Goal: Task Accomplishment & Management: Manage account settings

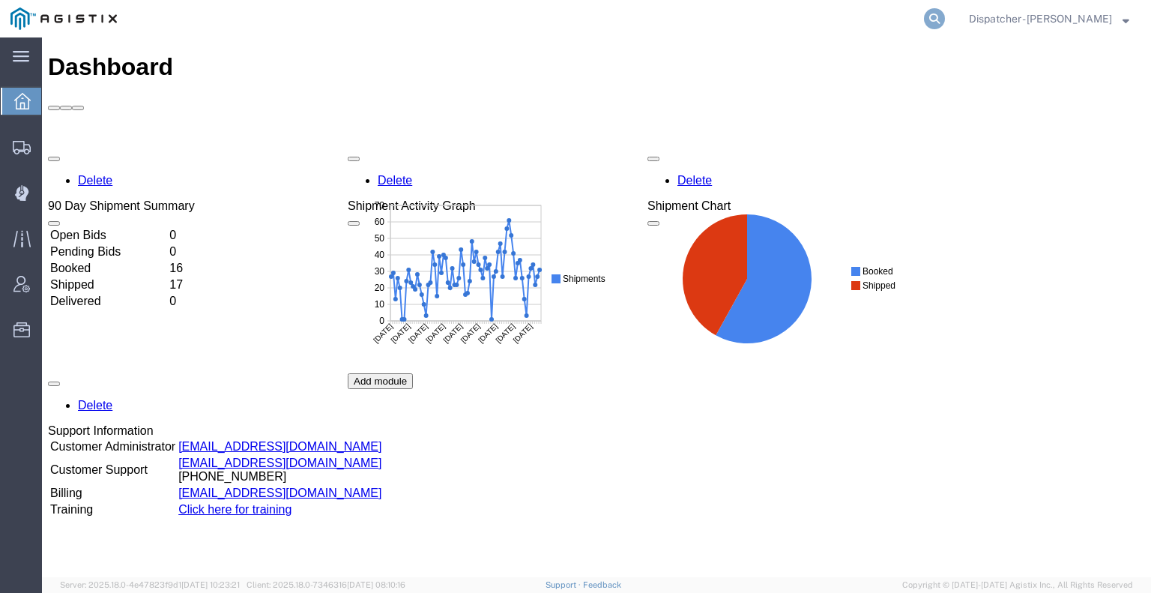
click at [939, 19] on icon at bounding box center [934, 18] width 21 height 21
type input "56572775"
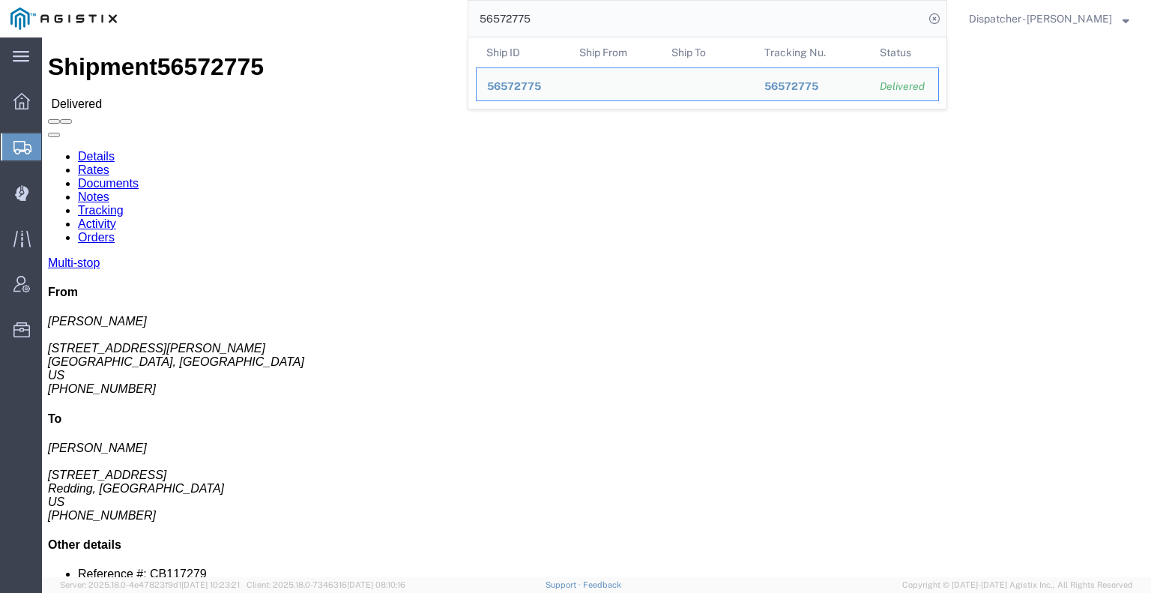
click link "Notes"
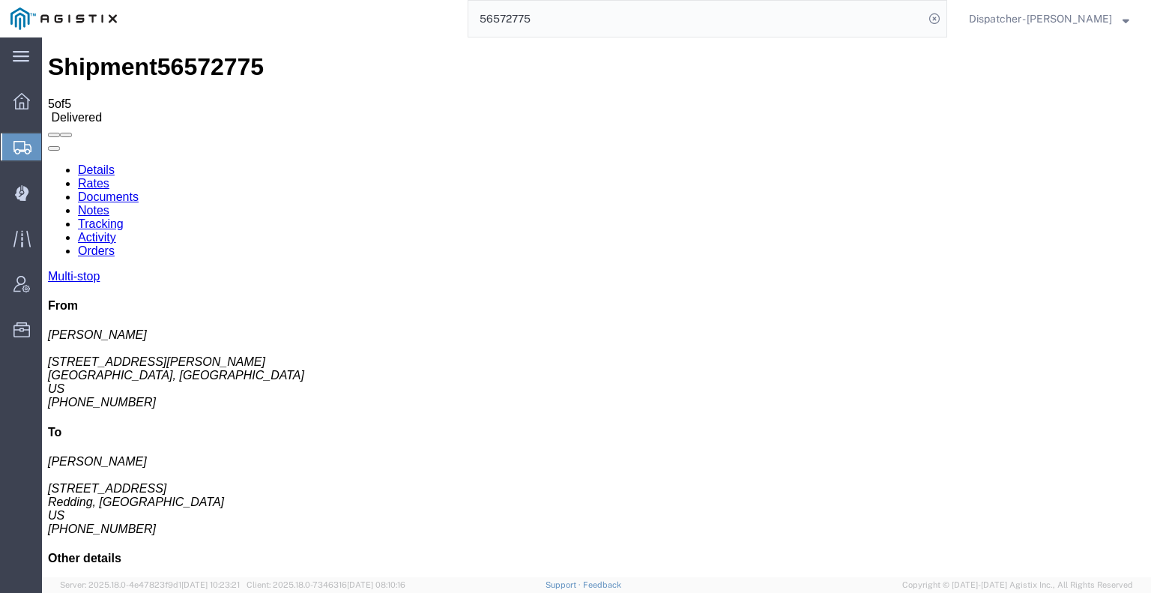
click at [139, 190] on link "Documents" at bounding box center [108, 196] width 61 height 13
click at [124, 217] on link "Tracking" at bounding box center [101, 223] width 46 height 13
click at [48, 163] on icon at bounding box center [48, 163] width 0 height 0
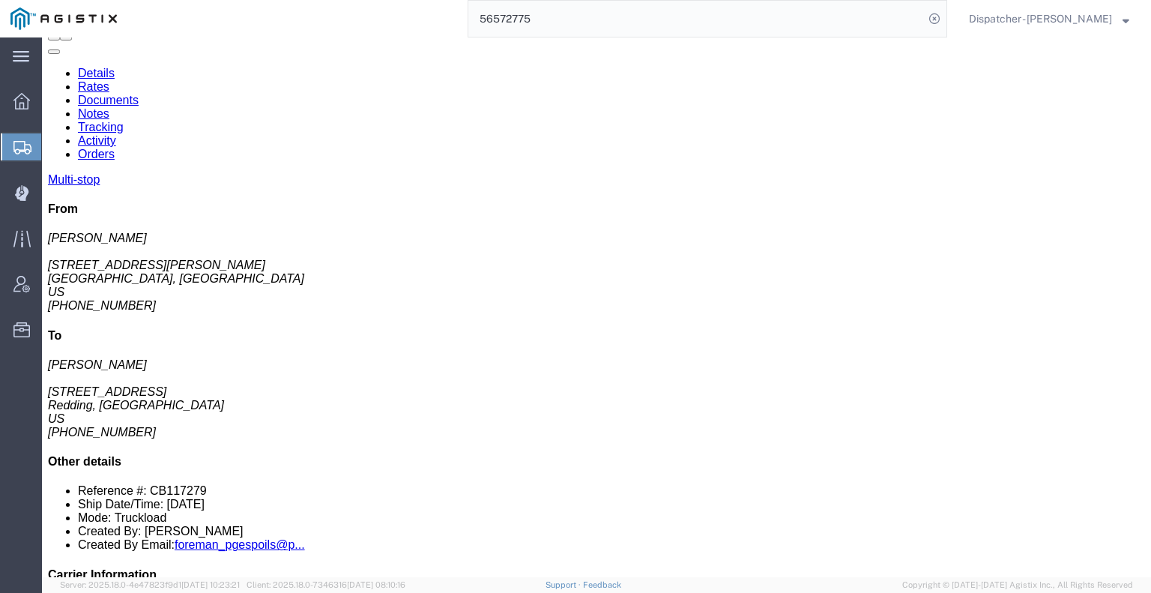
click at [109, 107] on link "Notes" at bounding box center [93, 113] width 31 height 13
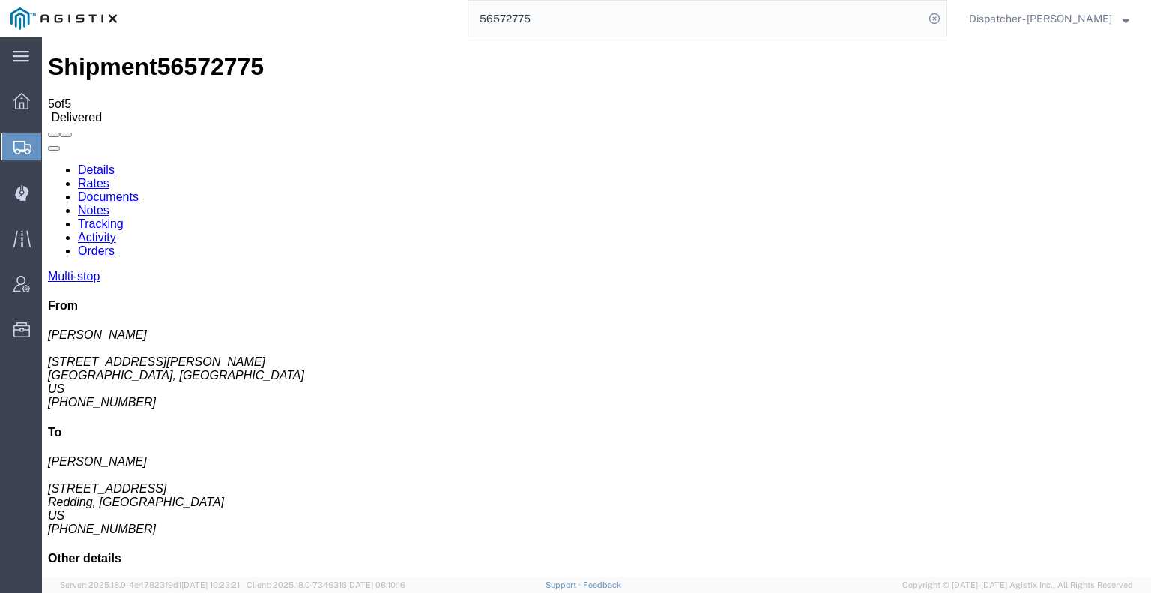
click at [139, 190] on link "Documents" at bounding box center [108, 196] width 61 height 13
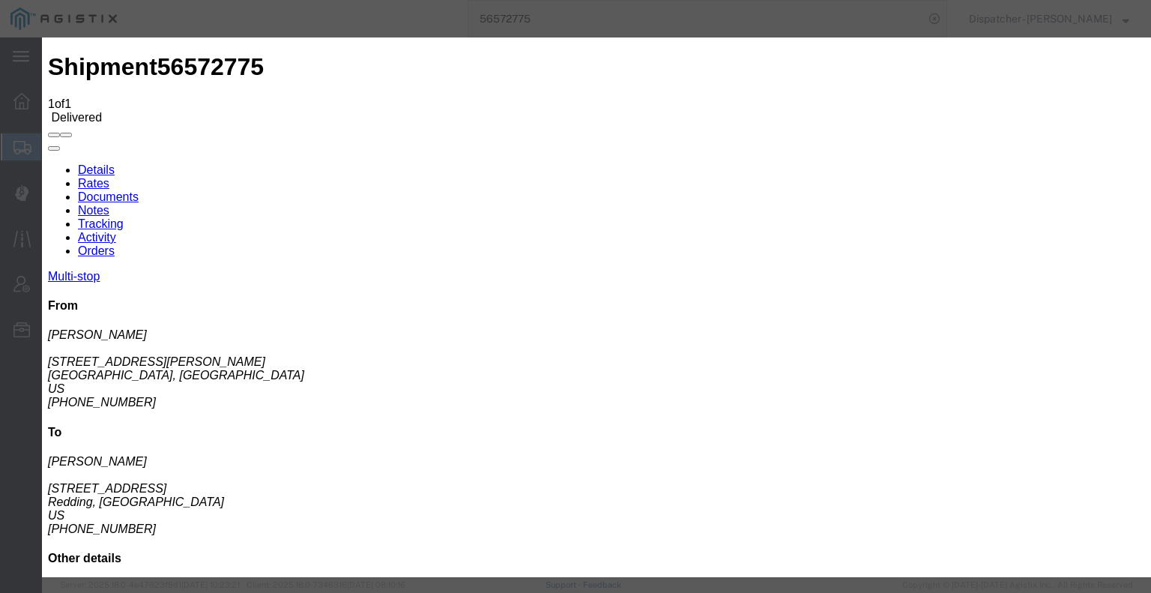
type input "C:\fakepath\56572775trktag.pdf"
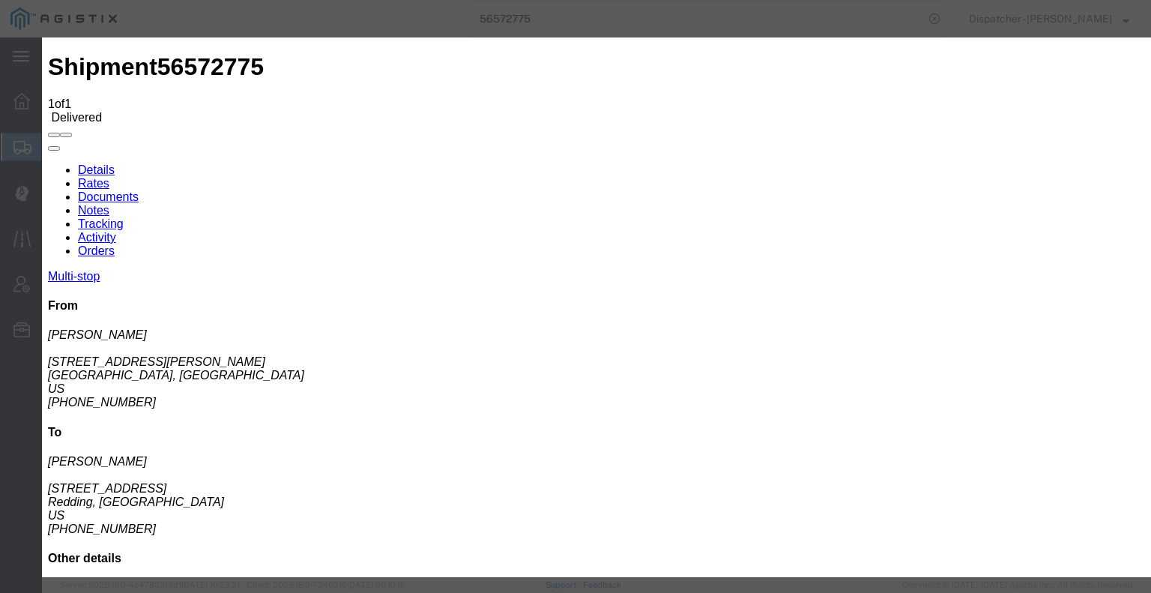
type input "C:\fakepath\56572775trktag.pdf"
select select
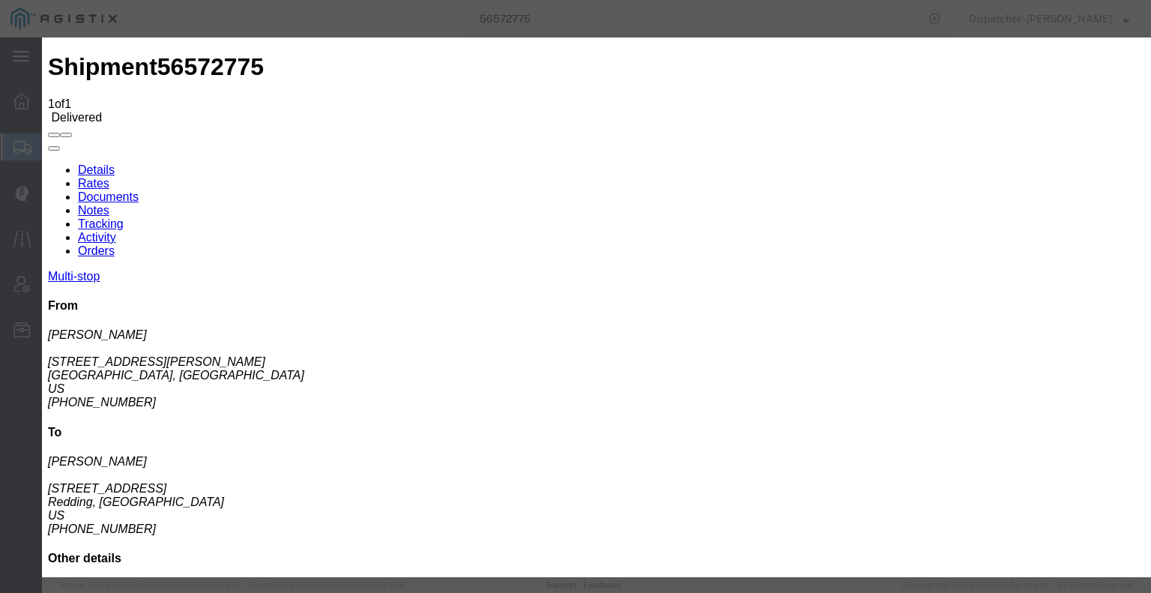
select select
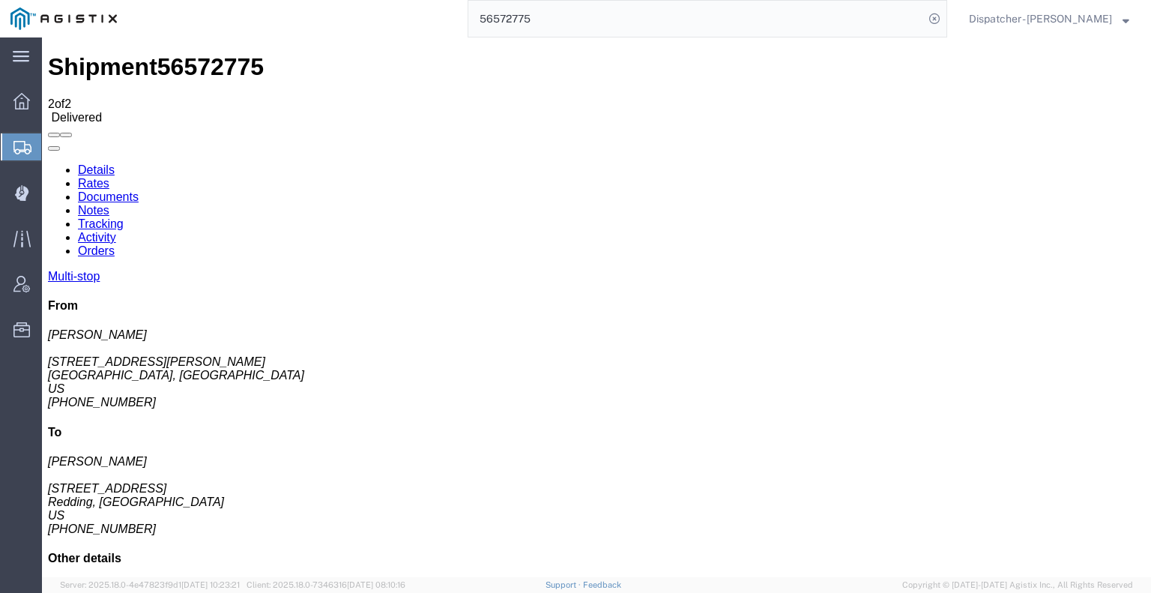
drag, startPoint x: 537, startPoint y: 16, endPoint x: 386, endPoint y: 25, distance: 150.9
click at [468, 16] on input "56572775" at bounding box center [696, 19] width 456 height 36
type input "56599443"
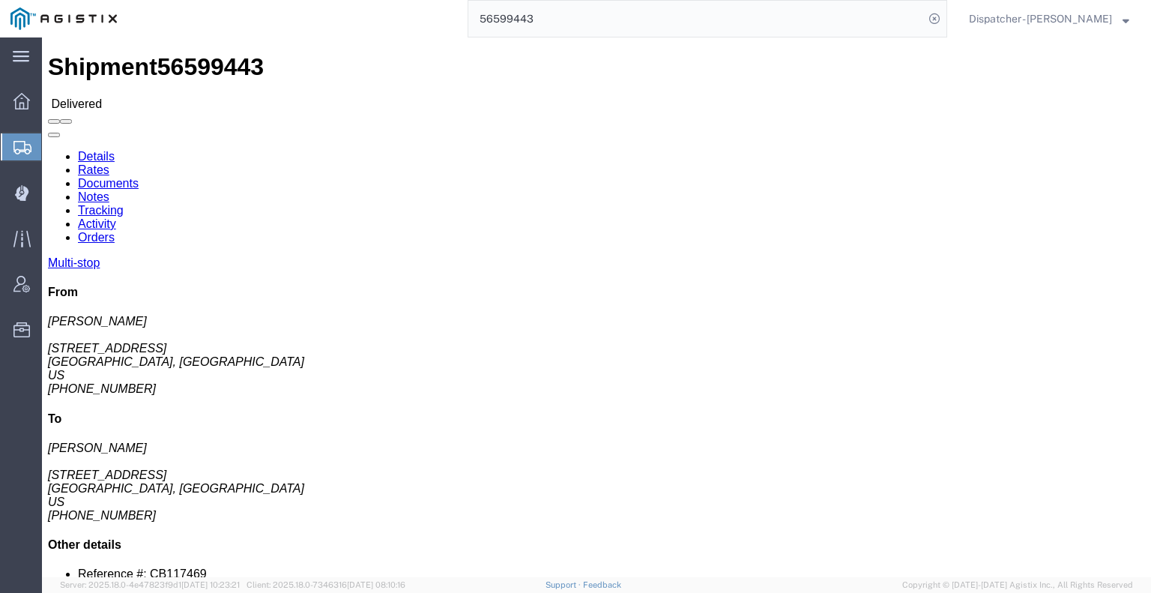
click link "Notes"
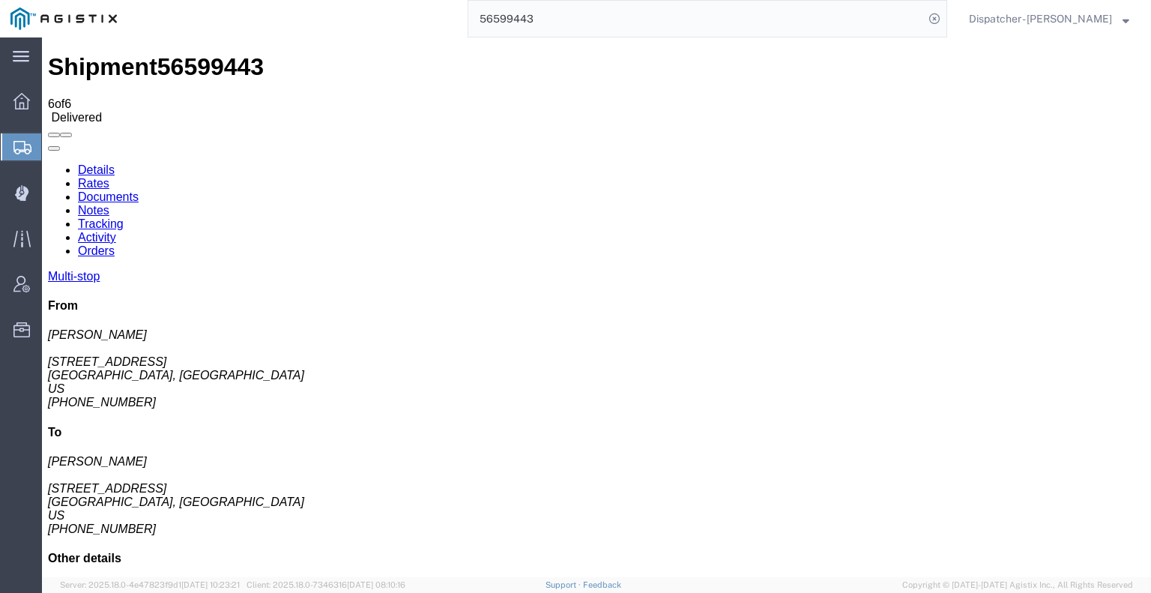
click at [139, 190] on link "Documents" at bounding box center [108, 196] width 61 height 13
drag, startPoint x: 326, startPoint y: 47, endPoint x: 157, endPoint y: 206, distance: 232.2
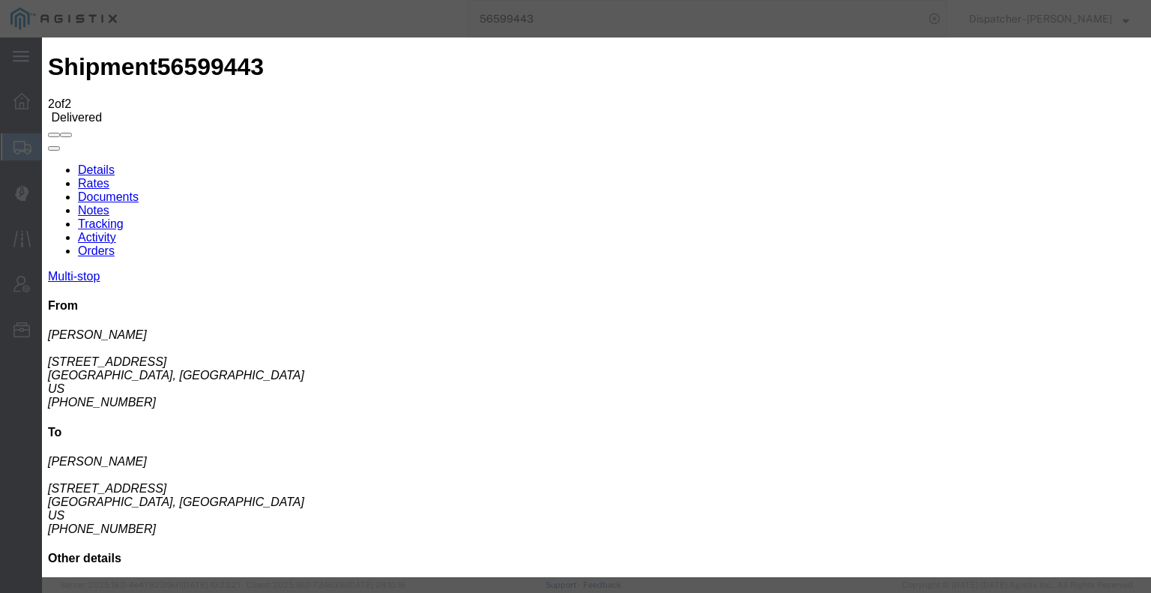
type input "C:\fakepath\56599443trktag.pdf"
select select
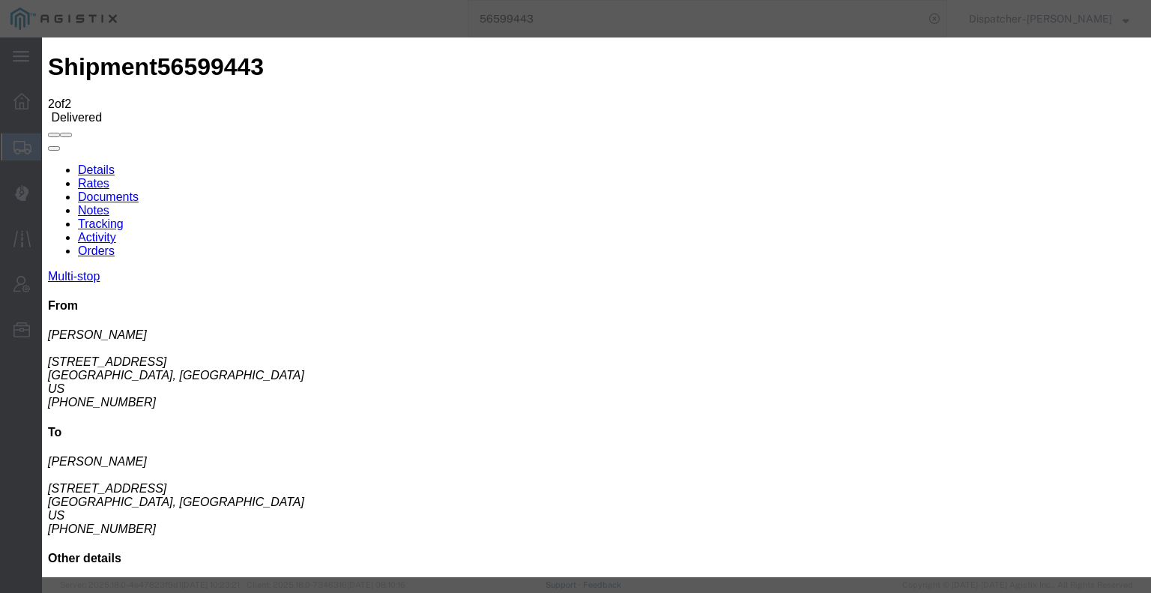
select select
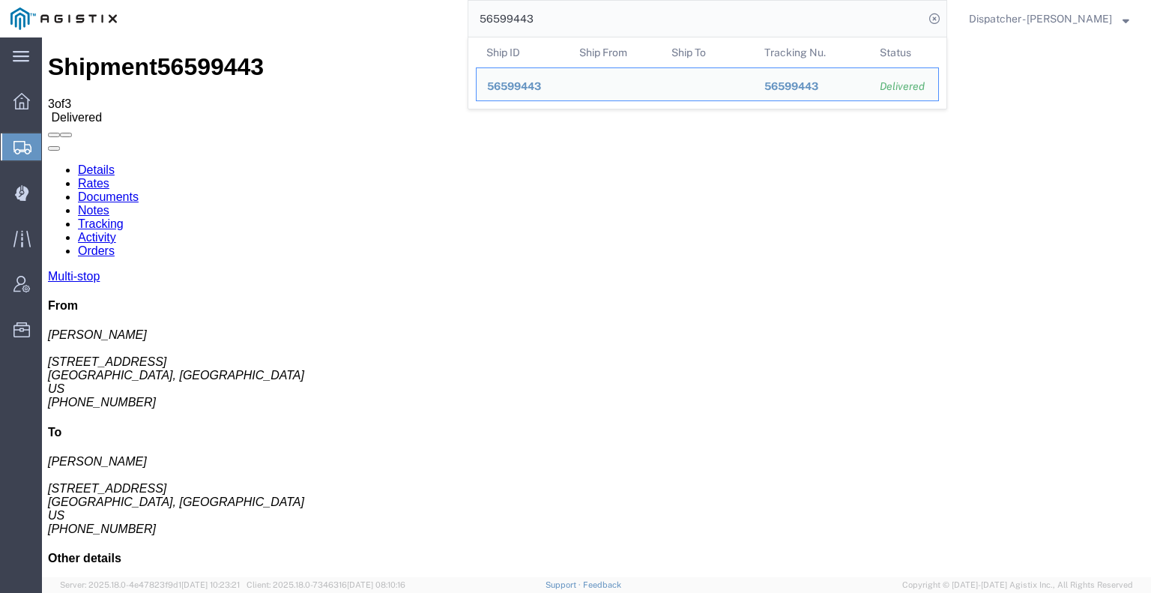
drag, startPoint x: 537, startPoint y: 23, endPoint x: 370, endPoint y: -10, distance: 170.5
click at [370, 0] on html "main_menu Created with Sketch. Collapse Menu Dashboard Shipments Create Shipmen…" at bounding box center [575, 296] width 1151 height 593
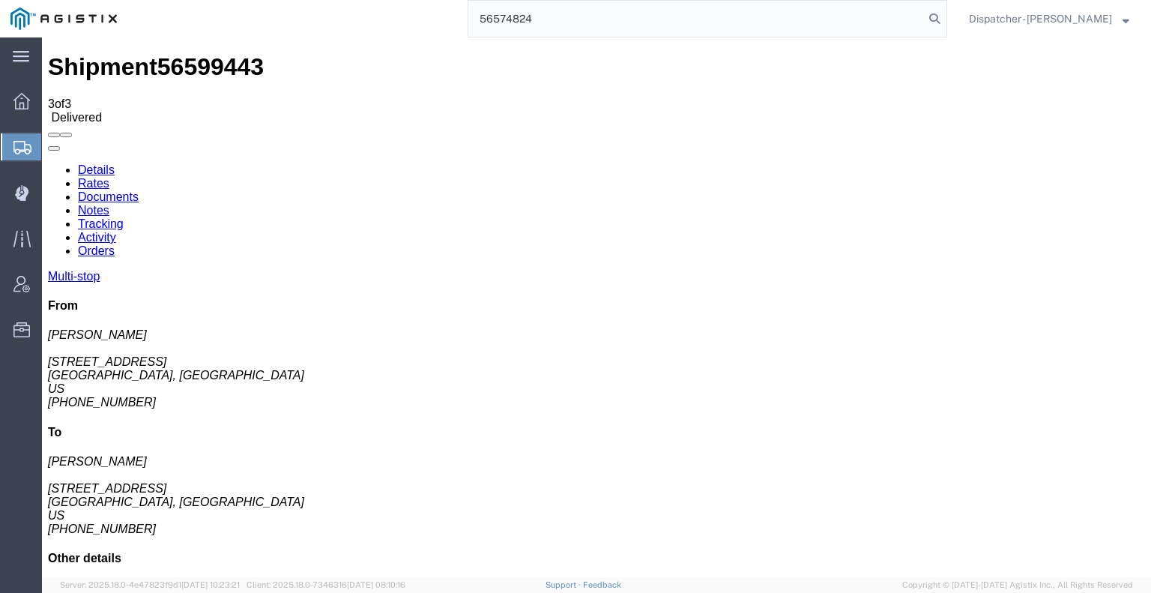
type input "56574824"
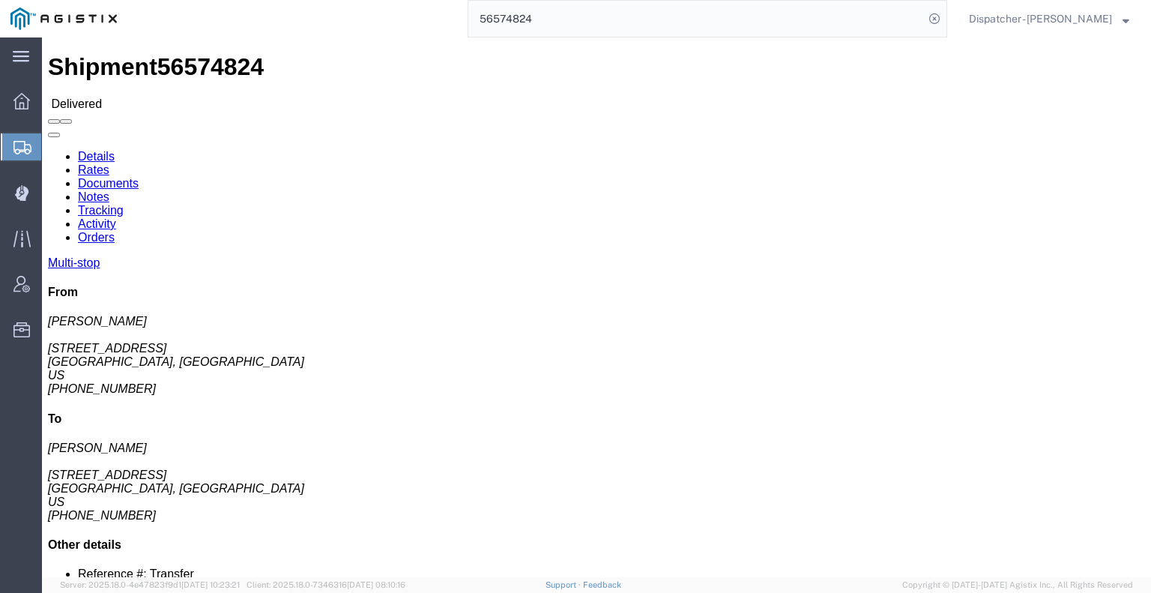
click link "Notes"
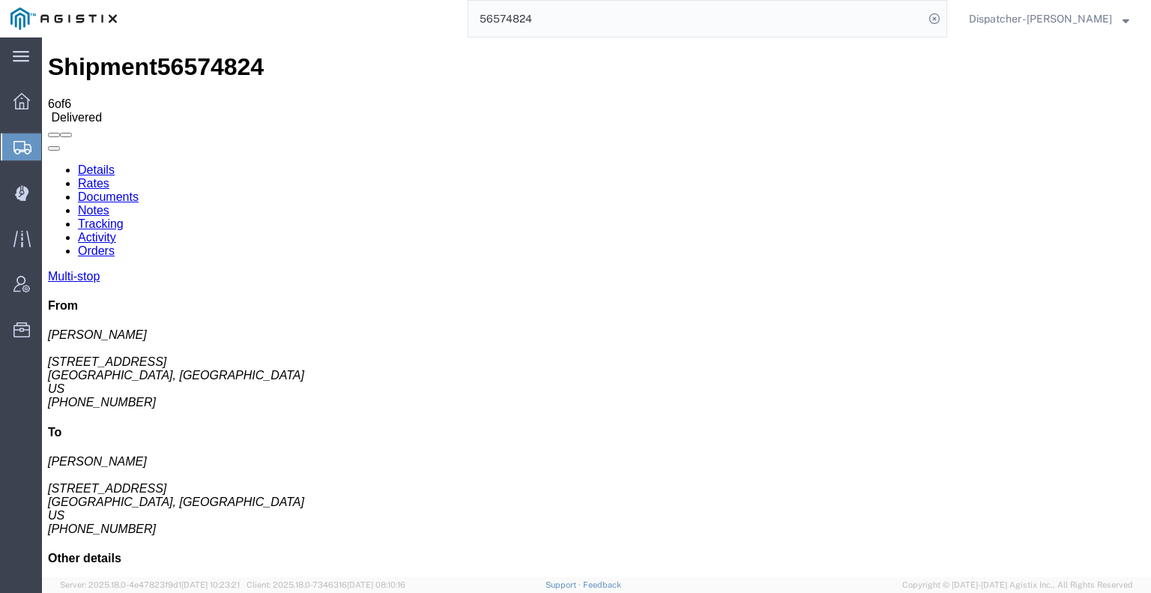
click at [139, 190] on link "Documents" at bounding box center [108, 196] width 61 height 13
drag, startPoint x: 119, startPoint y: 336, endPoint x: 133, endPoint y: 327, distance: 16.2
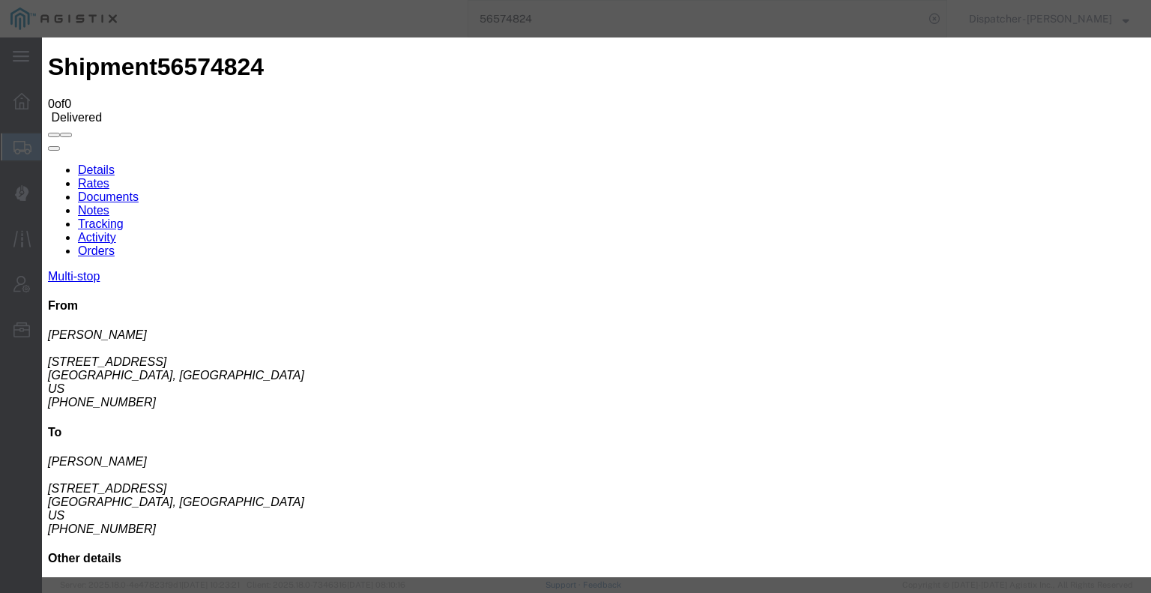
type input "C:\fakepath\56574824trktag.pdf"
select select
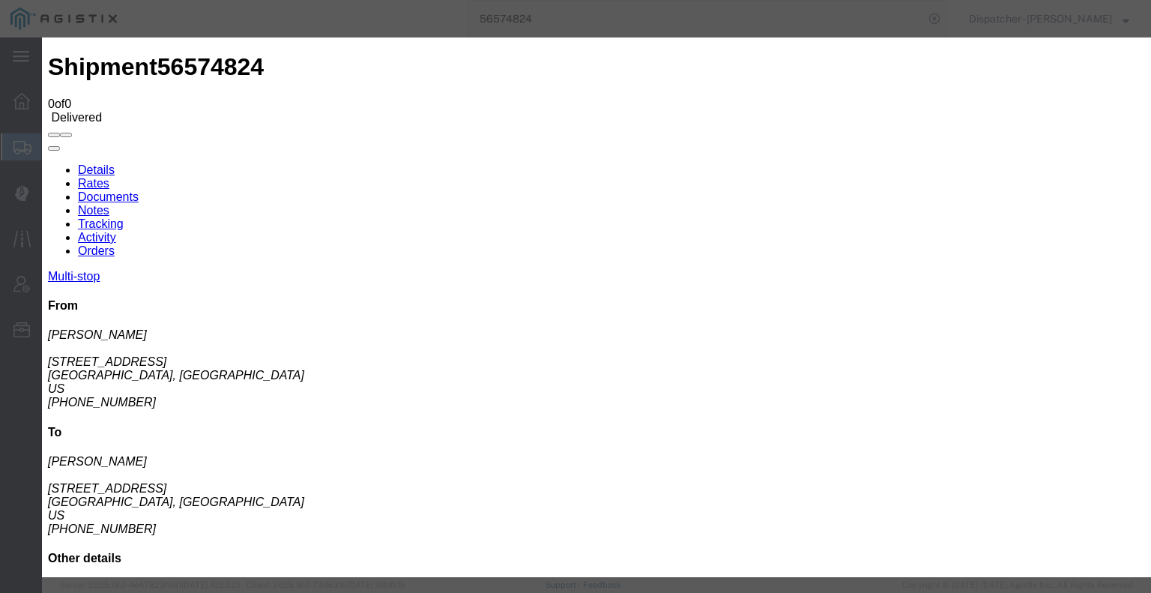
select select
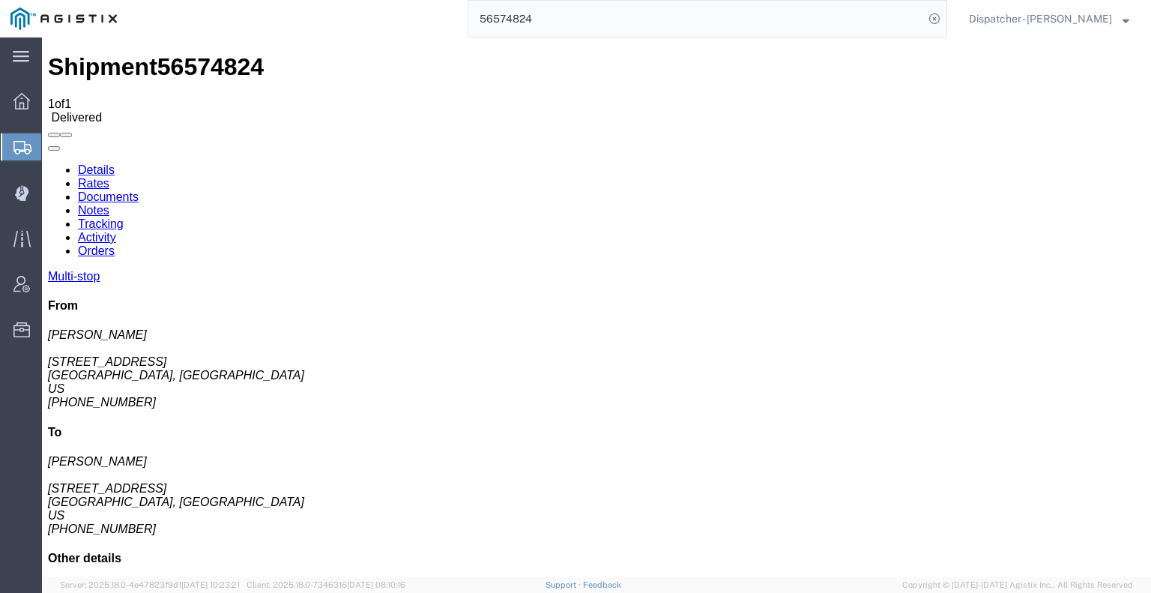
drag, startPoint x: 507, startPoint y: 1, endPoint x: 441, endPoint y: 29, distance: 71.2
click at [445, 29] on div "56574824" at bounding box center [537, 18] width 820 height 37
type input "56605545"
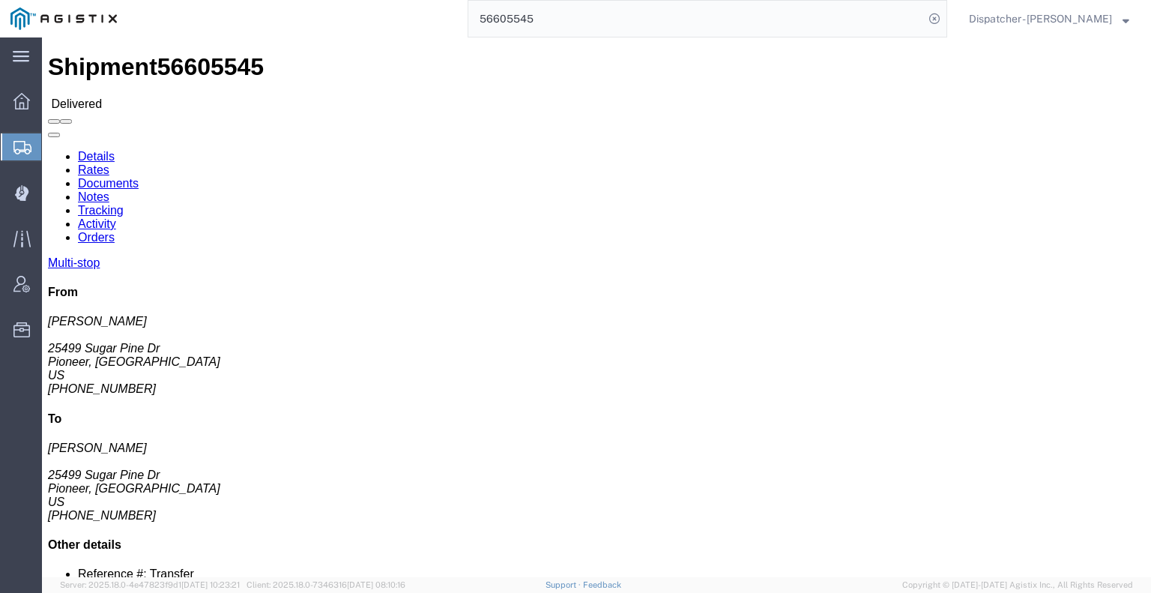
click link "Notes"
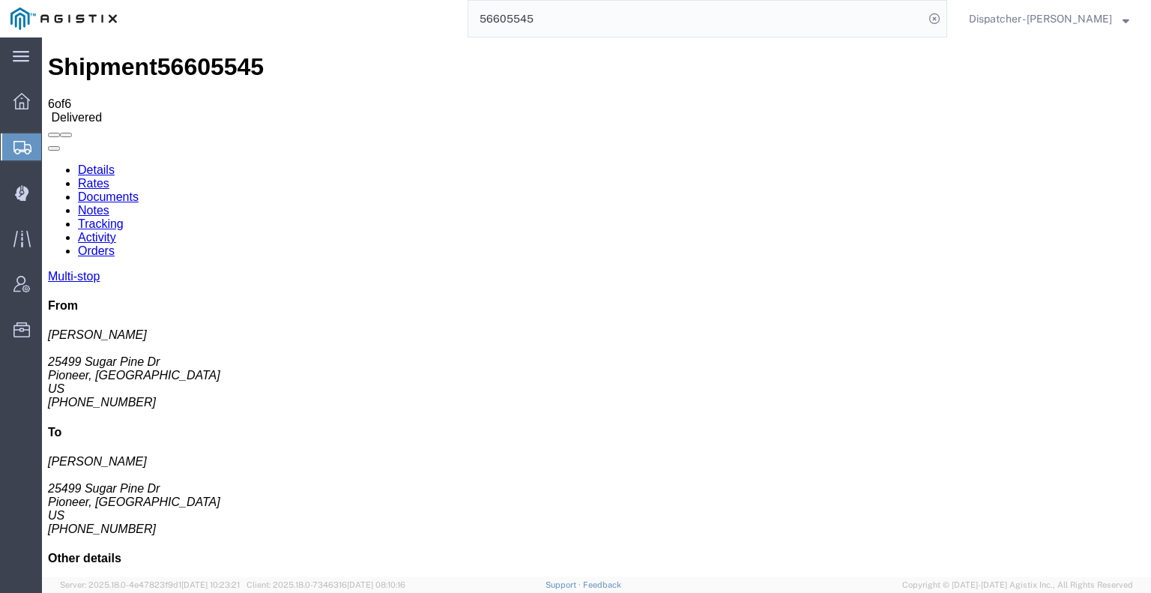
click at [139, 190] on link "Documents" at bounding box center [108, 196] width 61 height 13
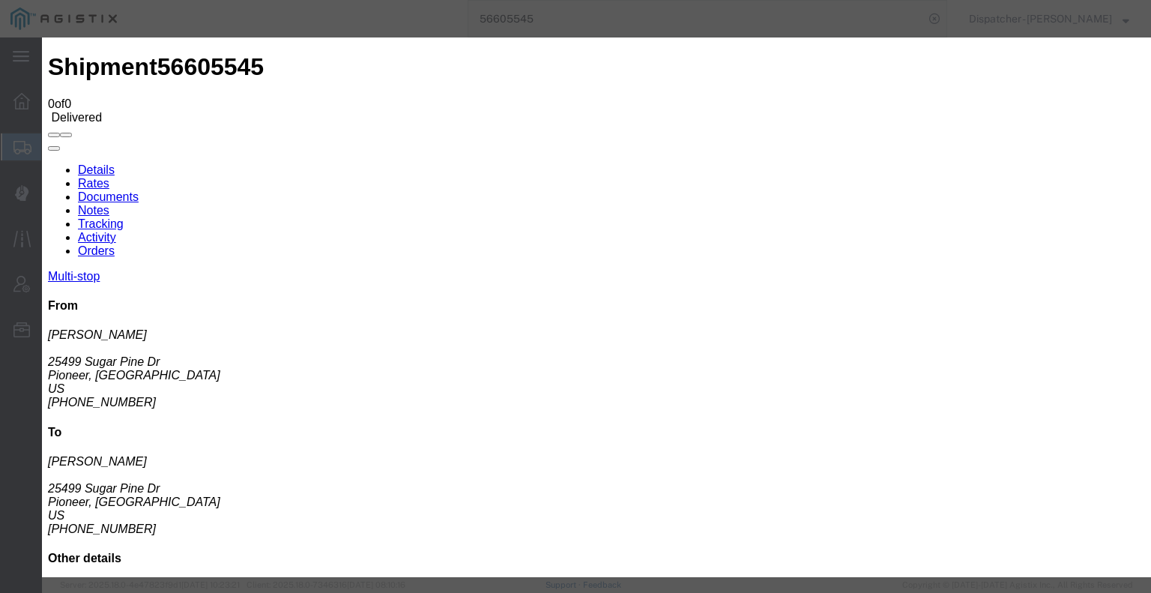
type input "C:\fakepath\56605545trktag.pdf"
select select
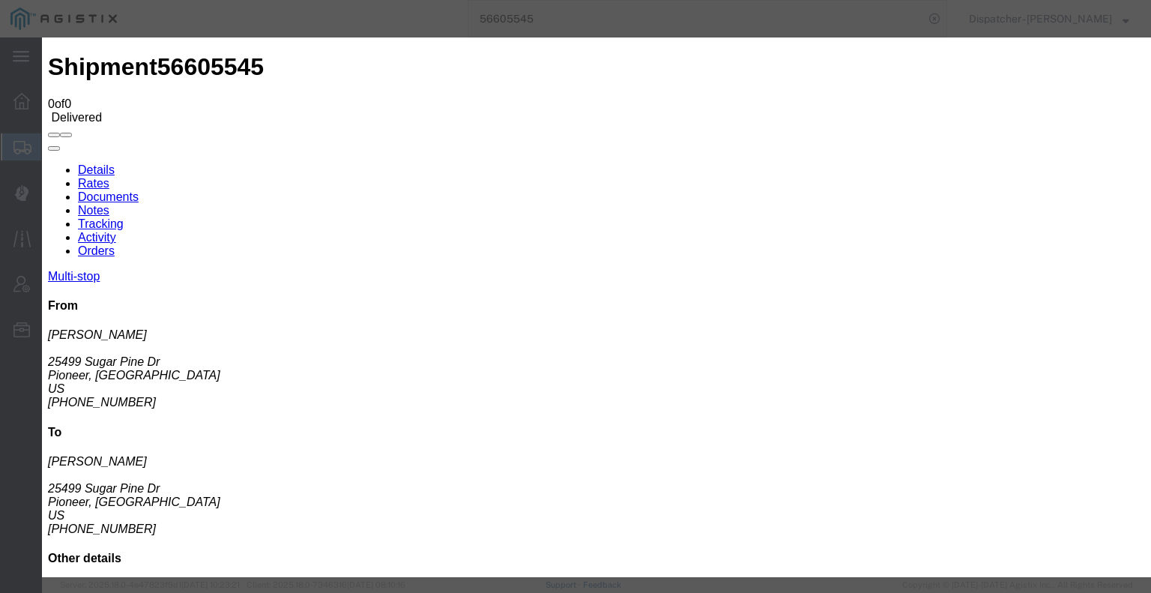
select select
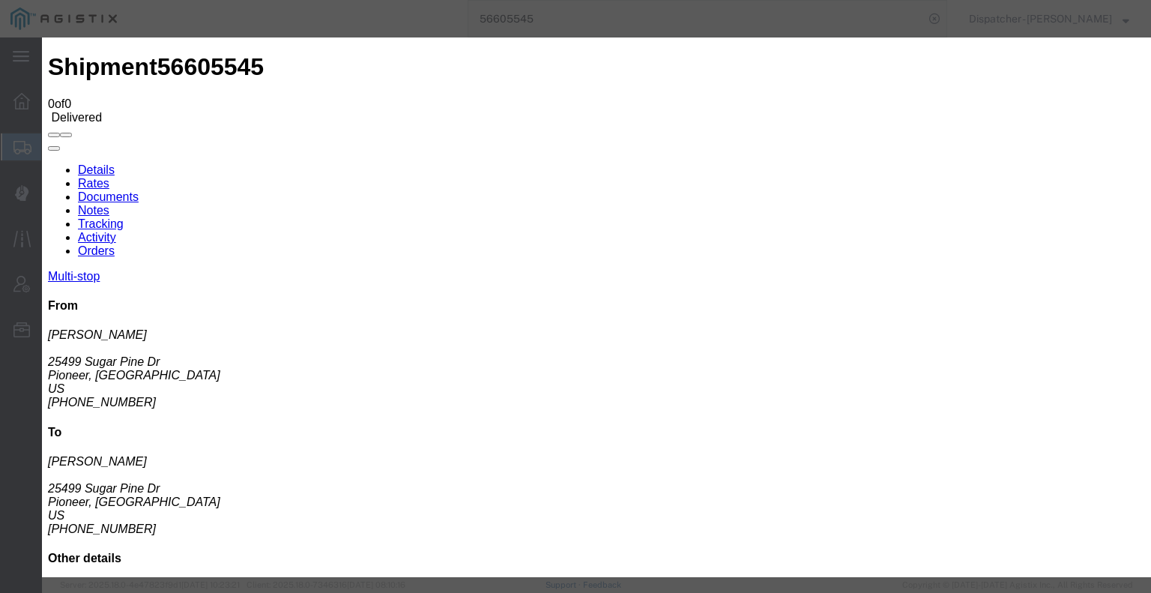
type input "C:\fakepath\56605545trktag.pdf"
select select
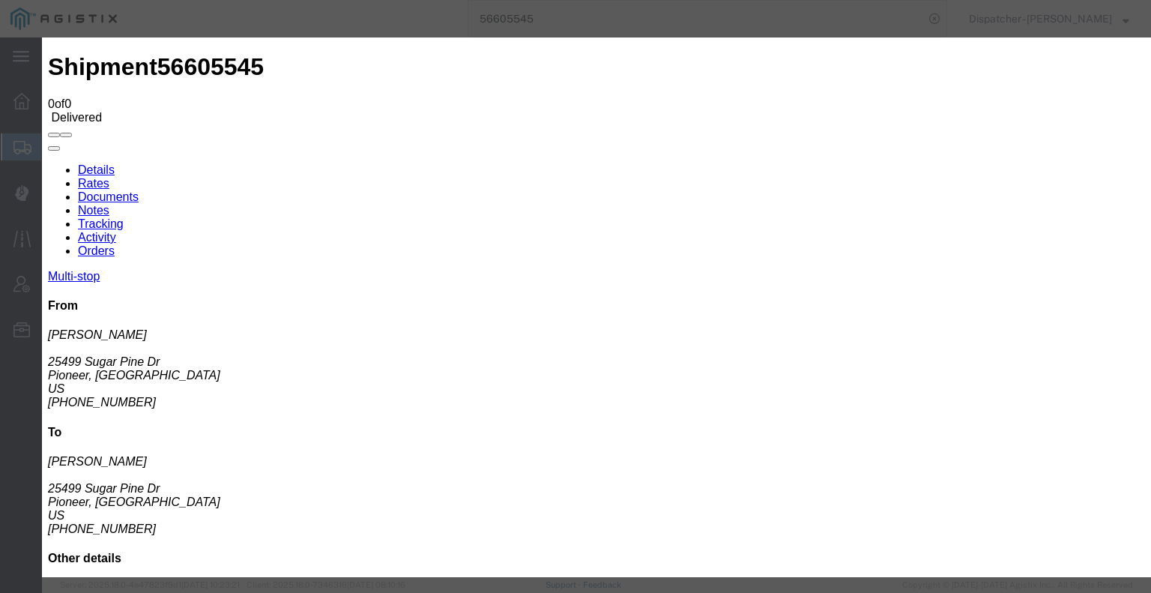
select select
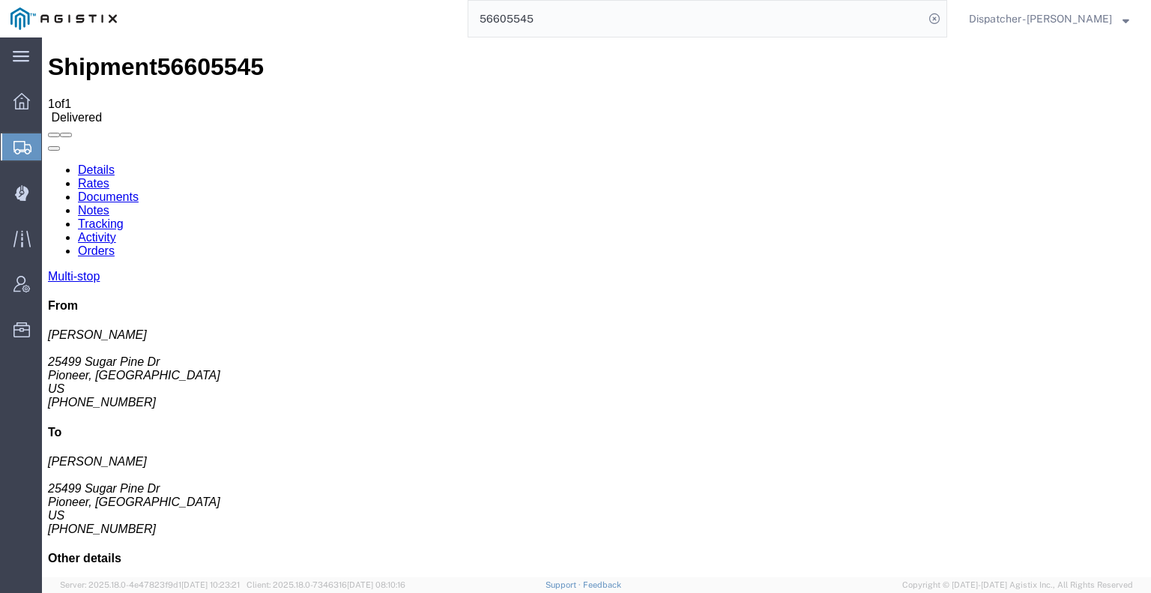
drag, startPoint x: 540, startPoint y: 15, endPoint x: 387, endPoint y: 33, distance: 153.9
click at [404, 31] on div "56605545" at bounding box center [537, 18] width 820 height 37
type input "56572916"
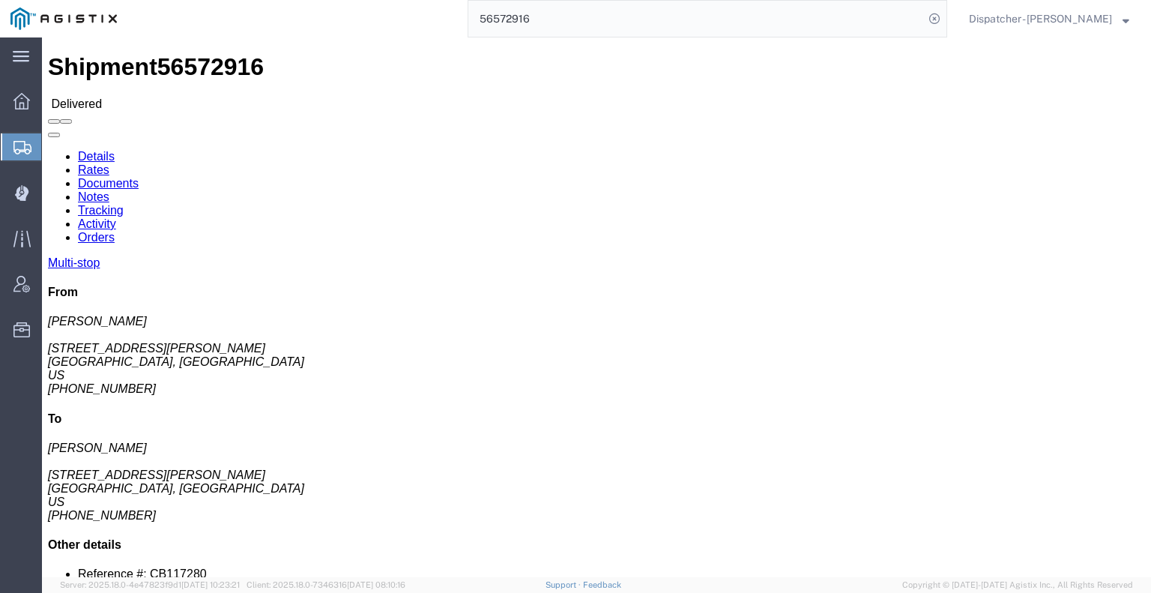
click link "Notes"
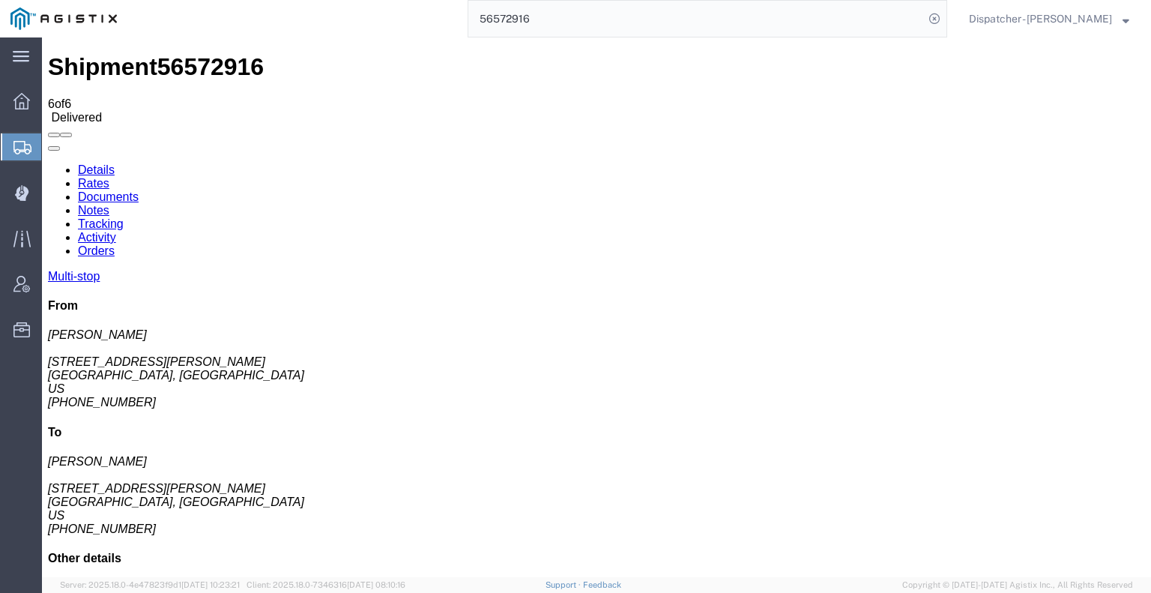
click at [124, 217] on link "Tracking" at bounding box center [101, 223] width 46 height 13
click at [109, 204] on link "Notes" at bounding box center [93, 210] width 31 height 13
click at [139, 190] on link "Documents" at bounding box center [108, 196] width 61 height 13
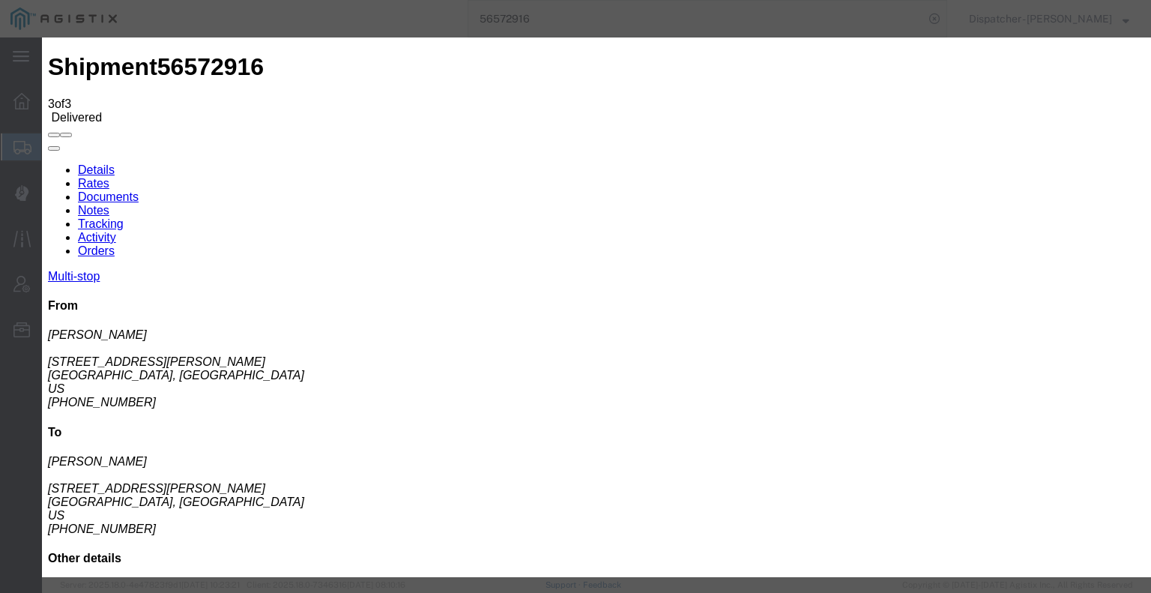
type input "C:\fakepath\56572916trktag.pdf"
select select
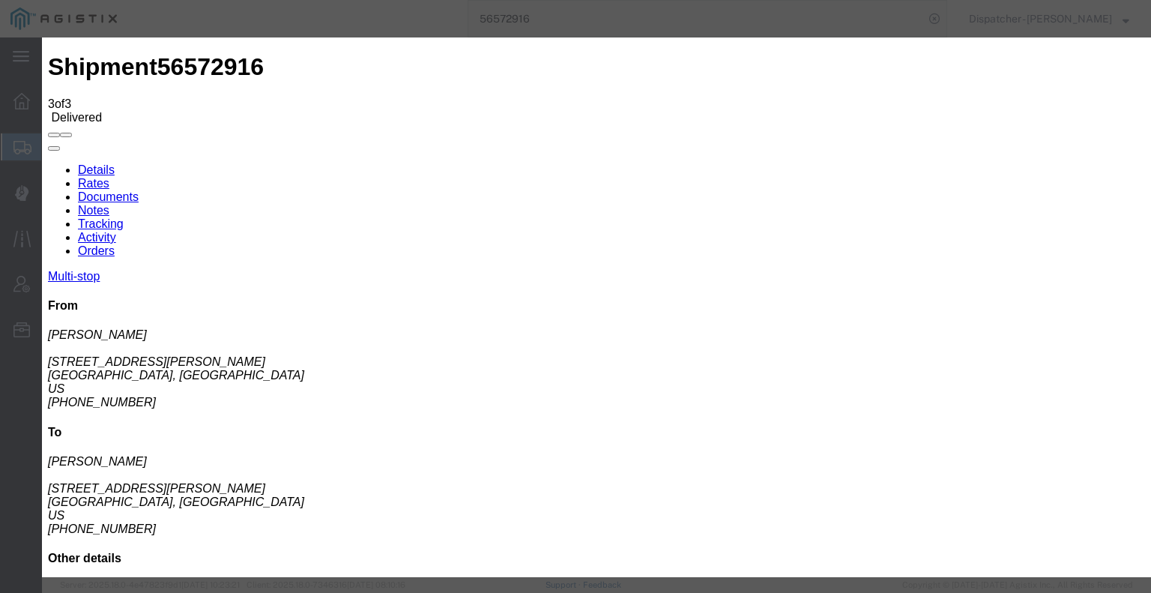
select select
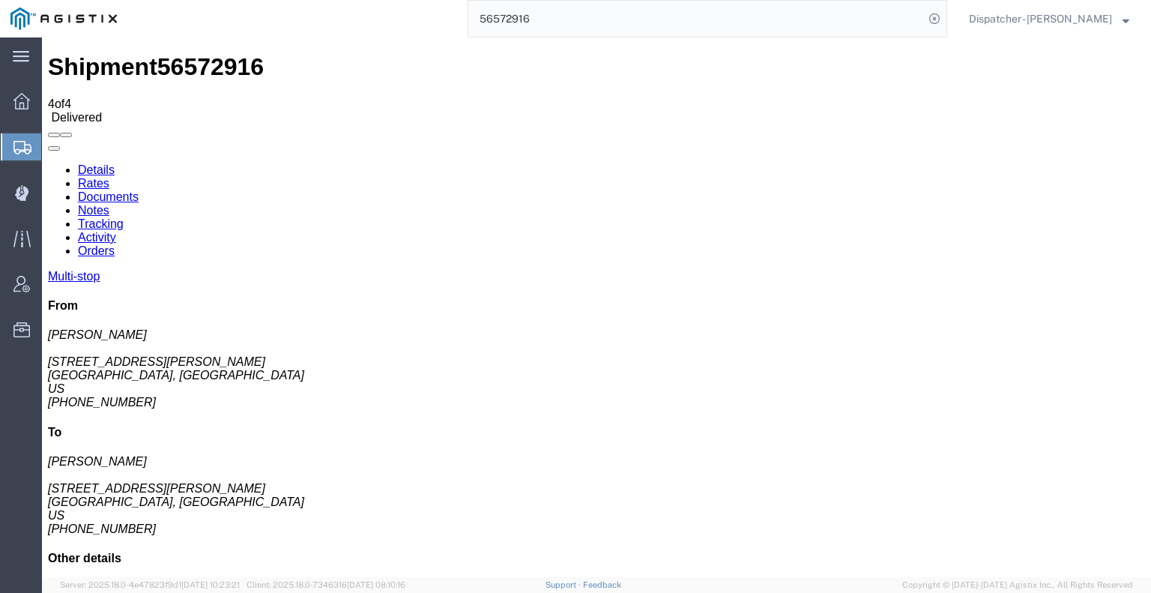
drag, startPoint x: 556, startPoint y: 14, endPoint x: 402, endPoint y: 8, distance: 154.5
click at [452, 19] on div "56572916" at bounding box center [537, 18] width 820 height 37
type input "56574836"
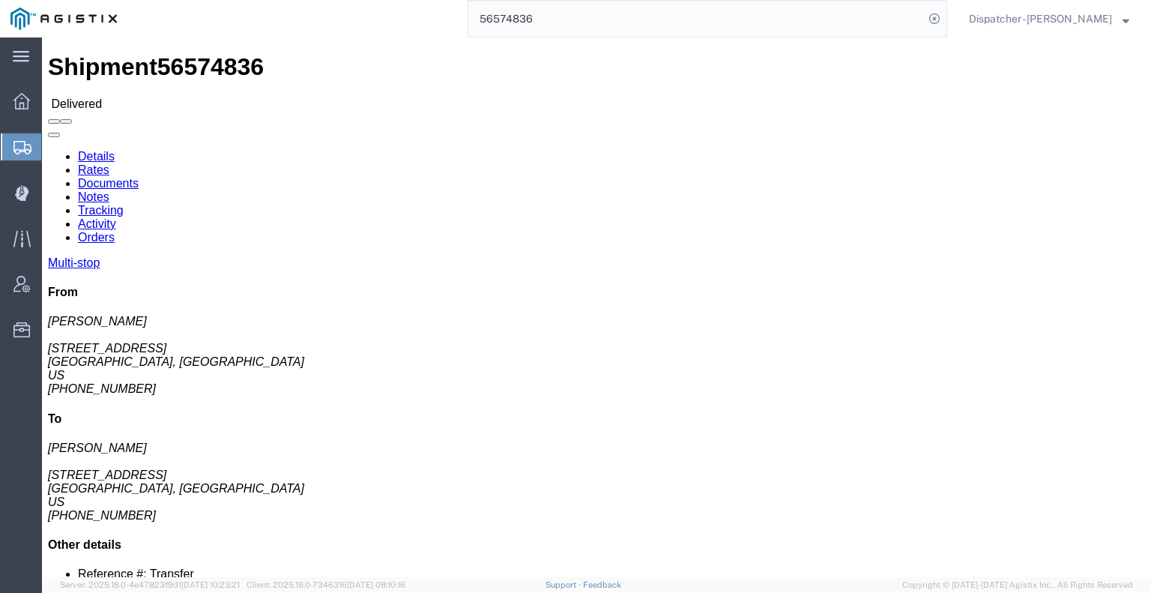
click link "Notes"
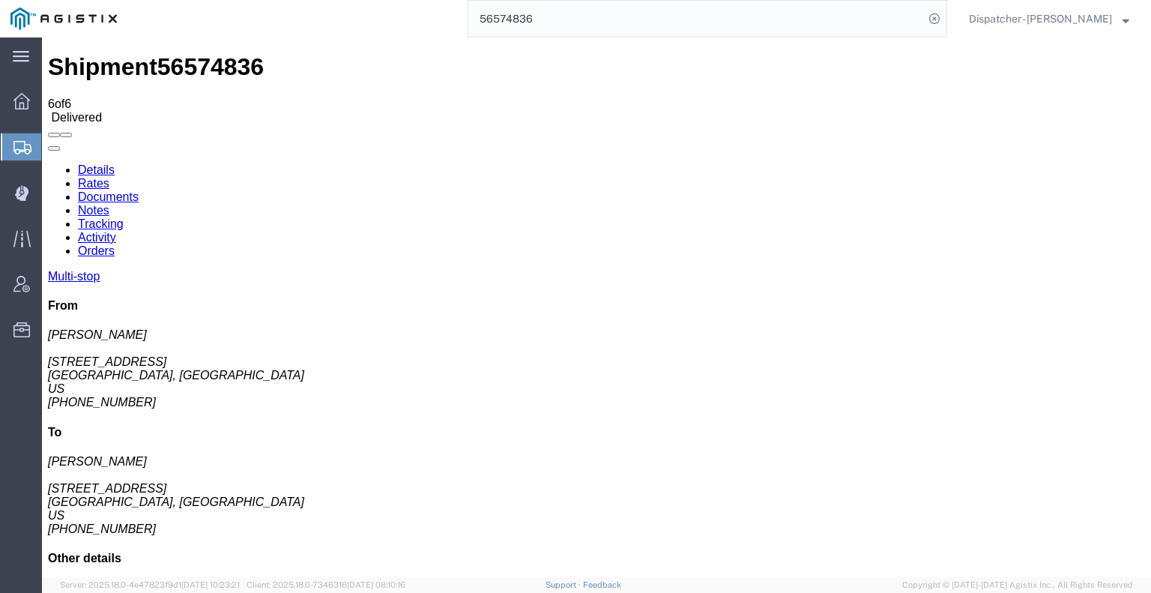
click at [139, 190] on link "Documents" at bounding box center [108, 196] width 61 height 13
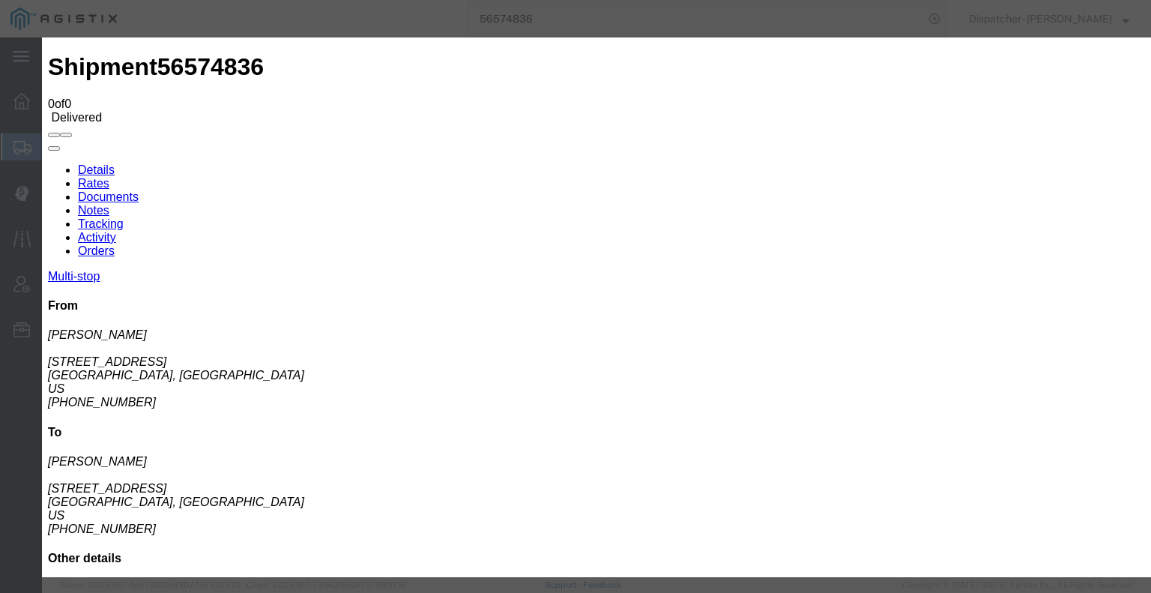
type input "C:\fakepath\56574836trktag.pdf"
select select
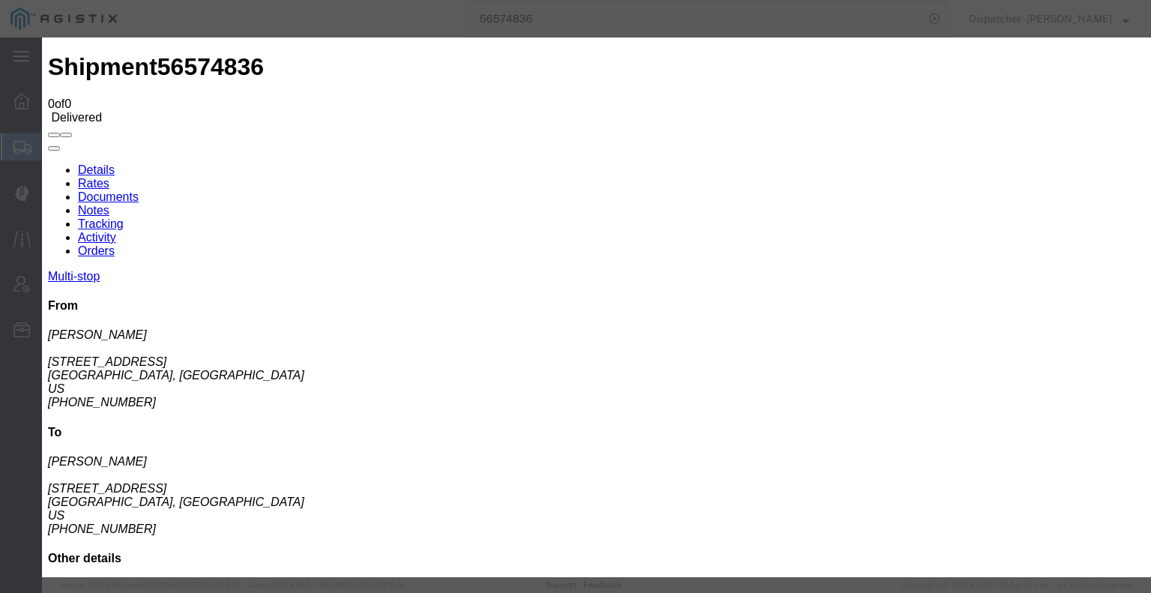
select select
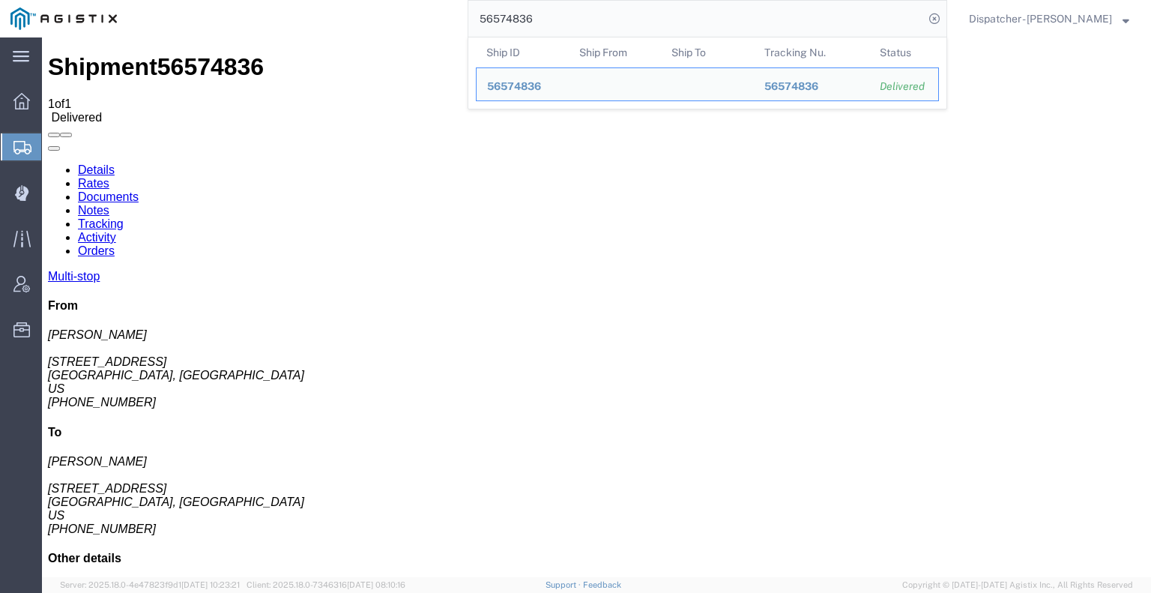
drag, startPoint x: 546, startPoint y: 5, endPoint x: 403, endPoint y: 20, distance: 143.2
click at [468, 14] on input "56574836" at bounding box center [696, 19] width 456 height 36
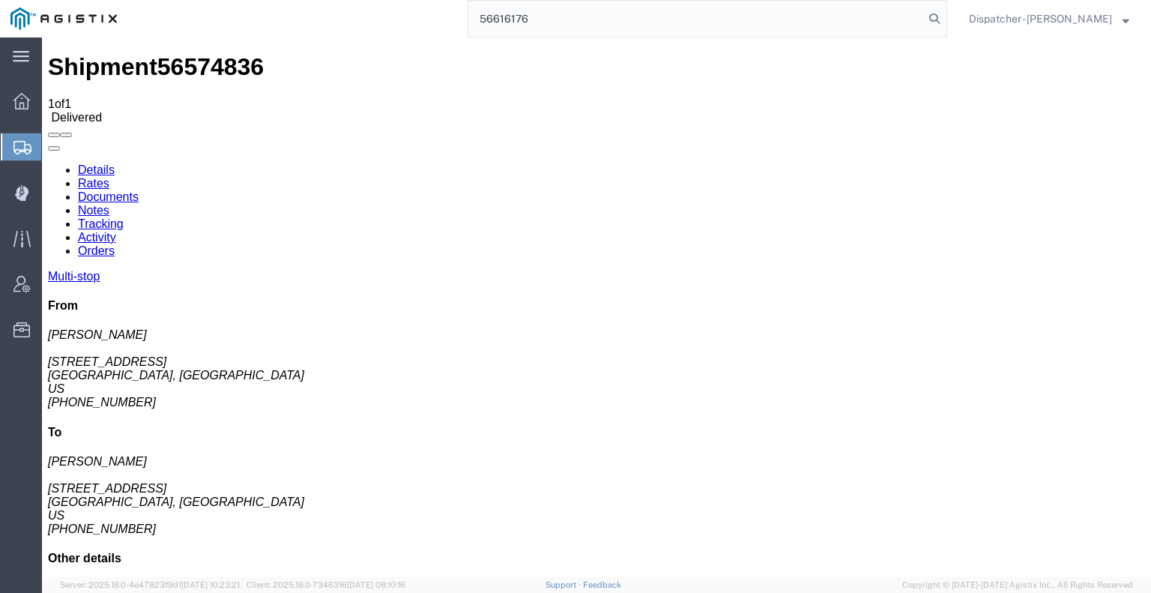
type input "56616176"
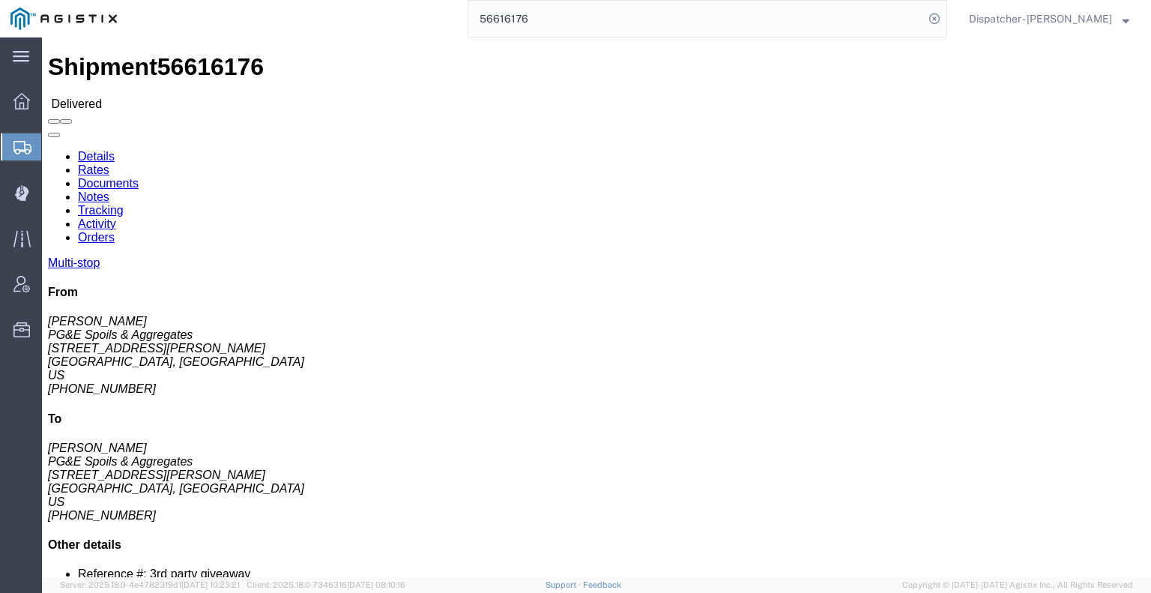
click link "Notes"
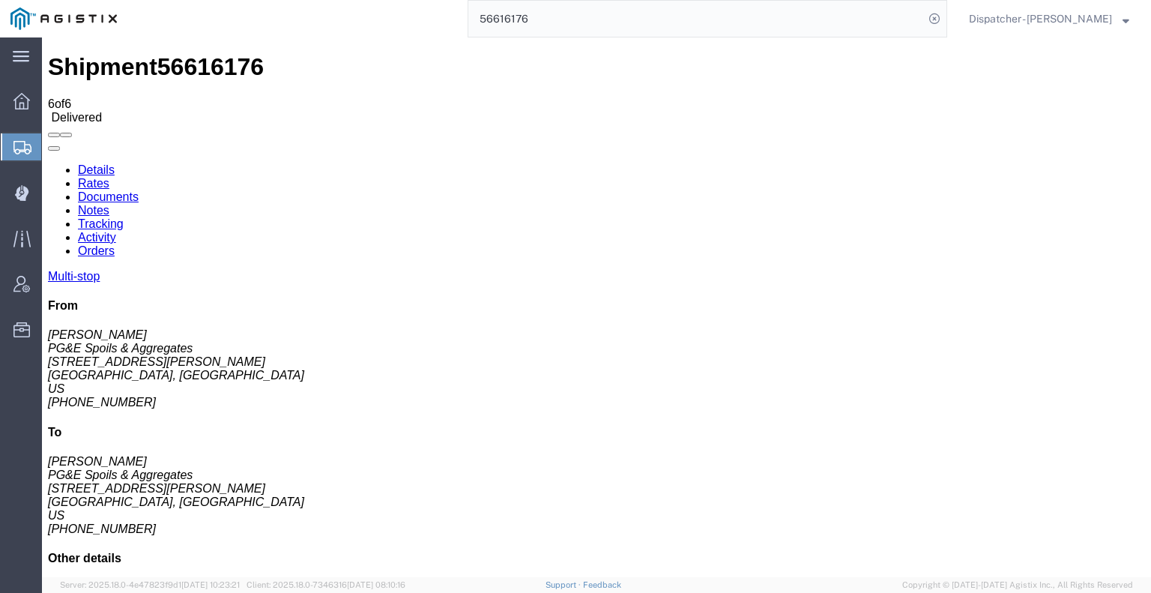
click at [124, 217] on link "Tracking" at bounding box center [101, 223] width 46 height 13
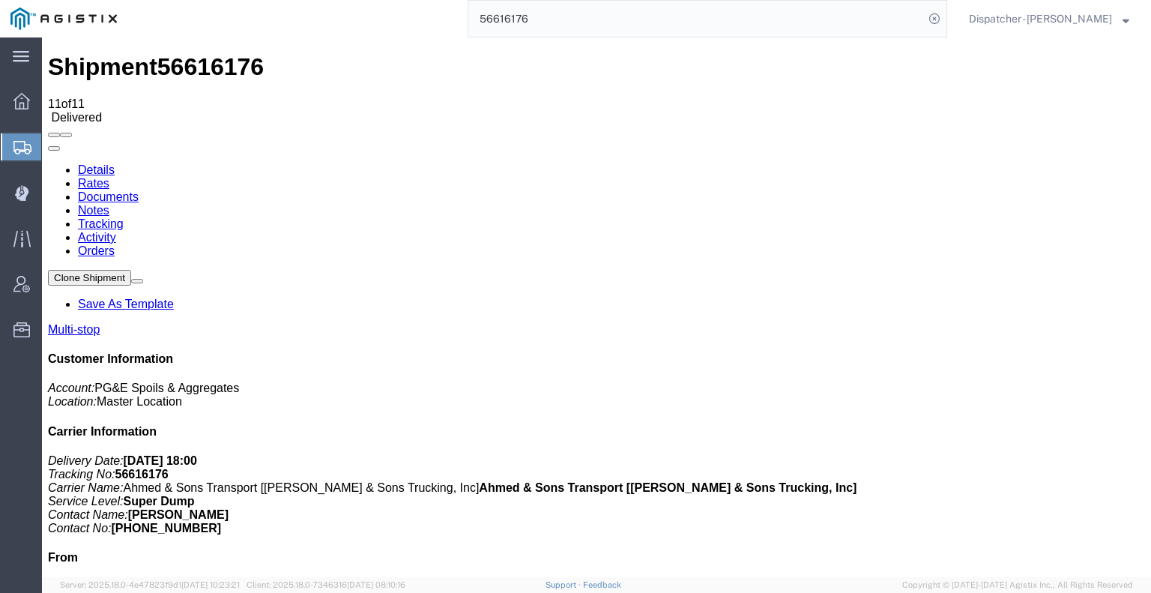
click at [109, 204] on link "Notes" at bounding box center [93, 210] width 31 height 13
click at [139, 190] on link "Documents" at bounding box center [108, 196] width 61 height 13
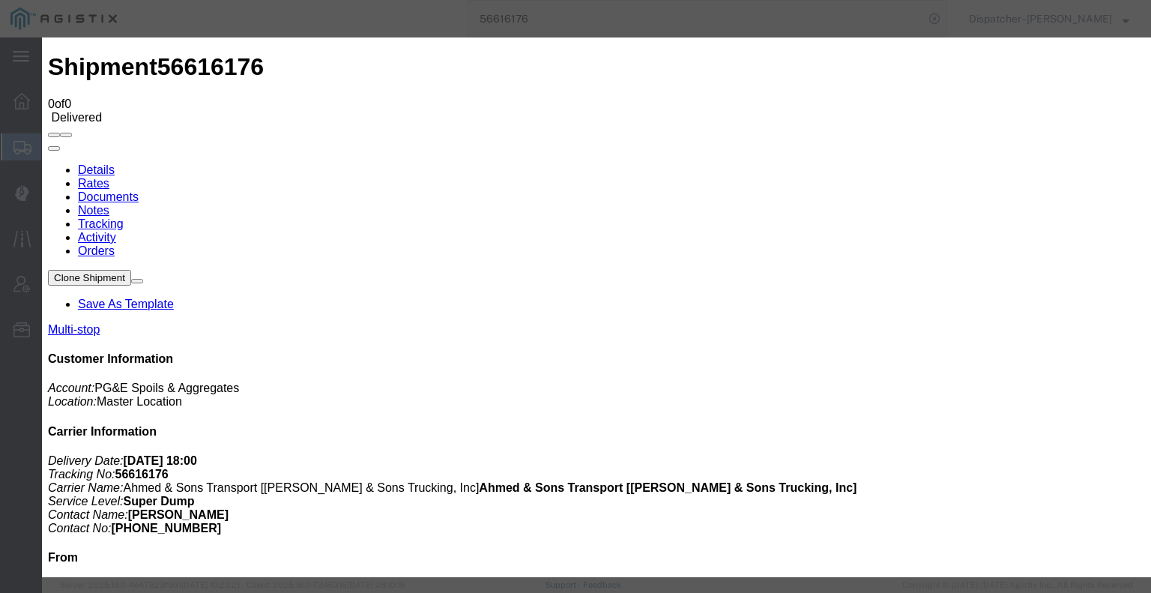
type input "C:\fakepath\56616176trktag.pdf"
select select
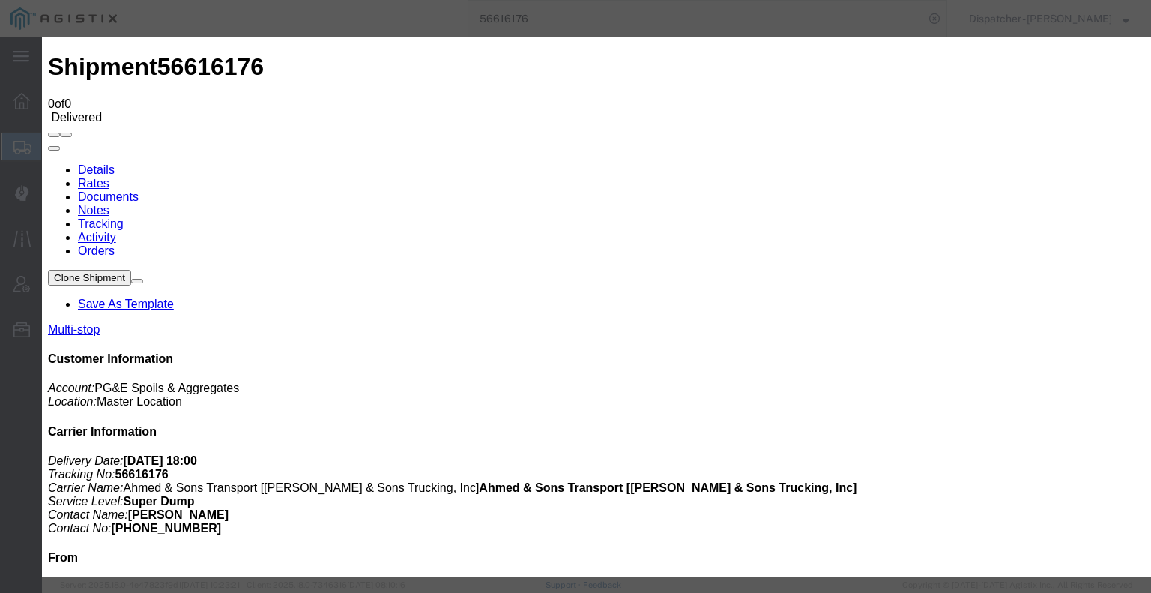
select select
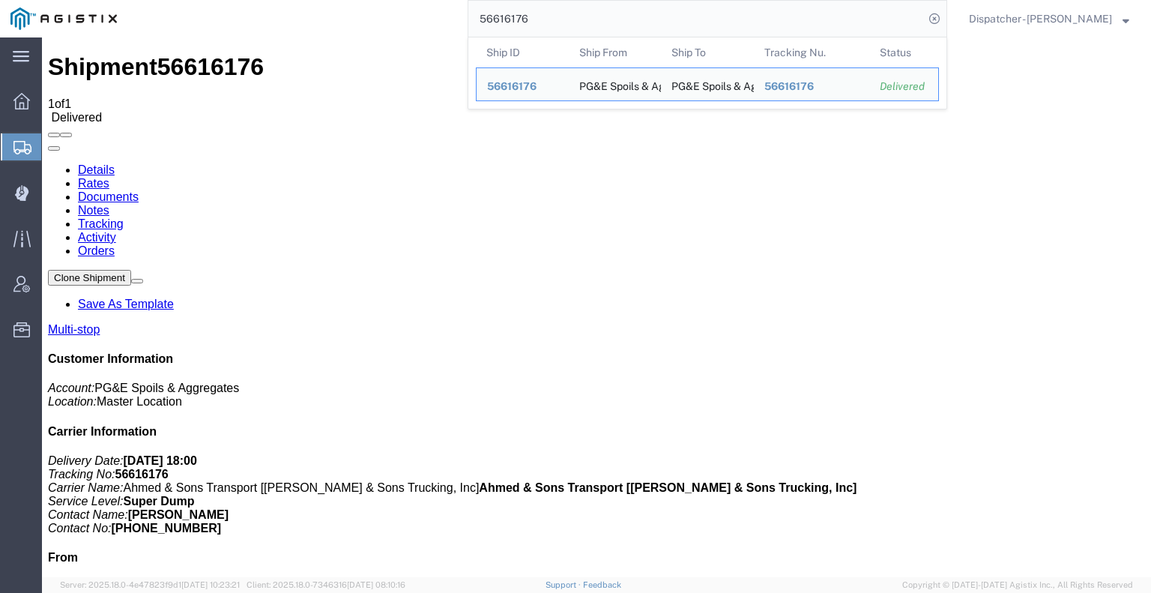
drag, startPoint x: 560, startPoint y: 25, endPoint x: 375, endPoint y: 23, distance: 185.1
click at [411, 25] on div "56616176 Ship ID Ship From Ship To Tracking Nu. Status Ship ID 56616176 Ship Fr…" at bounding box center [537, 18] width 820 height 37
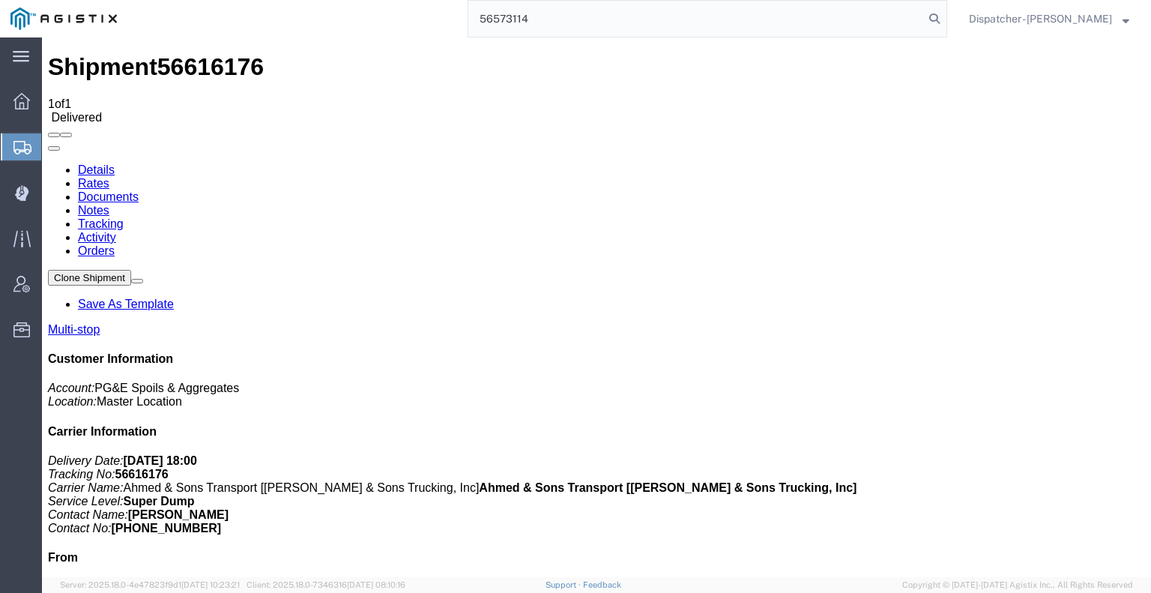
type input "56573114"
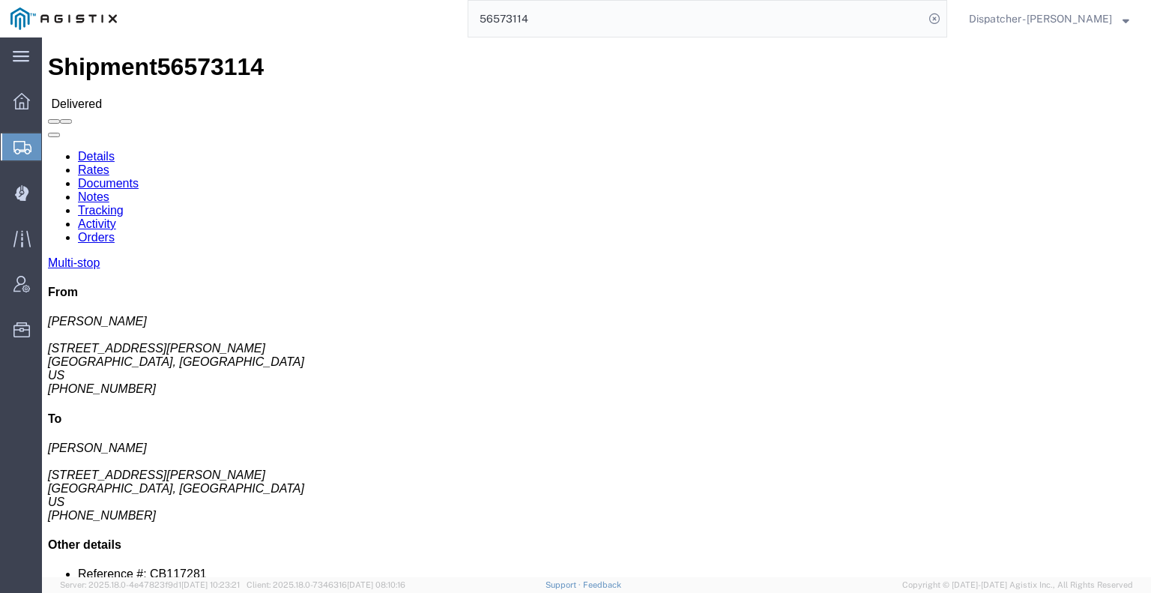
click link "Notes"
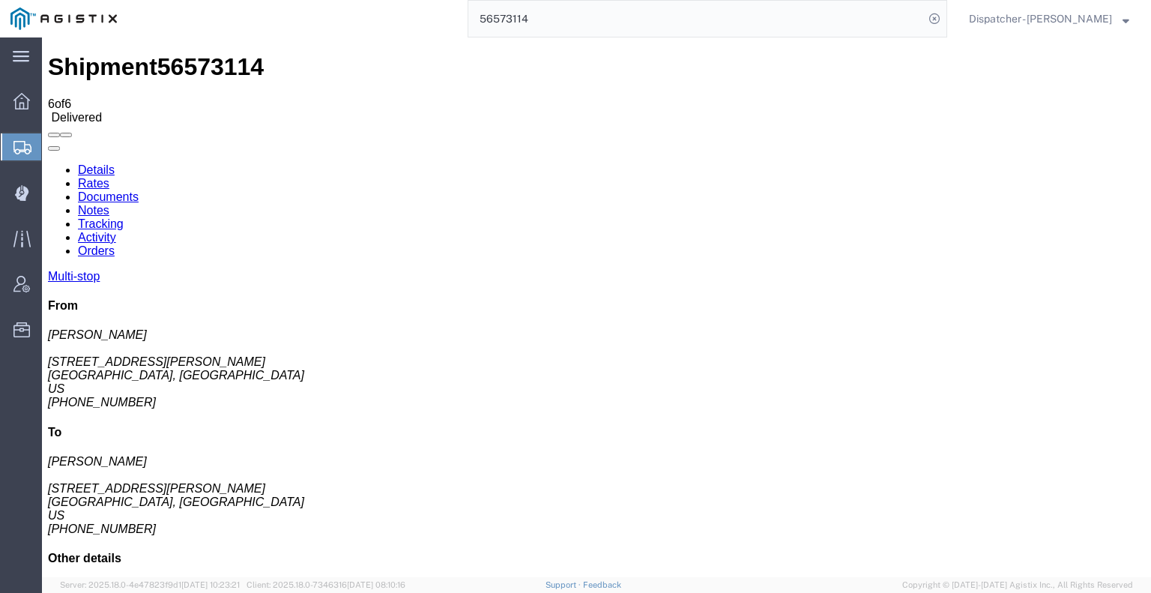
click at [124, 217] on link "Tracking" at bounding box center [101, 223] width 46 height 13
click at [109, 204] on link "Notes" at bounding box center [93, 210] width 31 height 13
click at [139, 190] on link "Documents" at bounding box center [108, 196] width 61 height 13
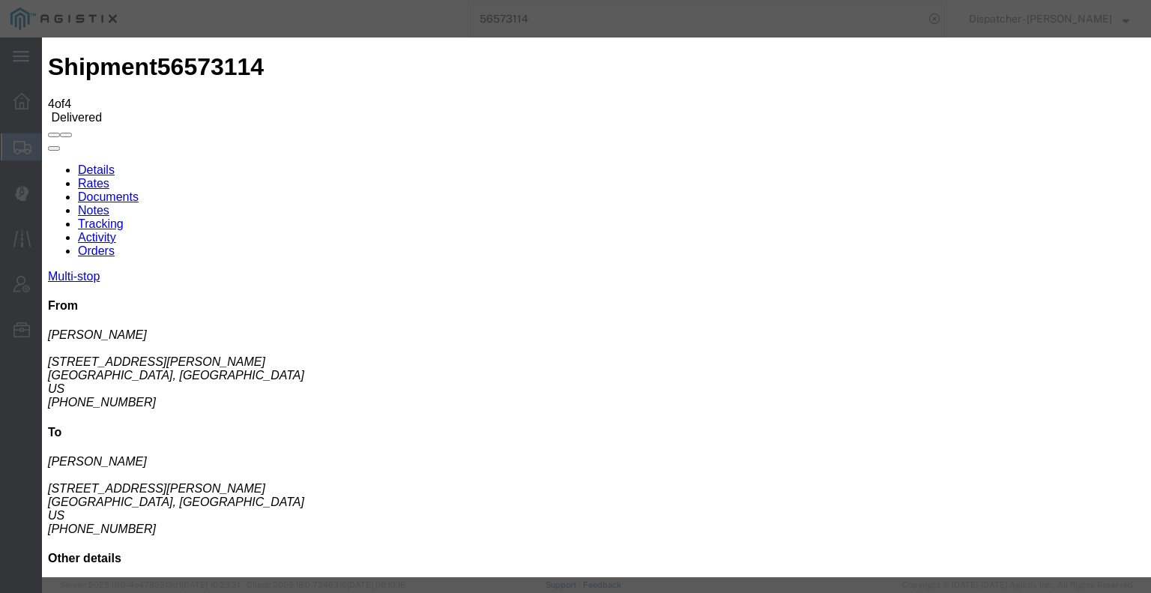
type input "C:\fakepath\56573114trktag.pdf"
select select
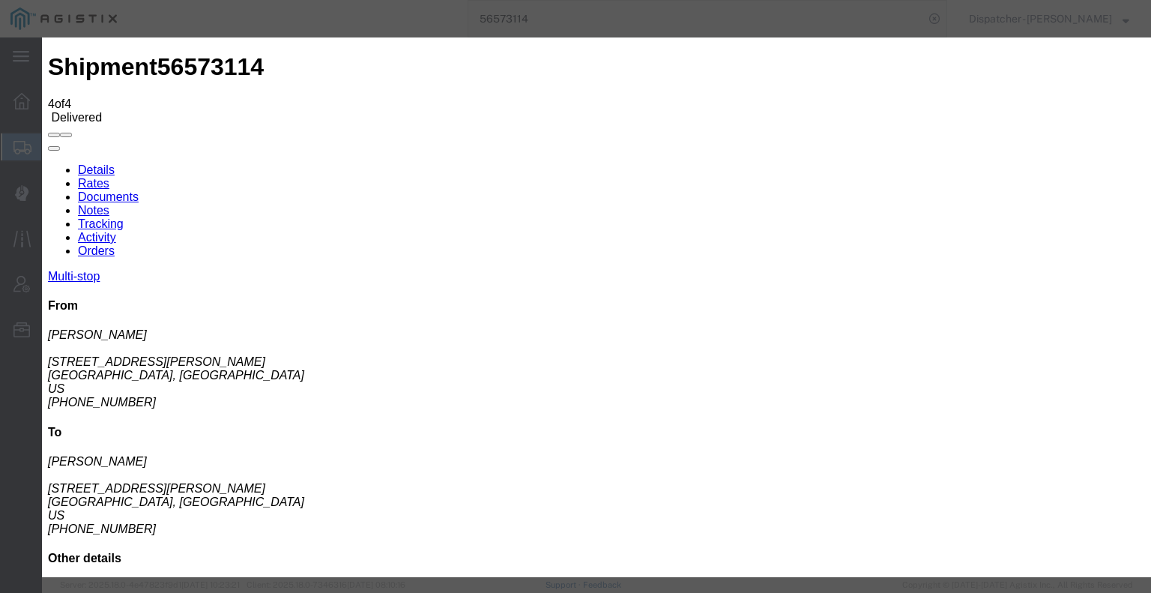
select select
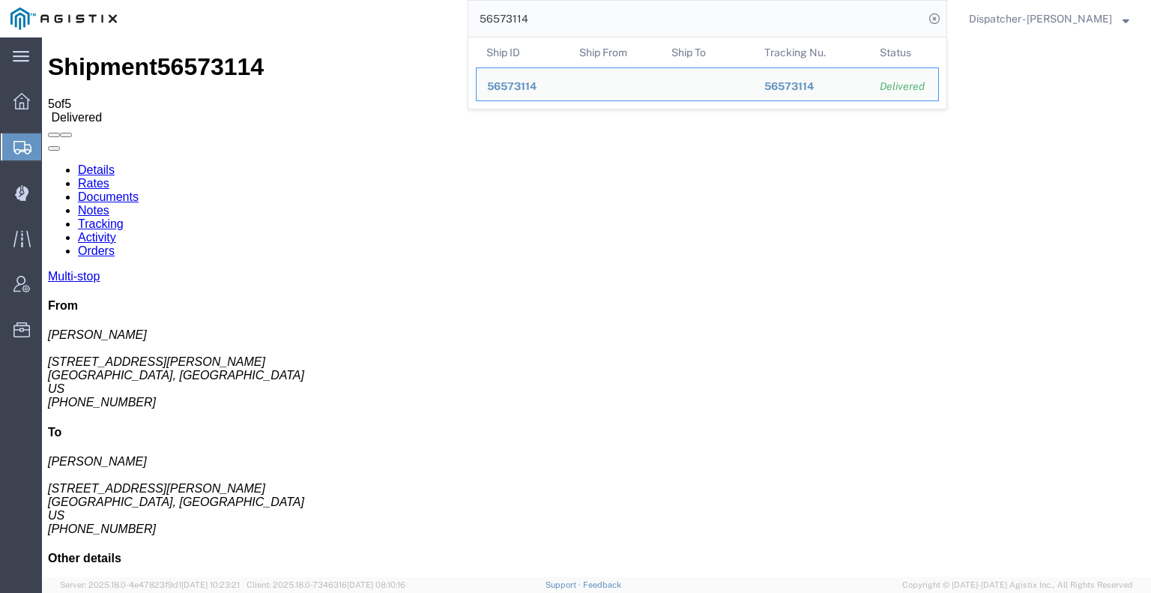
drag, startPoint x: 552, startPoint y: 25, endPoint x: 327, endPoint y: 21, distance: 225.6
click at [399, 17] on div "56573114 Ship ID Ship From Ship To Tracking Nu. Status Ship ID 56573114 Ship Fr…" at bounding box center [537, 18] width 820 height 37
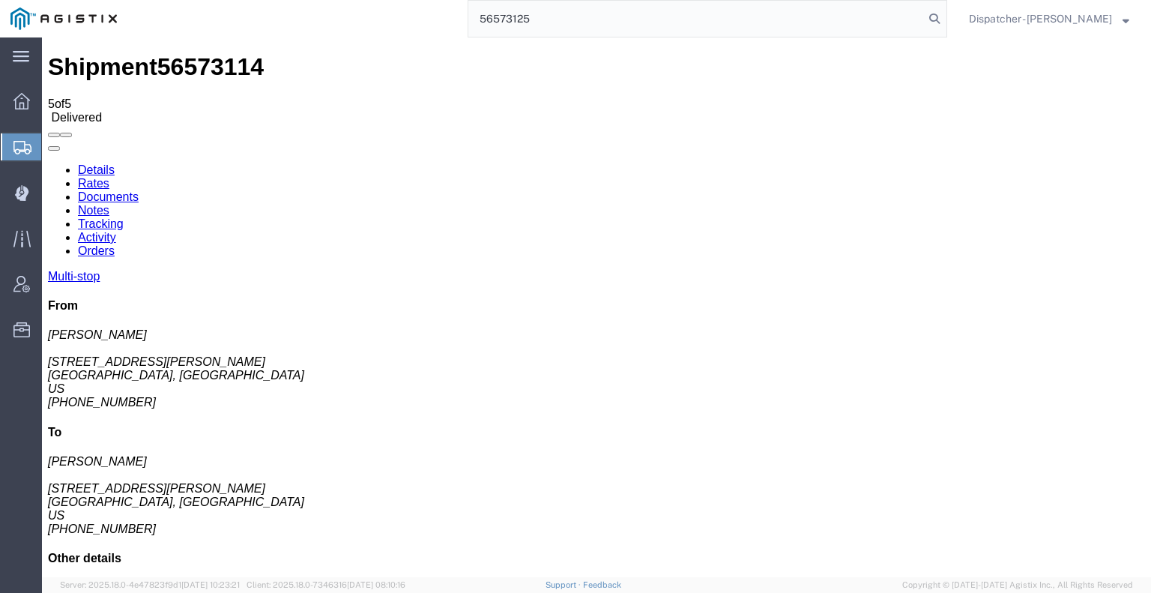
type input "56573125"
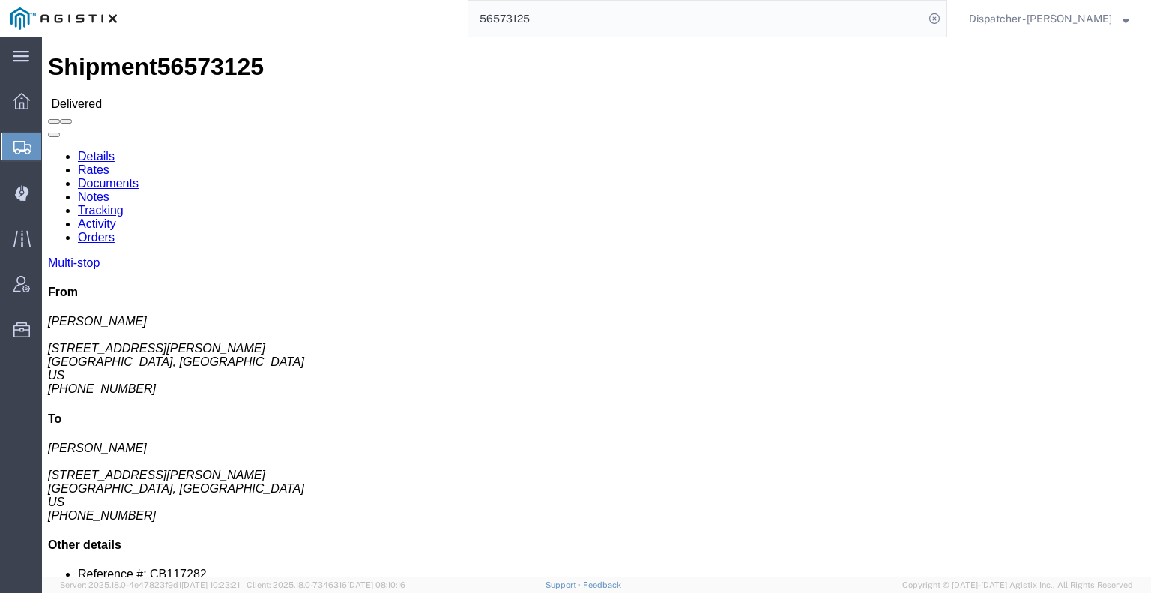
click link "Notes"
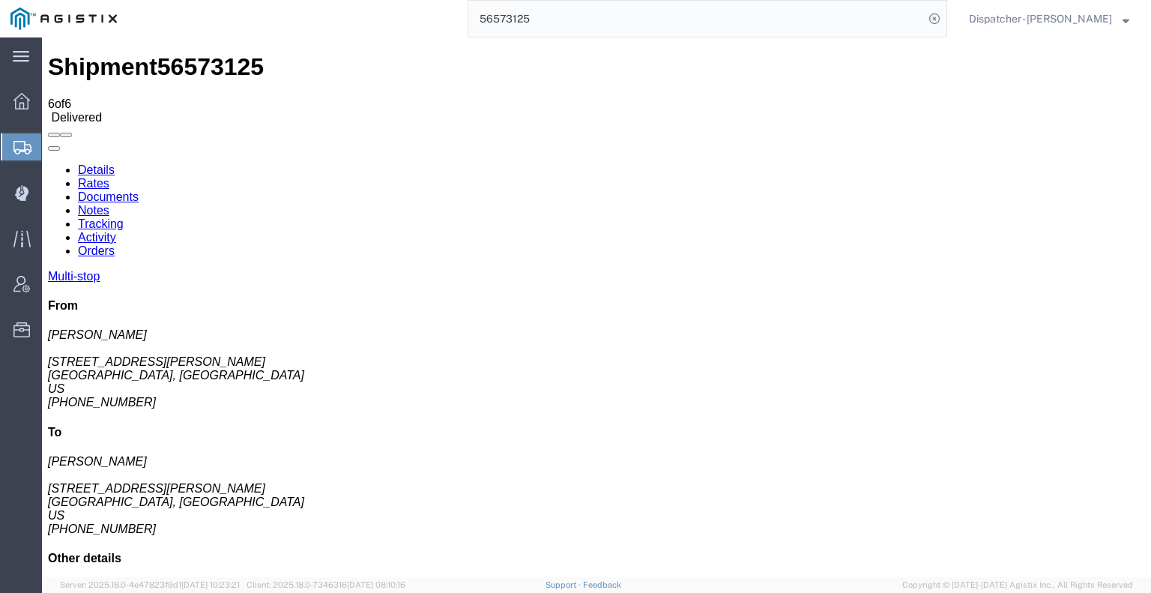
click at [139, 190] on link "Documents" at bounding box center [108, 196] width 61 height 13
drag, startPoint x: 88, startPoint y: 397, endPoint x: 144, endPoint y: 332, distance: 85.6
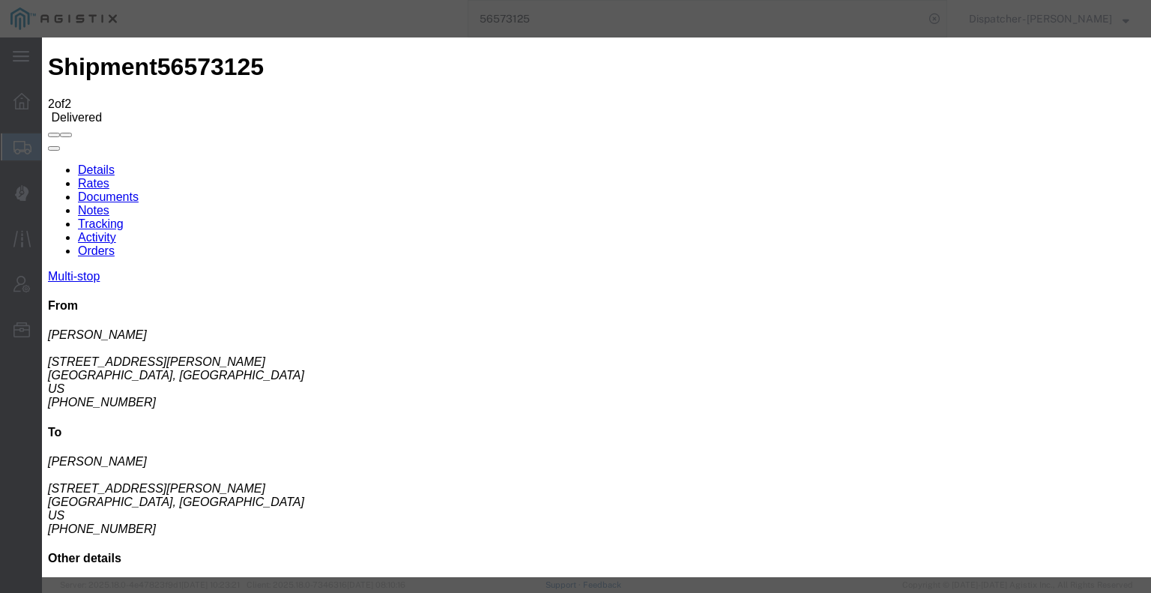
type input "C:\fakepath\56573125trktag.pdf"
select select
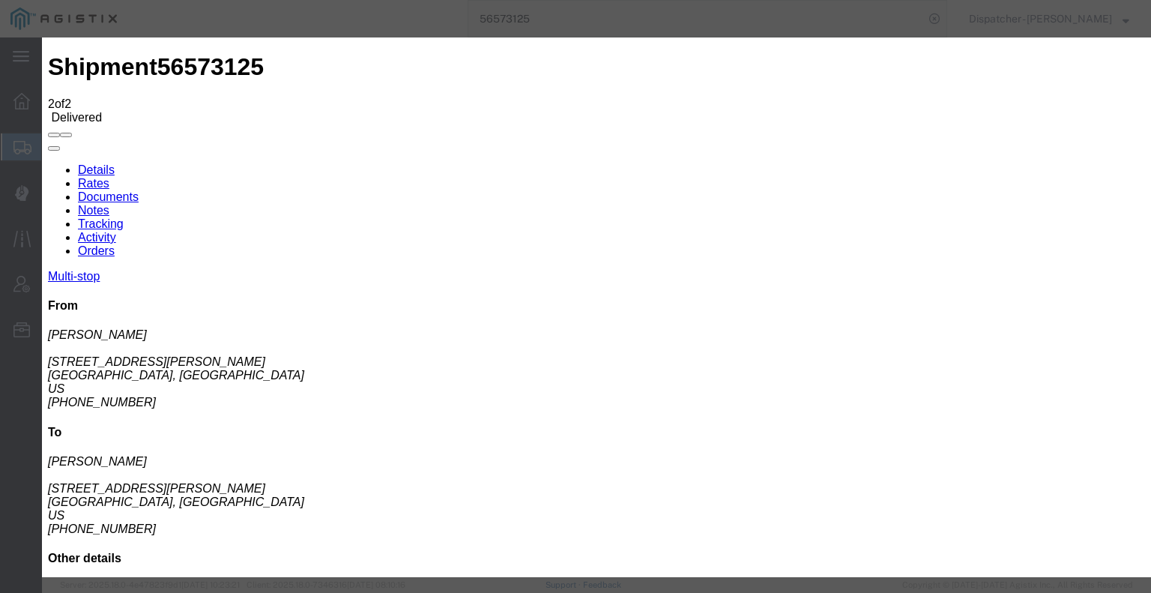
select select
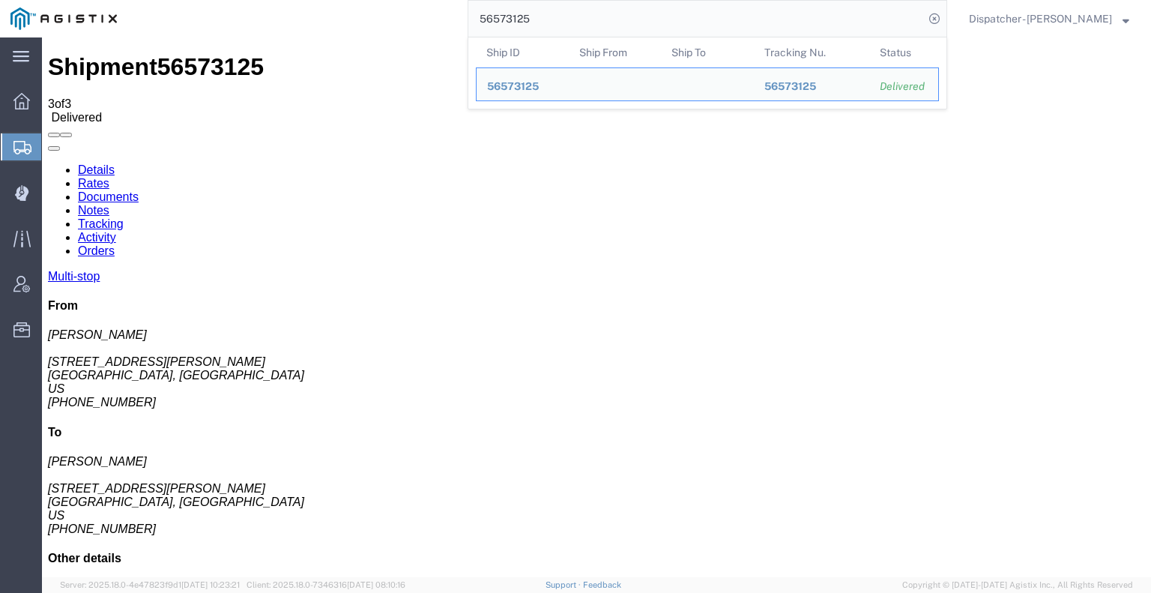
drag, startPoint x: 534, startPoint y: 22, endPoint x: 393, endPoint y: 25, distance: 140.2
click at [395, 26] on div "56573125 Ship ID Ship From Ship To Tracking Nu. Status Ship ID 56573125 Ship Fr…" at bounding box center [537, 18] width 820 height 37
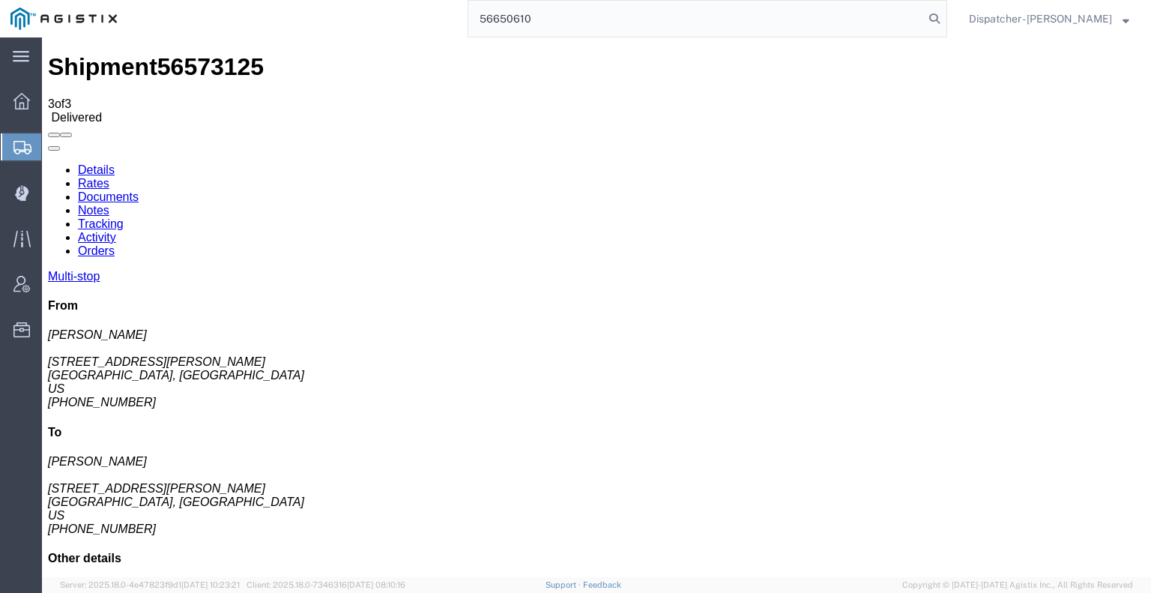
type input "56650610"
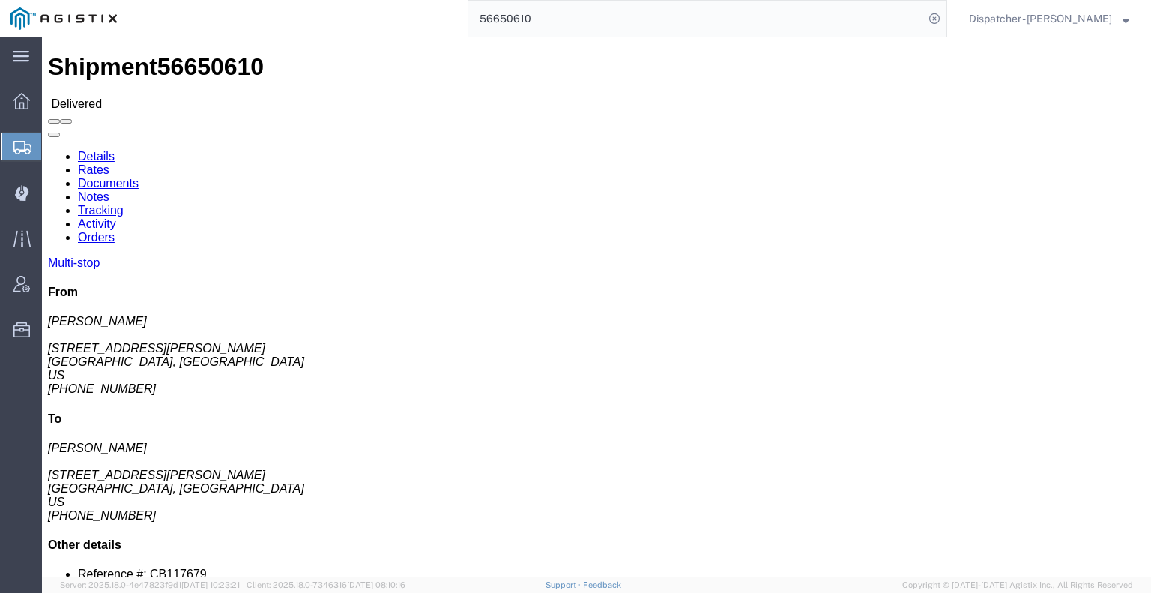
click link "Notes"
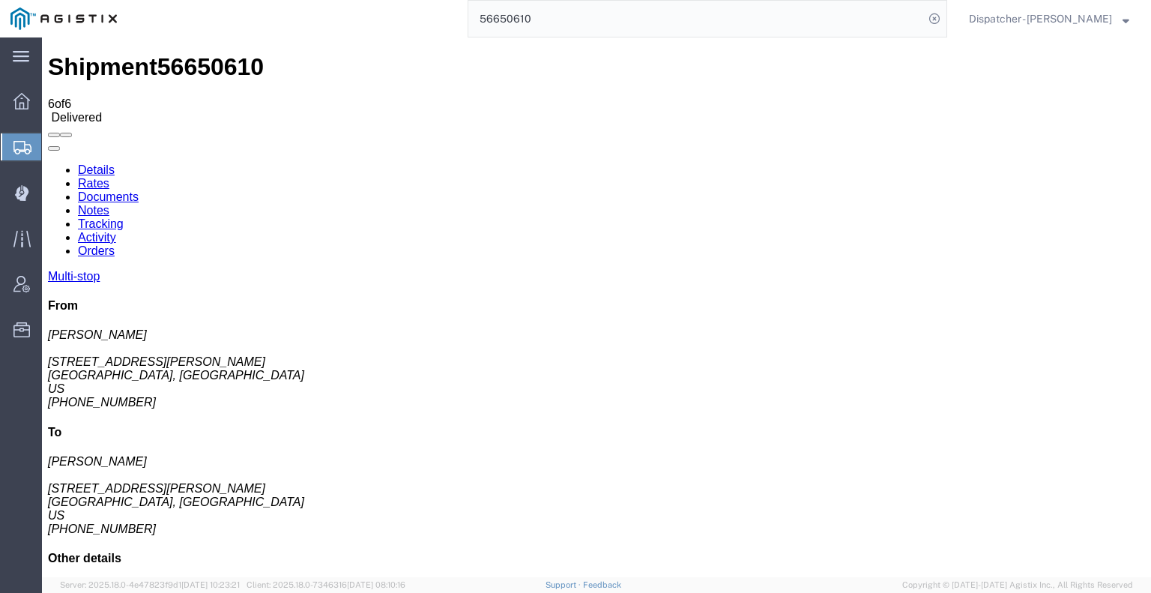
click at [124, 217] on link "Tracking" at bounding box center [101, 223] width 46 height 13
click at [109, 204] on link "Notes" at bounding box center [93, 210] width 31 height 13
click at [139, 190] on link "Documents" at bounding box center [108, 196] width 61 height 13
drag, startPoint x: 149, startPoint y: 376, endPoint x: 187, endPoint y: 352, distance: 45.1
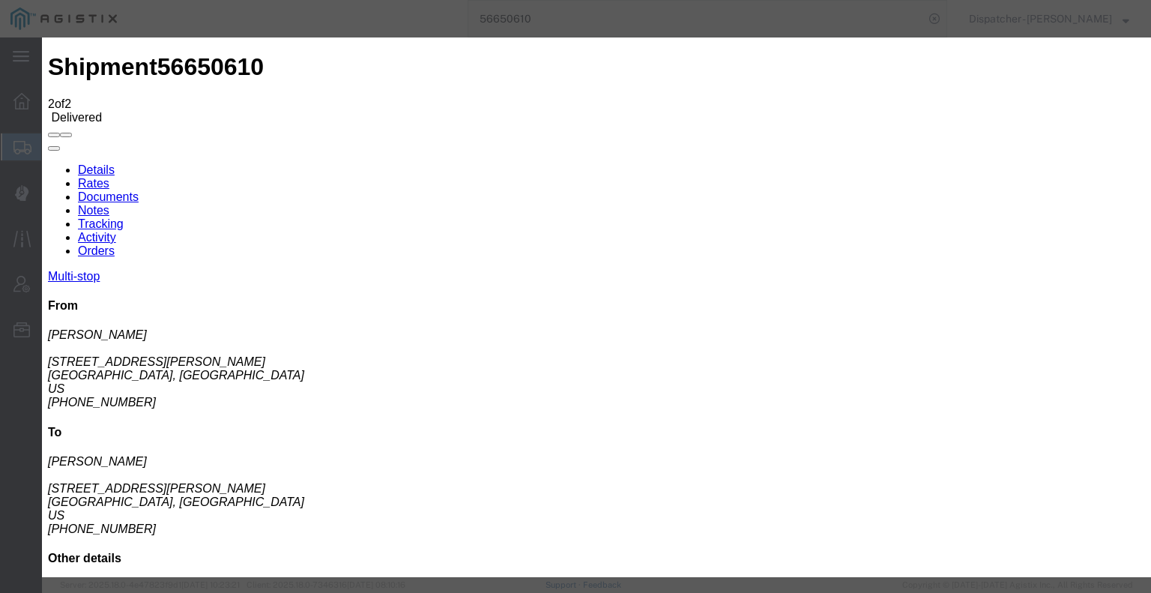
type input "C:\fakepath\56650610trktag.pdf"
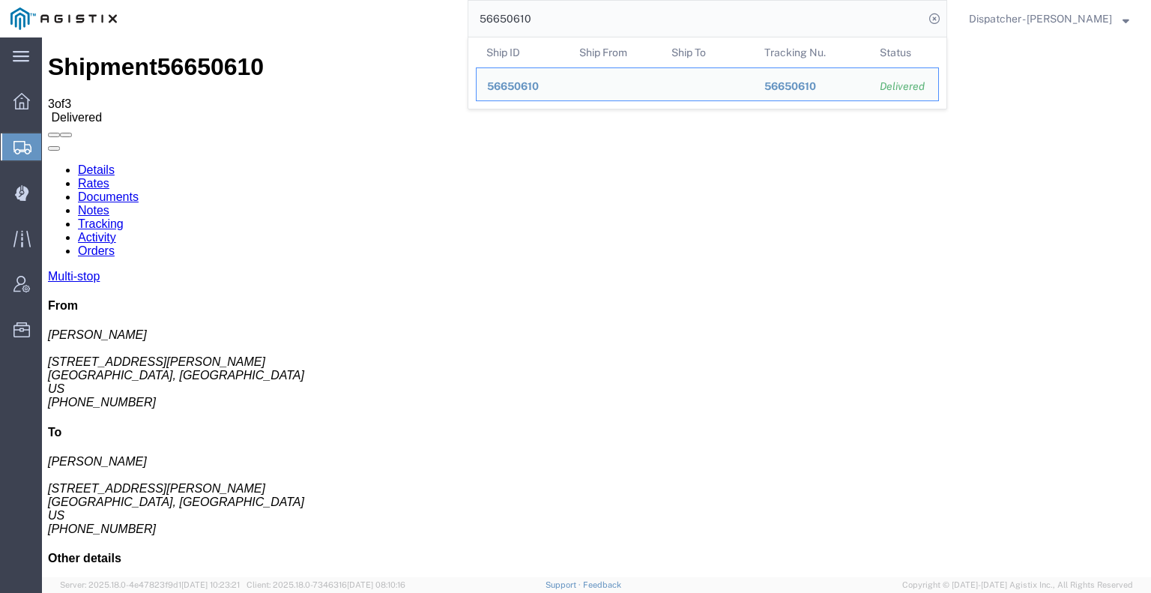
drag, startPoint x: 513, startPoint y: 31, endPoint x: 353, endPoint y: 22, distance: 159.9
click at [399, 20] on div "56650610 Ship ID Ship From Ship To Tracking Nu. Status Ship ID 56650610 Ship Fr…" at bounding box center [537, 18] width 820 height 37
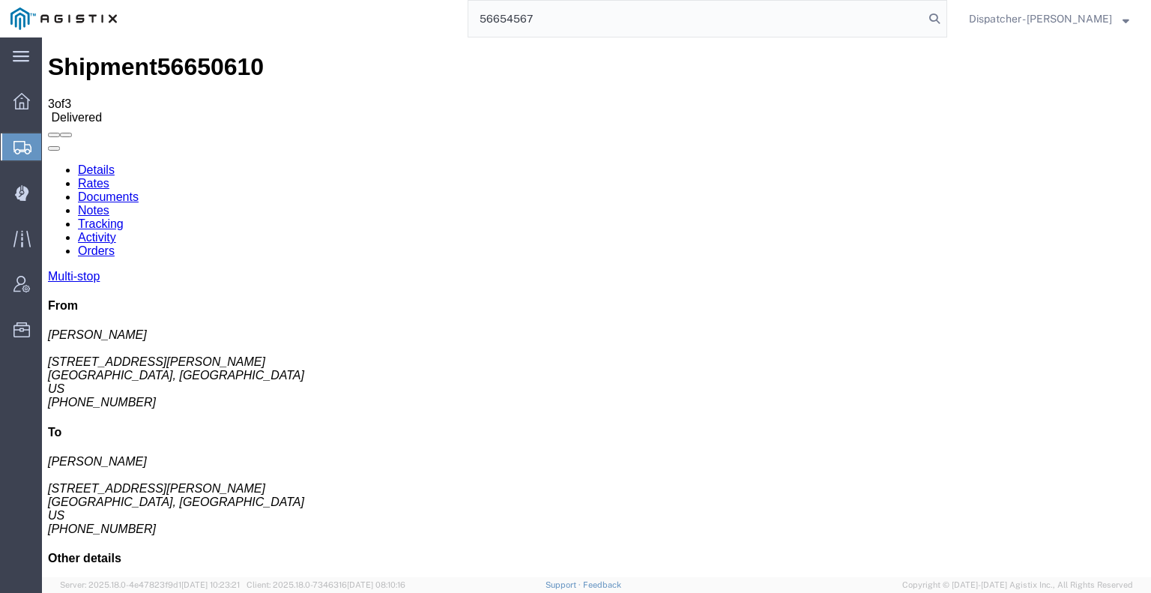
type input "56654567"
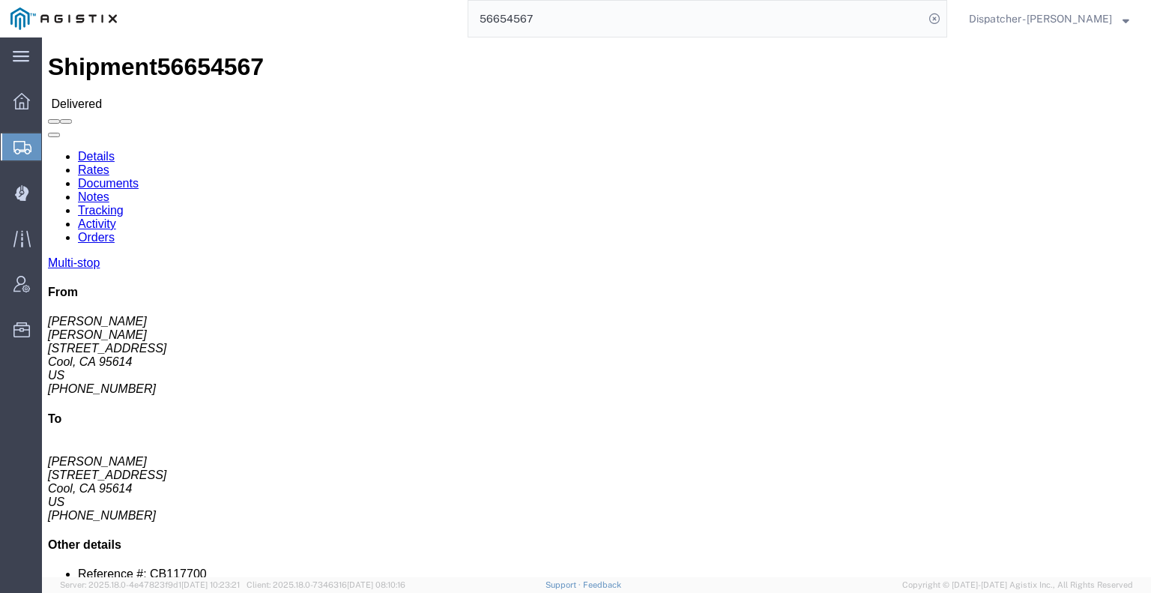
drag, startPoint x: 263, startPoint y: 89, endPoint x: 221, endPoint y: 52, distance: 56.3
click link "Notes"
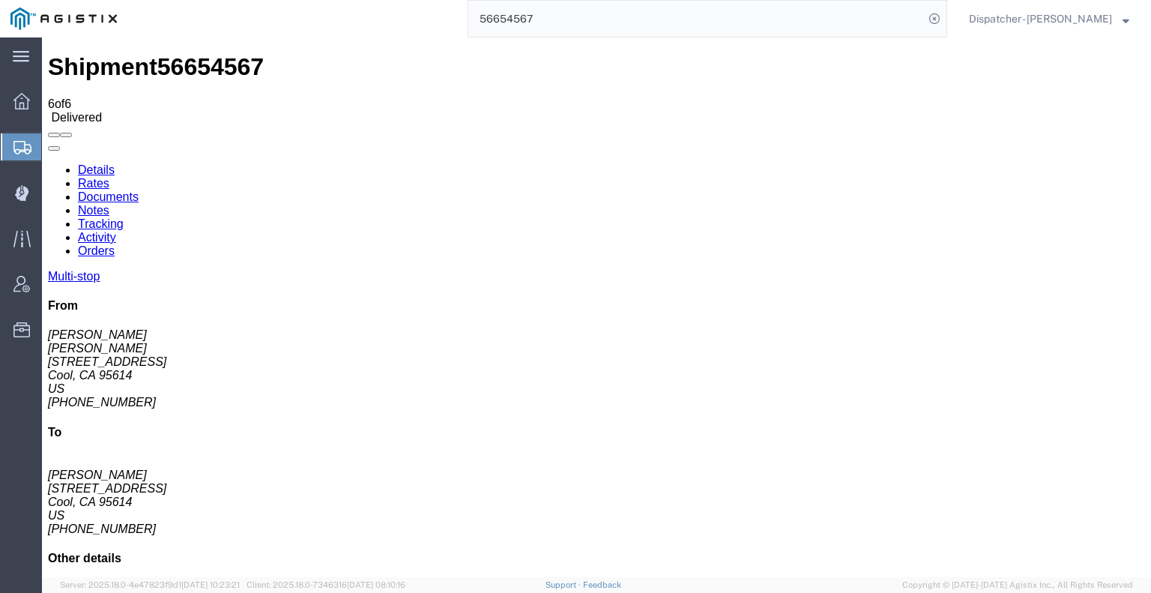
click at [124, 217] on link "Tracking" at bounding box center [101, 223] width 46 height 13
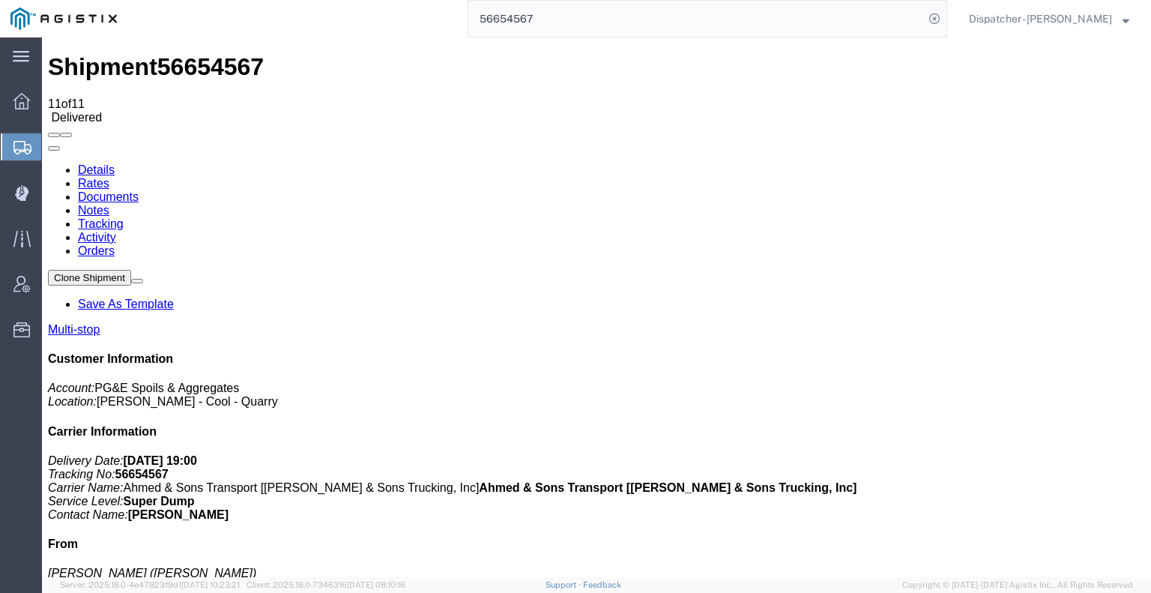
click at [109, 204] on link "Notes" at bounding box center [93, 210] width 31 height 13
click at [139, 190] on link "Documents" at bounding box center [108, 196] width 61 height 13
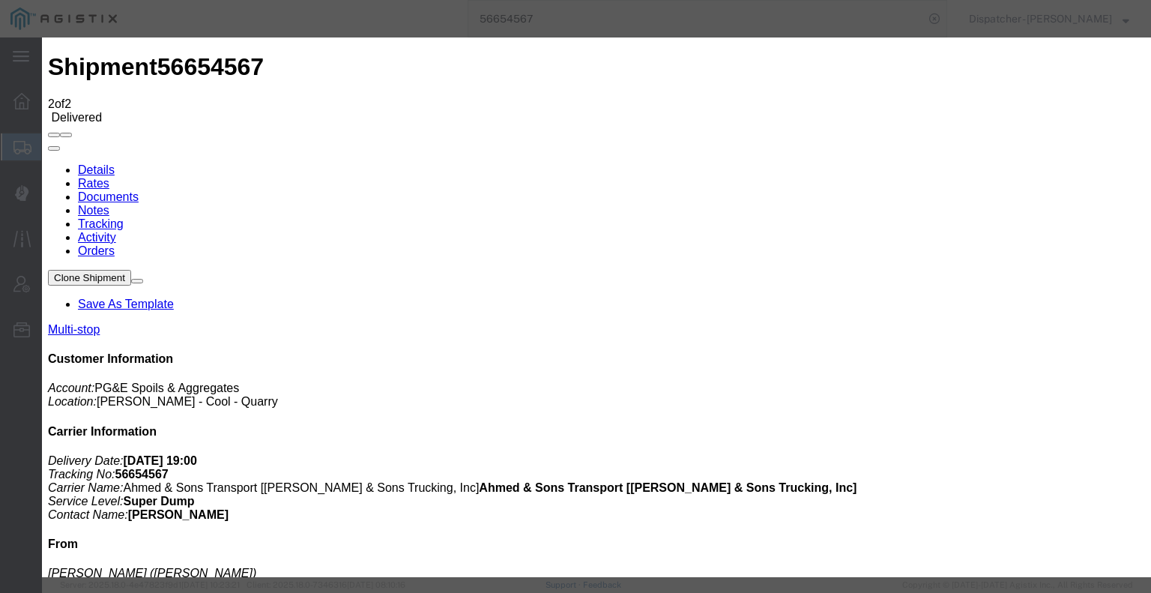
type input "C:\fakepath\56654567trktag.pdf"
select select
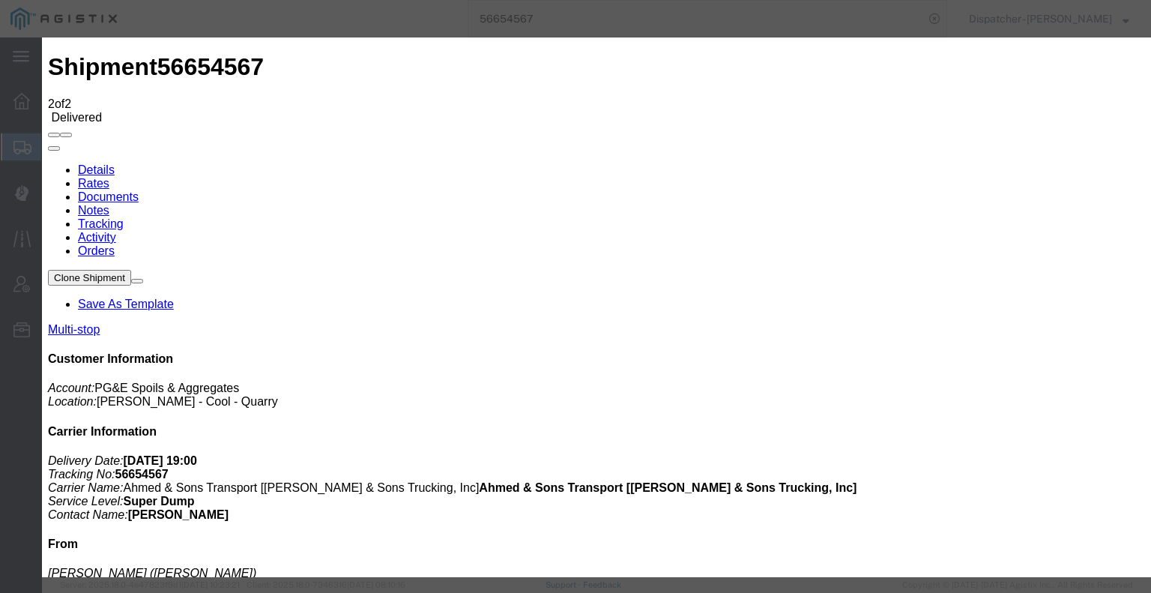
select select
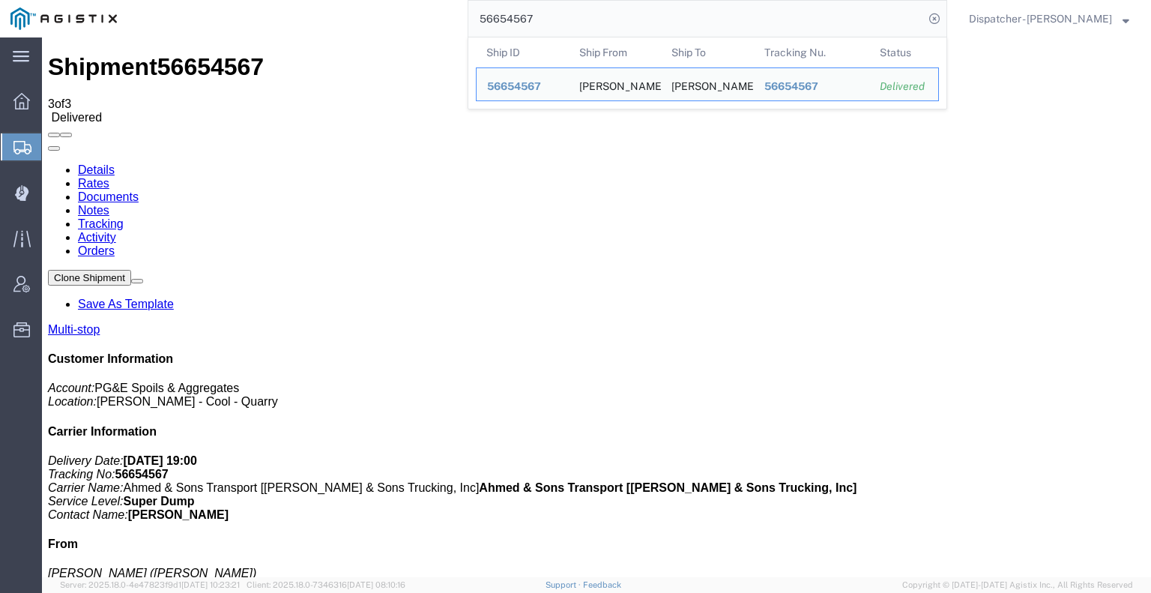
drag, startPoint x: 489, startPoint y: 18, endPoint x: 402, endPoint y: 2, distance: 89.1
click at [418, 11] on div "56654567 Ship ID Ship From Ship To Tracking Nu. Status Ship ID 56654567 Ship Fr…" at bounding box center [537, 18] width 820 height 37
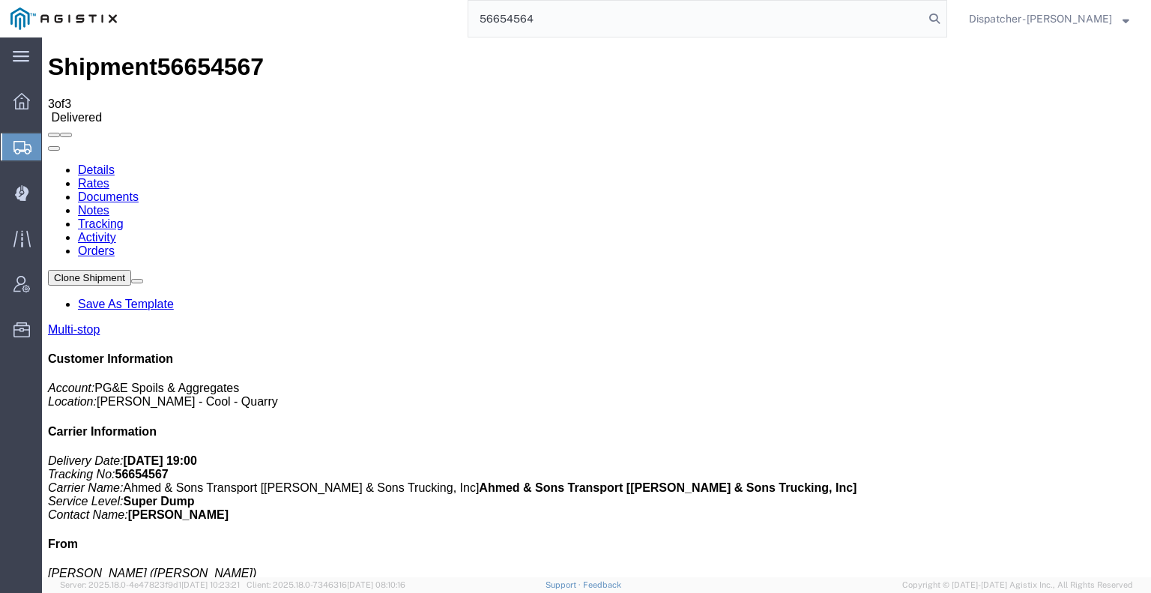
type input "56654564"
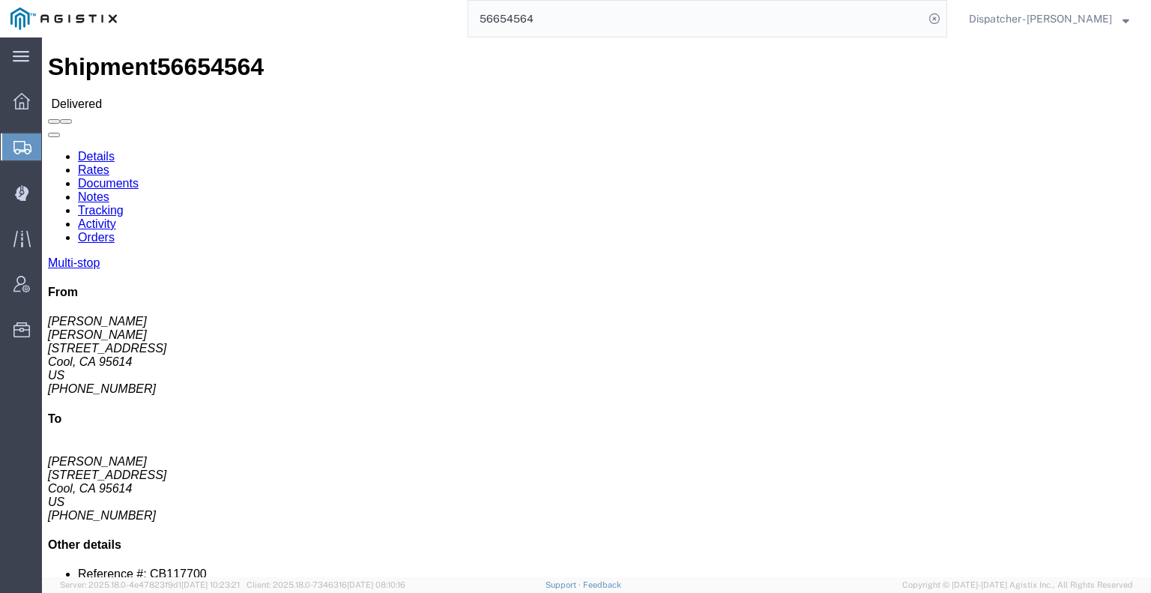
drag, startPoint x: 272, startPoint y: 96, endPoint x: 230, endPoint y: 58, distance: 56.3
click link "Notes"
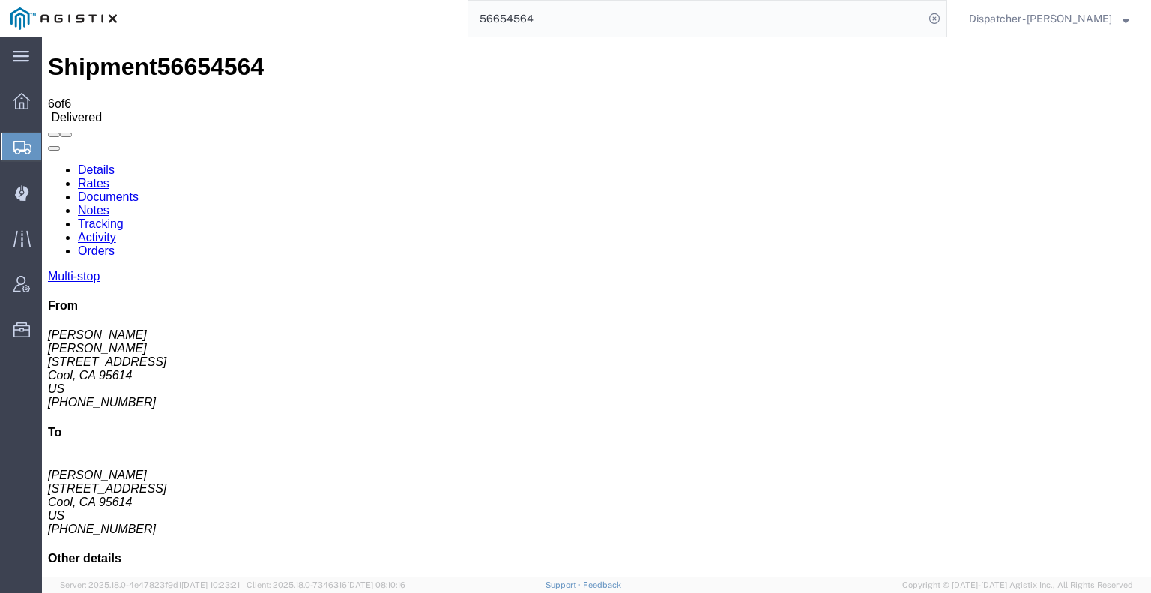
click at [124, 217] on link "Tracking" at bounding box center [101, 223] width 46 height 13
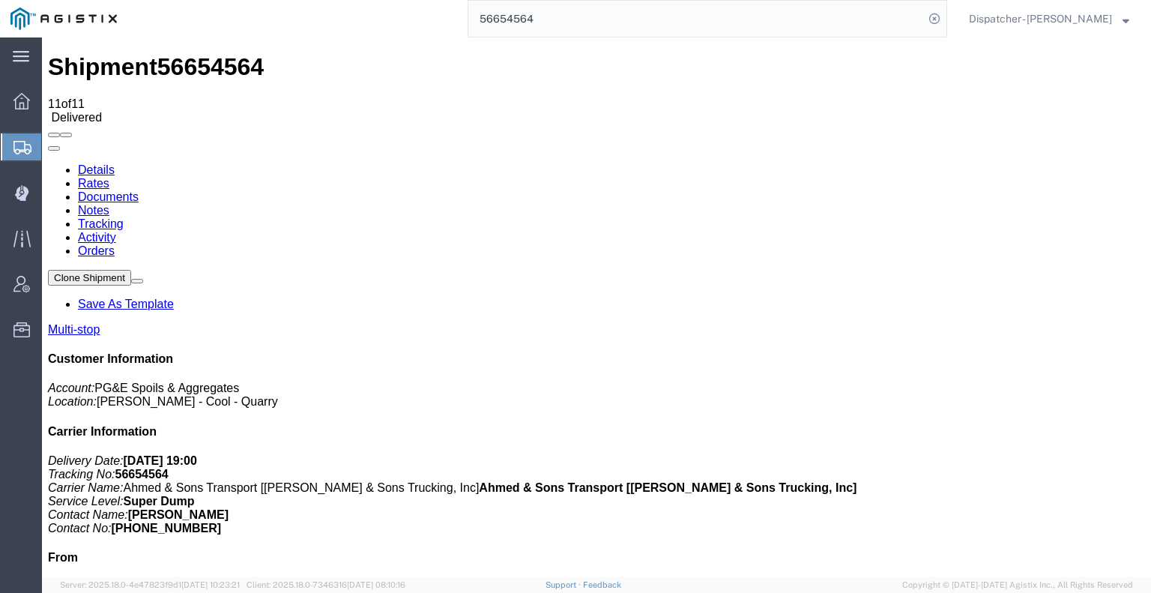
click at [109, 204] on link "Notes" at bounding box center [93, 210] width 31 height 13
click at [139, 190] on link "Documents" at bounding box center [108, 196] width 61 height 13
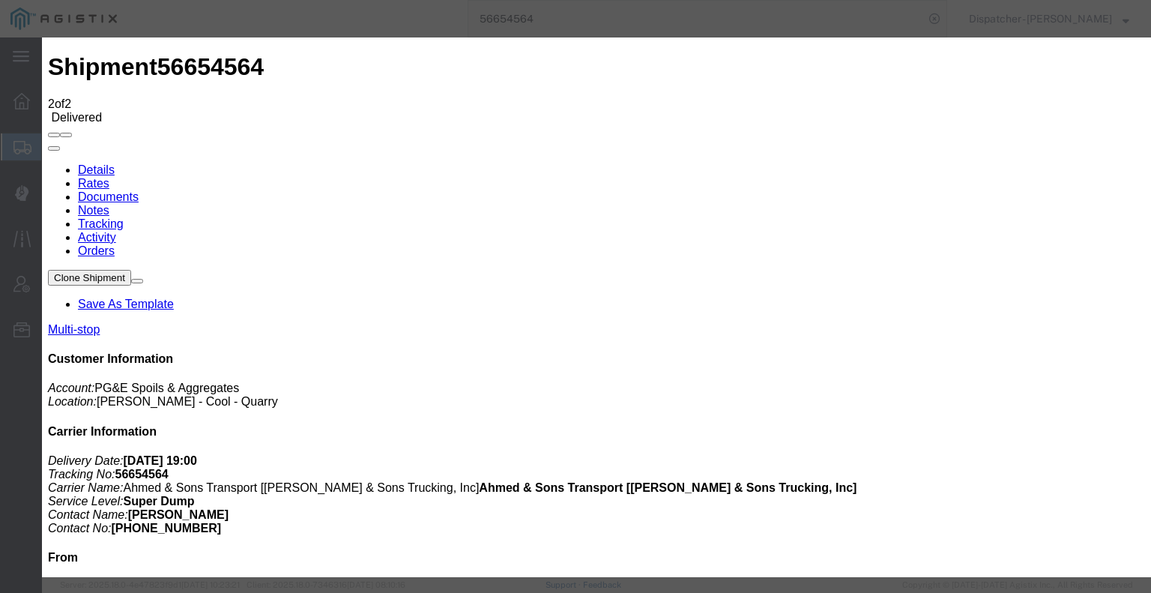
type input "C:\fakepath\56654564trktag.pdf"
select select
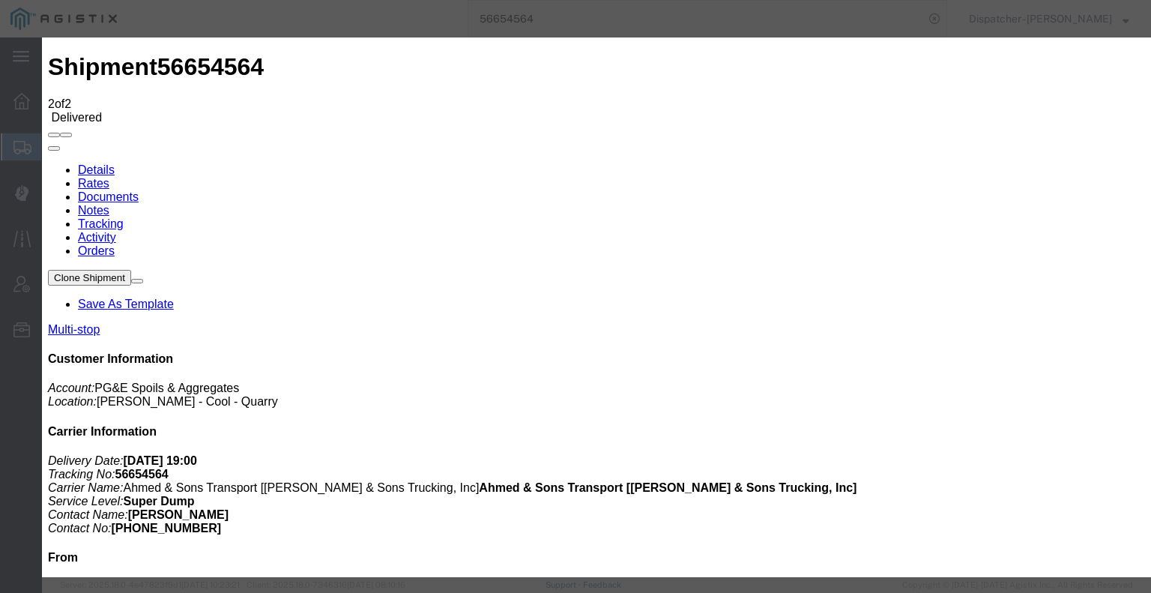
select select
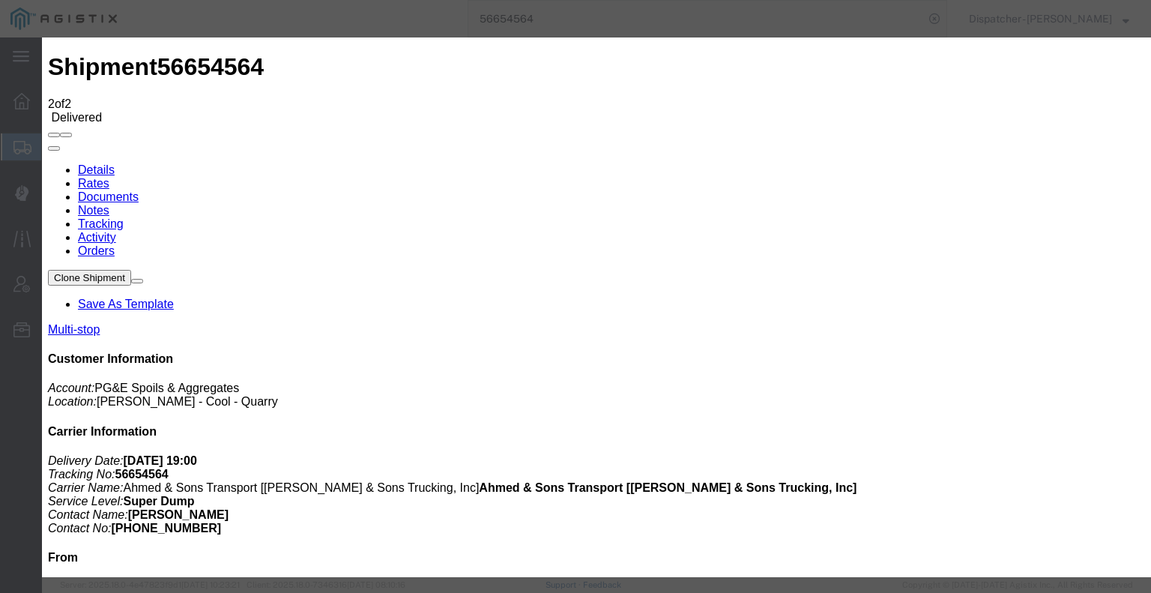
type input "C:\fakepath\56654564trktag.pdf"
select select
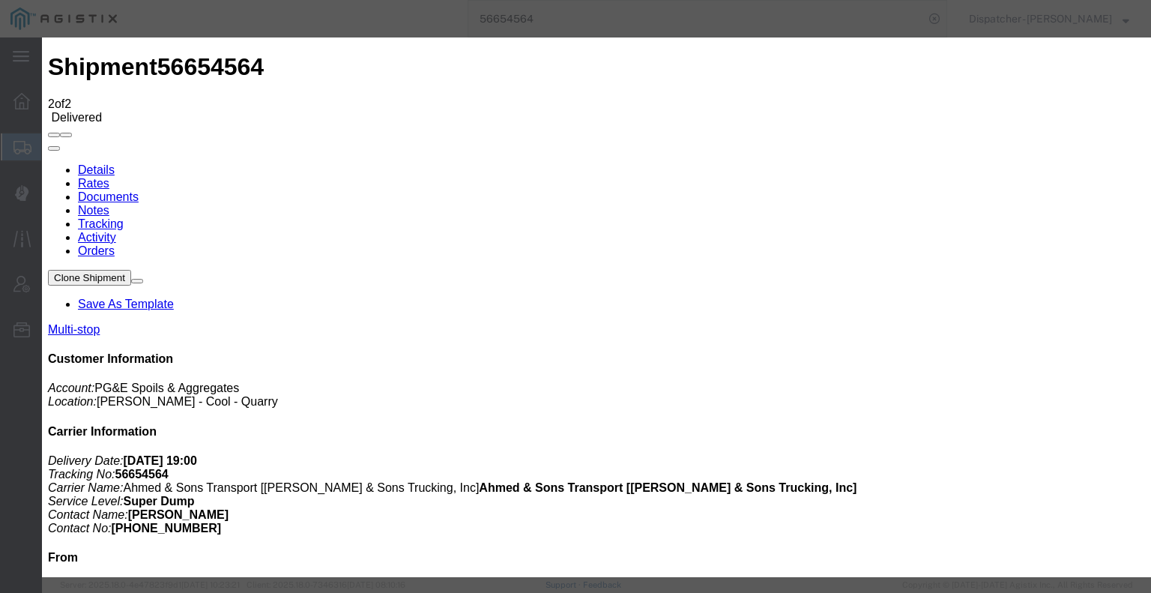
select select
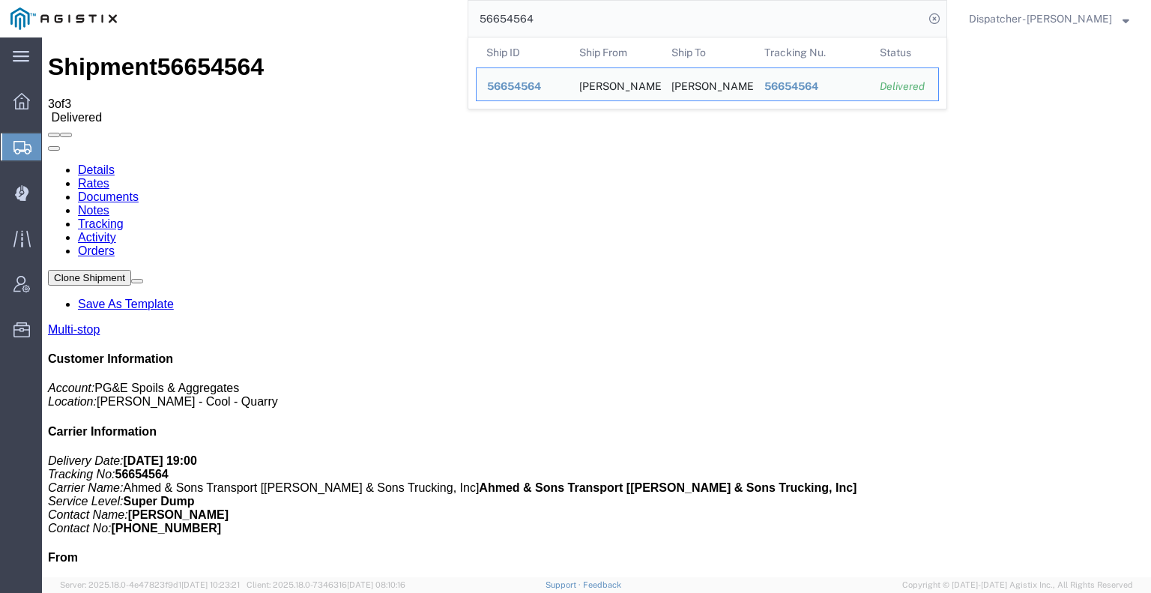
drag, startPoint x: 543, startPoint y: 22, endPoint x: 447, endPoint y: 22, distance: 95.9
click at [447, 22] on div "56654564 Ship ID Ship From Ship To Tracking Nu. Status Ship ID 56654564 Ship Fr…" at bounding box center [537, 18] width 820 height 37
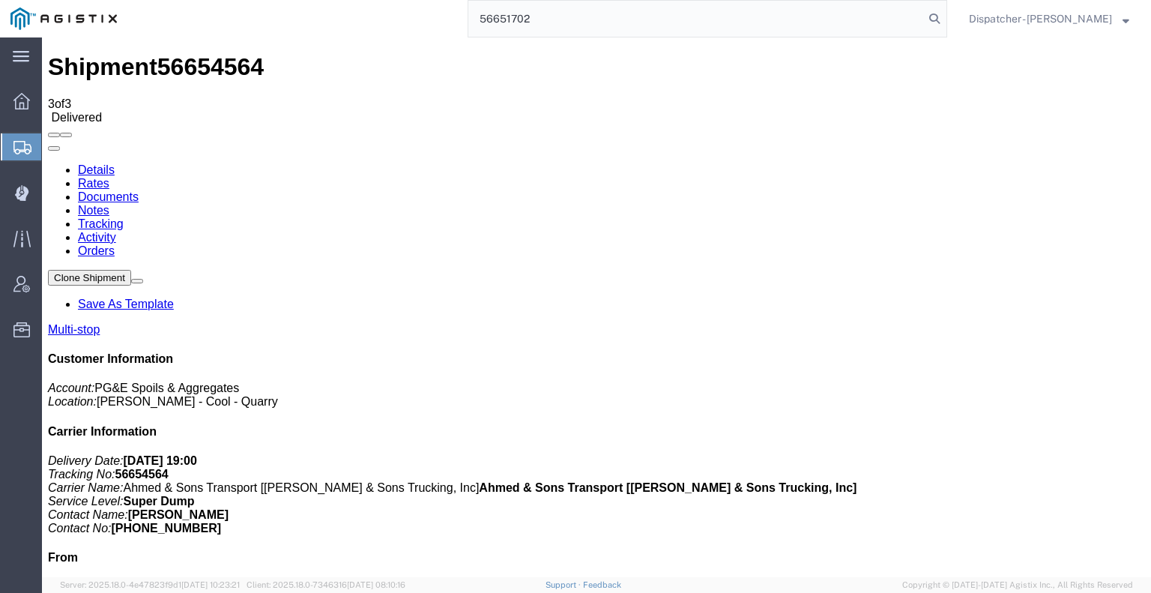
type input "56651702"
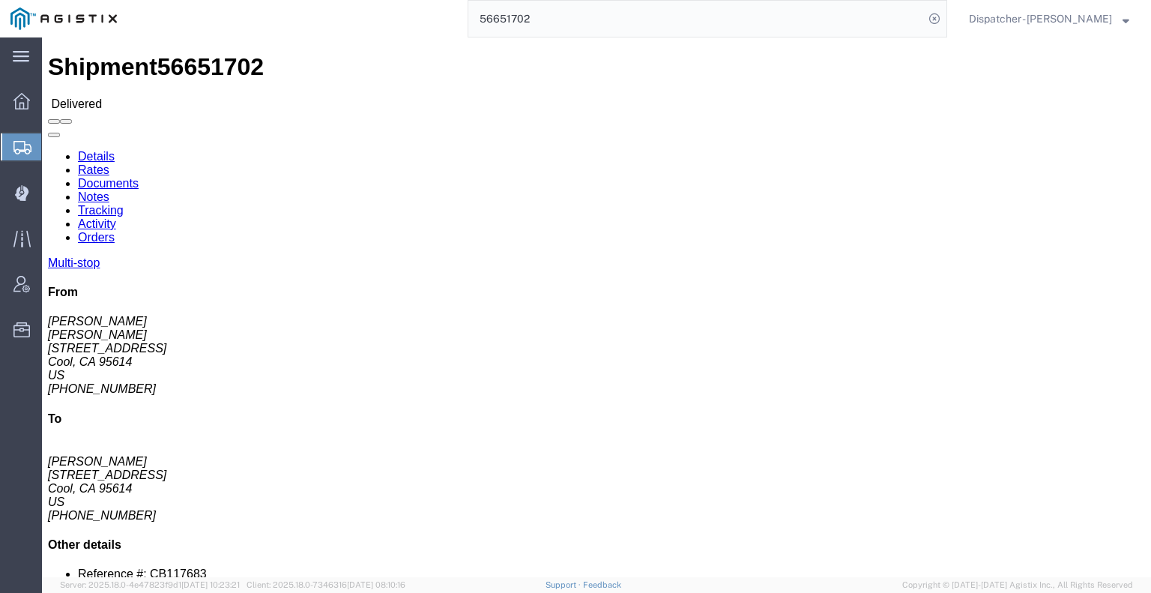
click link "Notes"
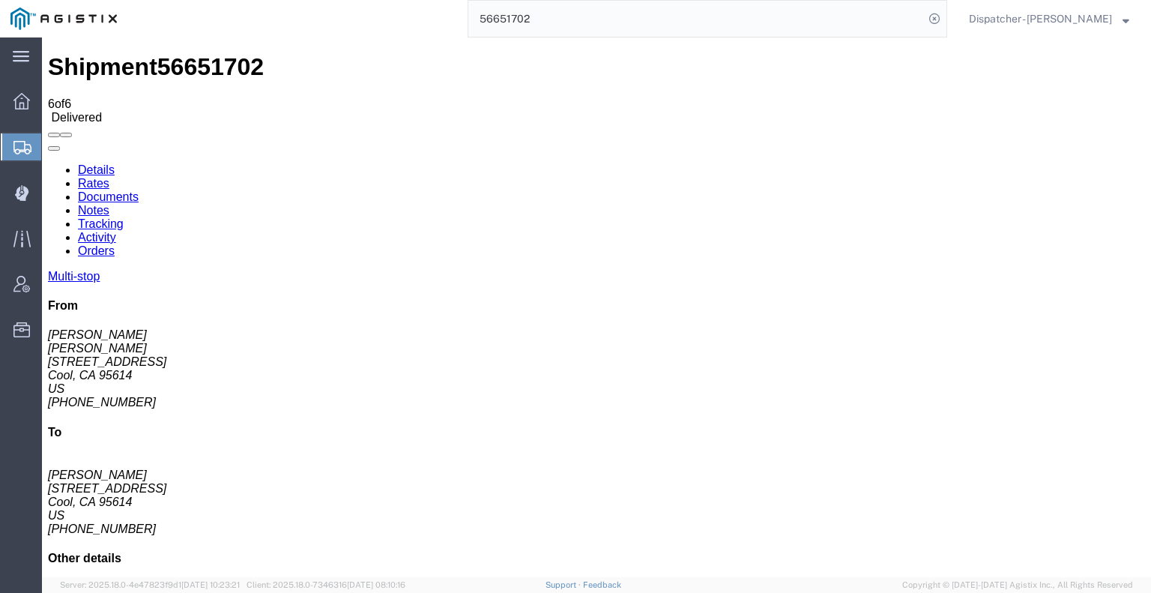
click at [139, 190] on link "Documents" at bounding box center [108, 196] width 61 height 13
drag, startPoint x: 561, startPoint y: 20, endPoint x: 373, endPoint y: 6, distance: 187.9
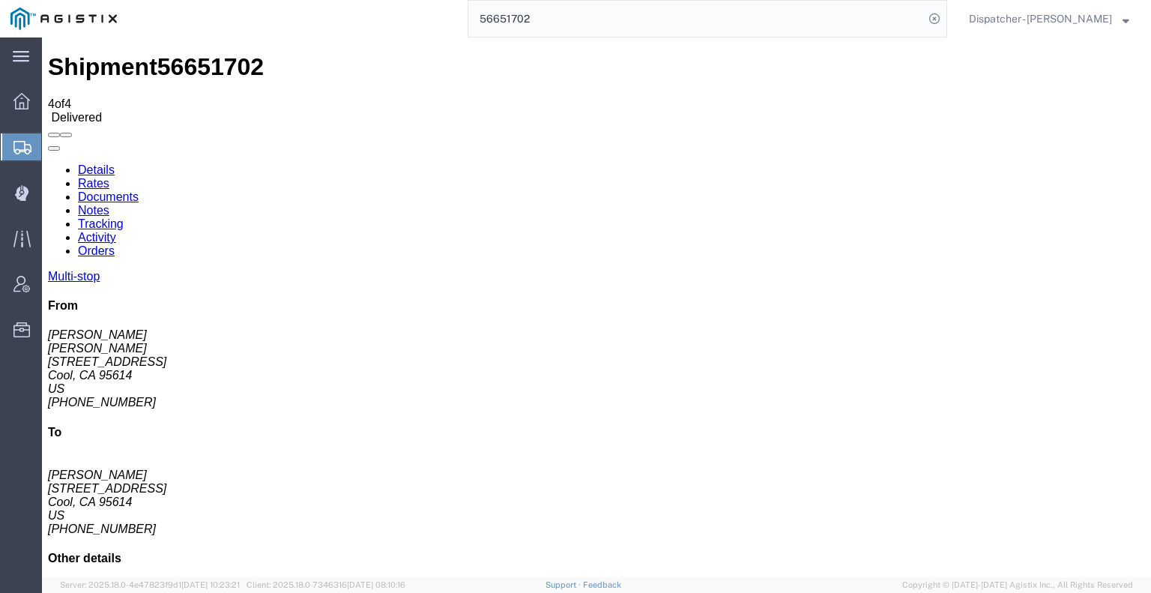
click at [396, 7] on div "56651702" at bounding box center [537, 18] width 820 height 37
type input "56650538"
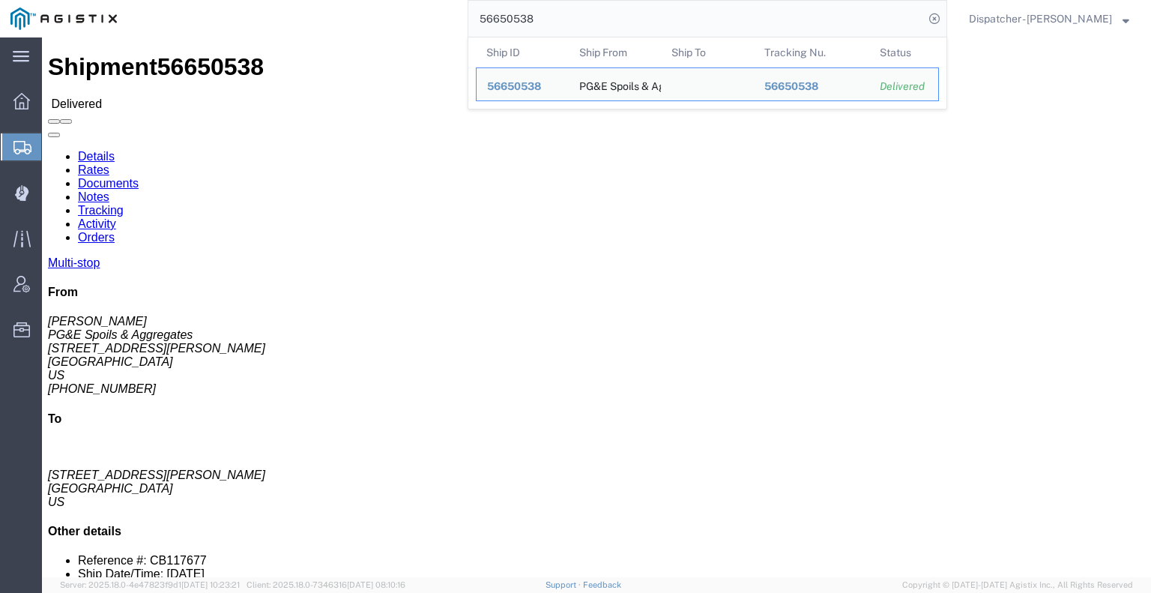
click link "Notes"
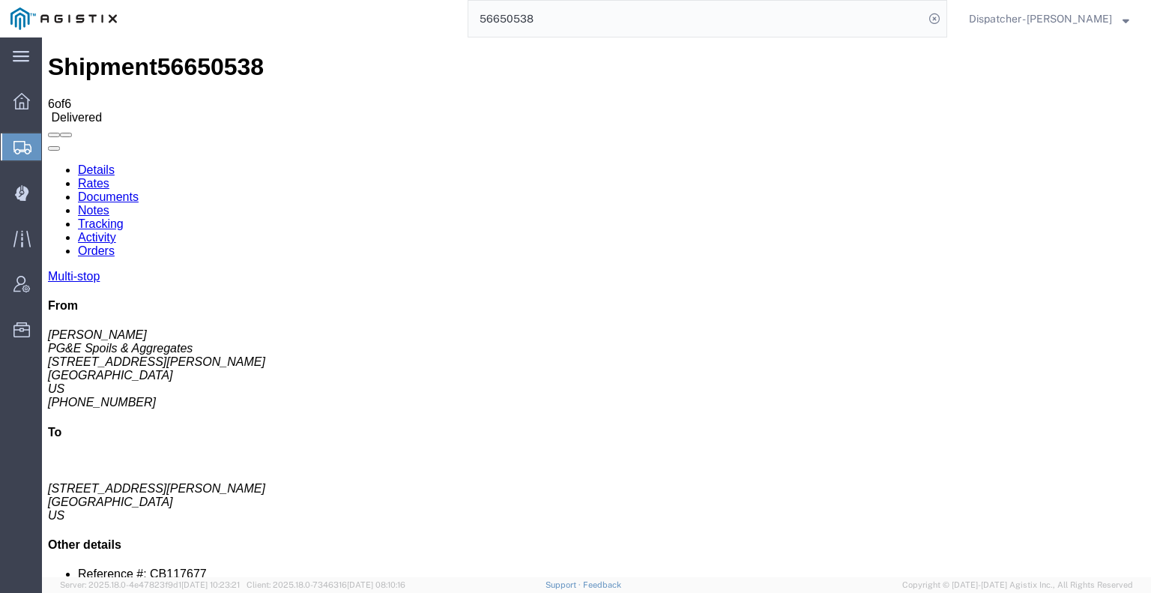
click at [139, 190] on link "Documents" at bounding box center [108, 196] width 61 height 13
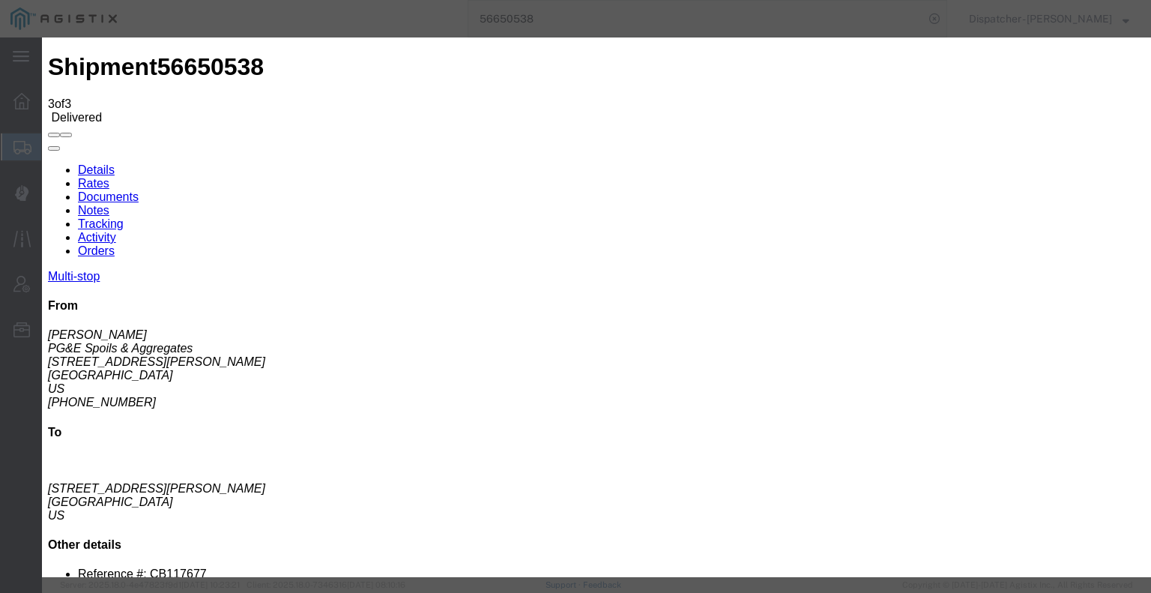
type input "C:\fakepath\56650538trktag.pdf"
select select
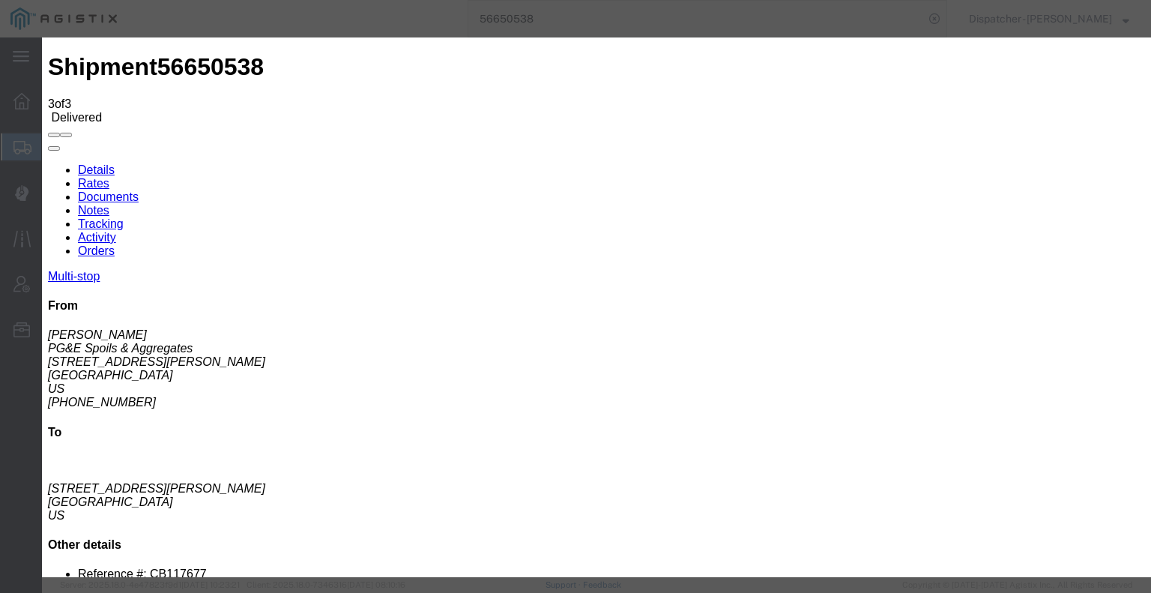
select select
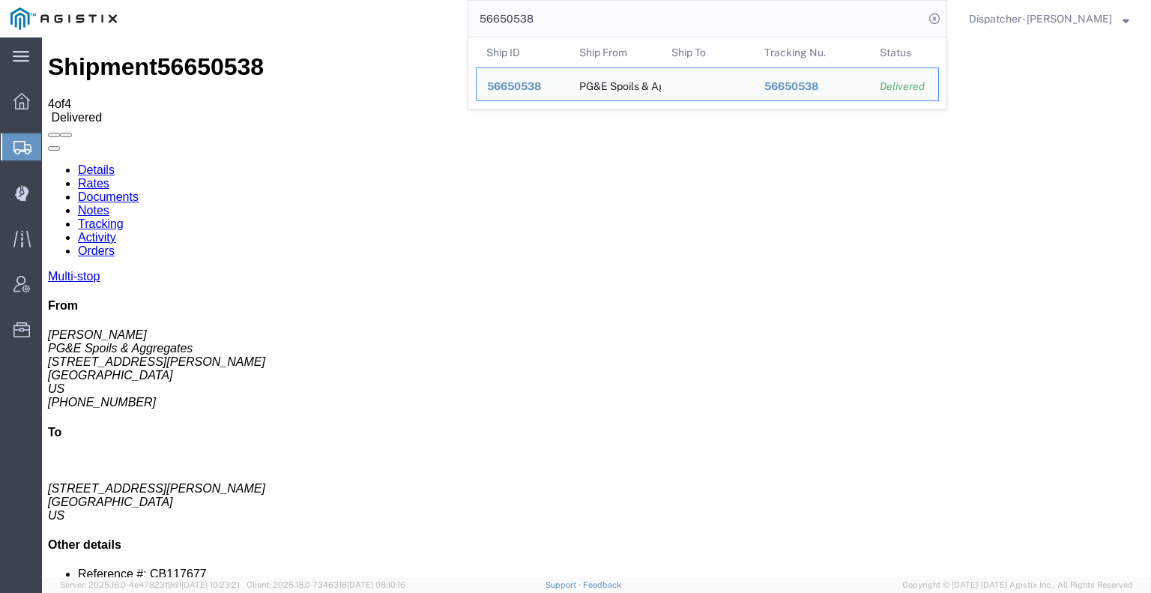
drag, startPoint x: 549, startPoint y: 19, endPoint x: 368, endPoint y: 7, distance: 181.1
click at [414, 18] on div "56650538 Ship ID Ship From Ship To Tracking Nu. Status Ship ID 56650538 Ship Fr…" at bounding box center [537, 18] width 820 height 37
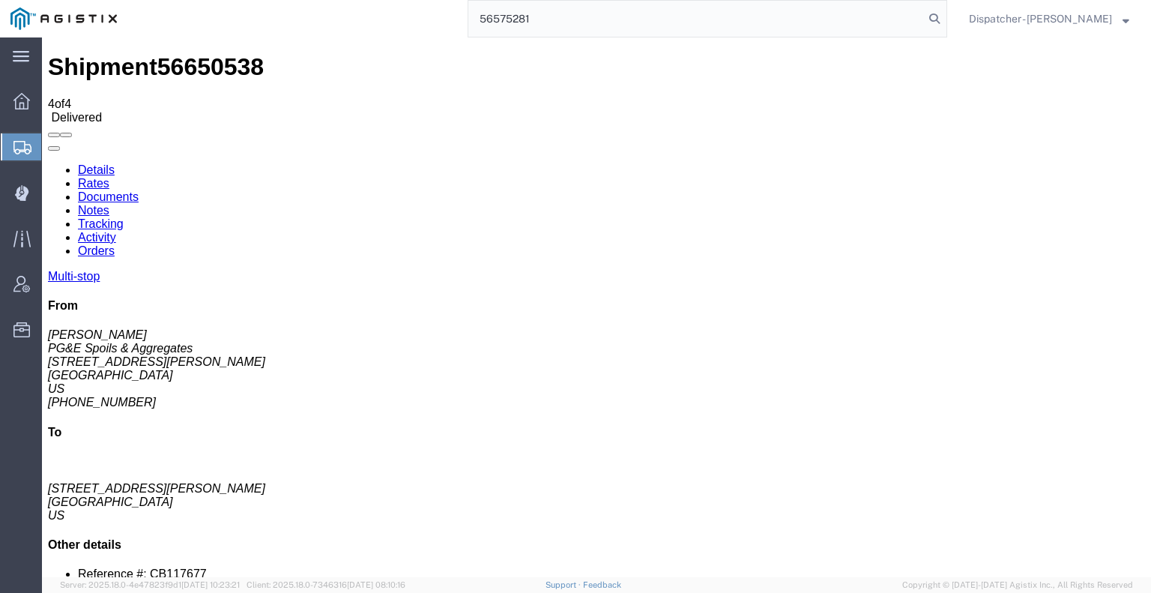
type input "56575281"
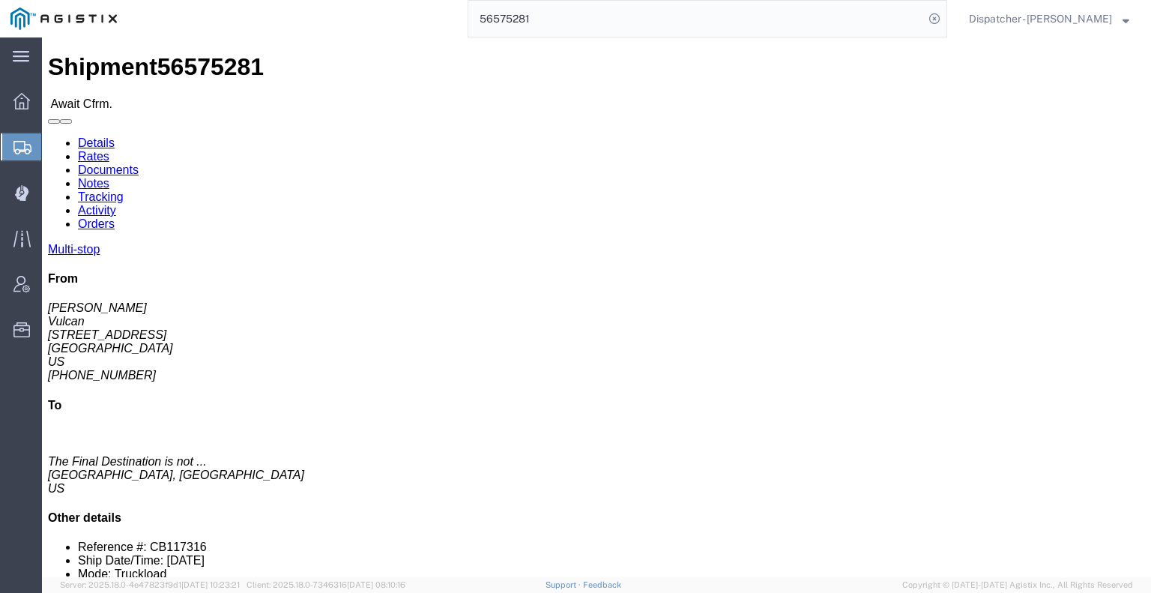
click link "Tracking"
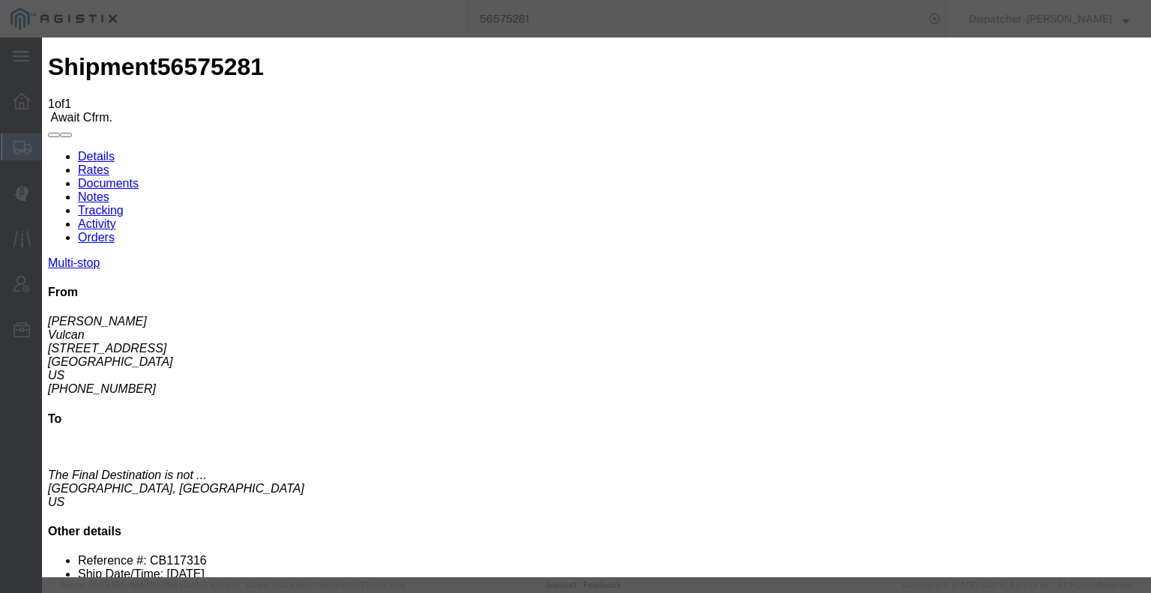
type input "[DATE]"
type input "2:00 PM"
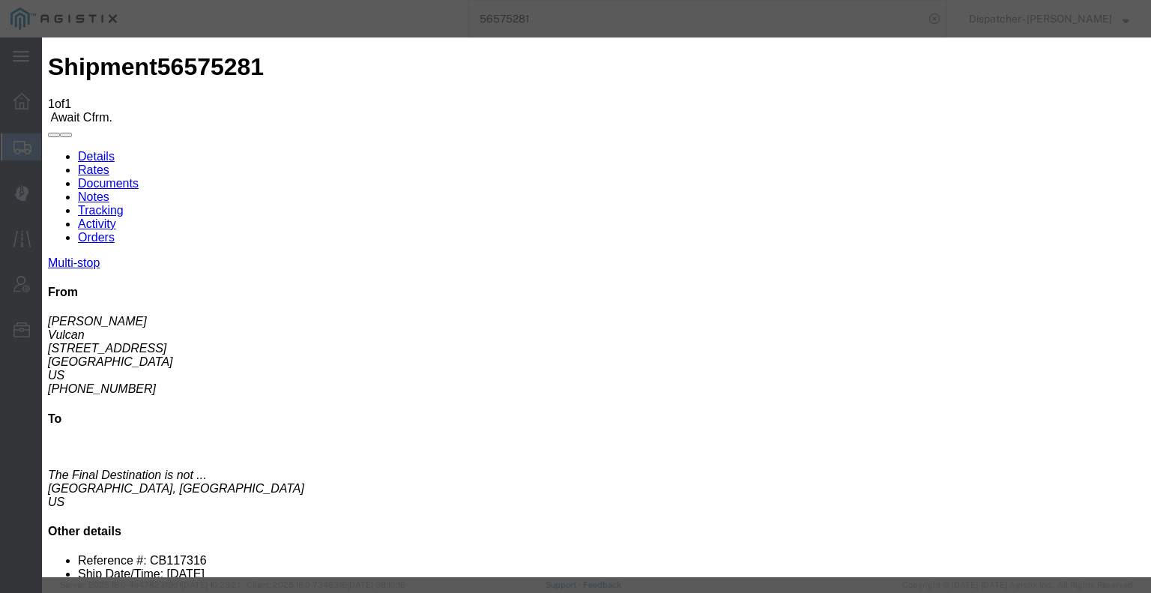
type input "[DATE]"
type input "6:00 AM"
select select "ARVPULOC"
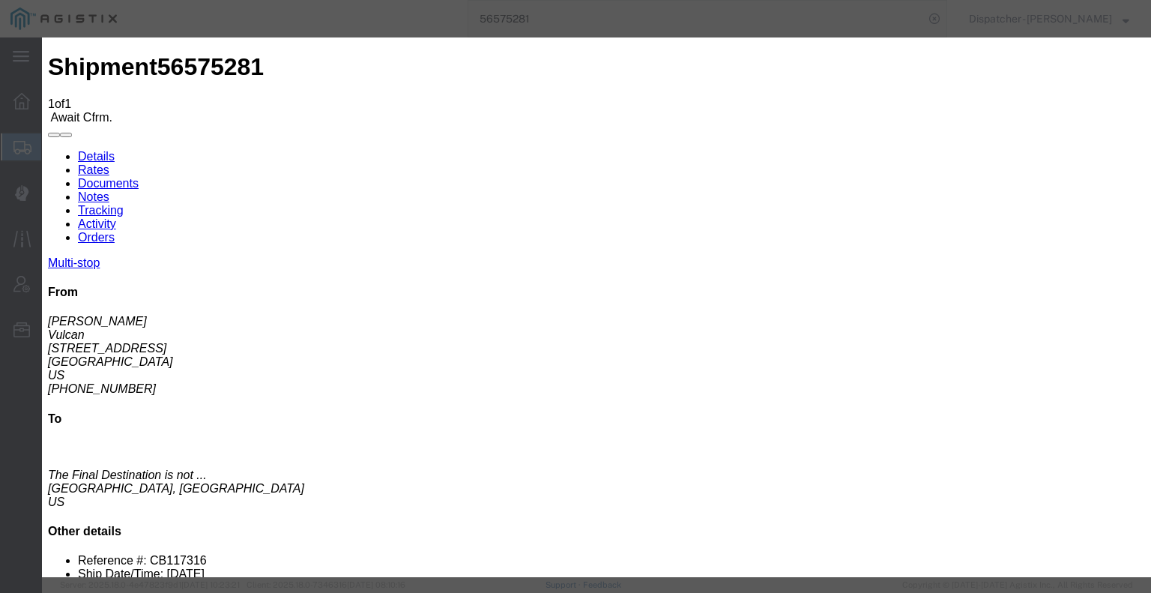
select select "{"pickupDeliveryInfoId": "122441271","pickupOrDelivery": "P","stopNum": "1","lo…"
select select "CA"
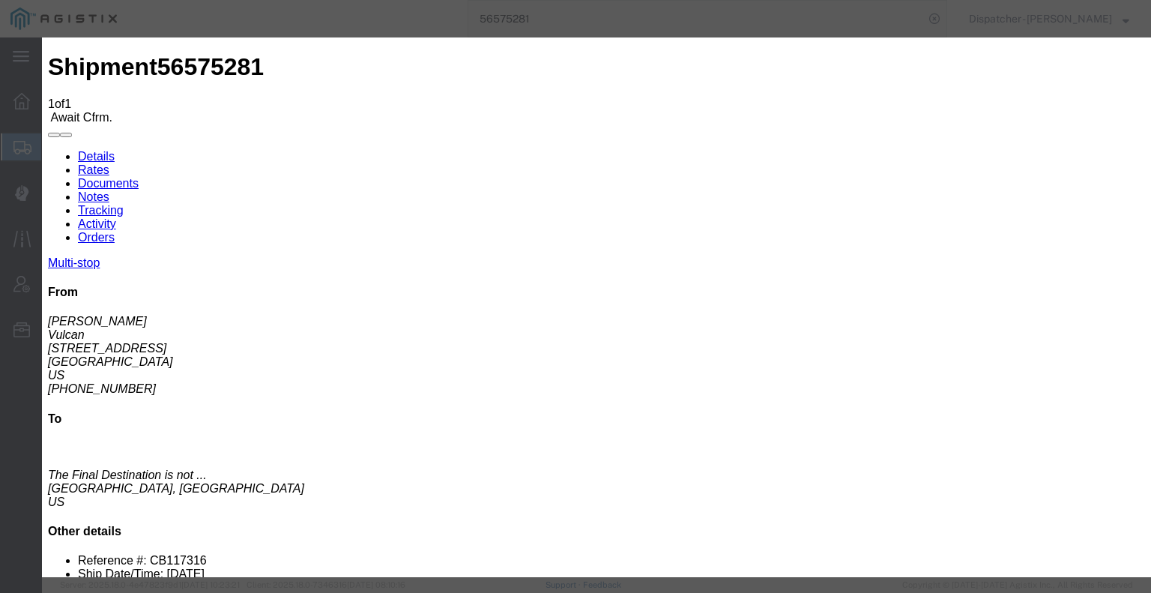
type input "[GEOGRAPHIC_DATA]"
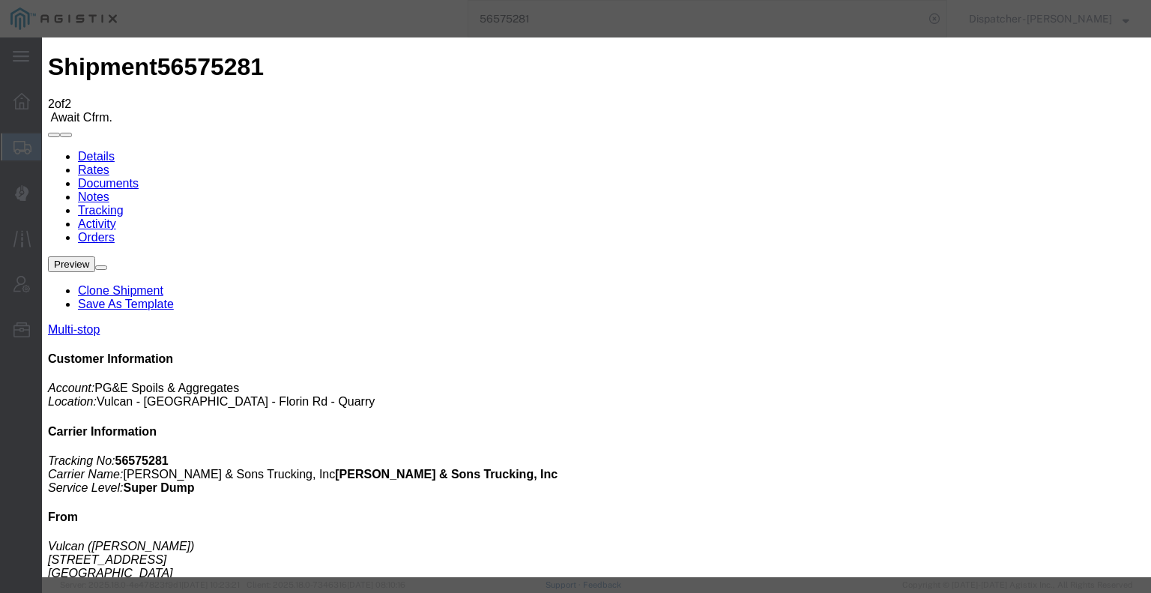
type input "[DATE]"
type input "2:00 PM"
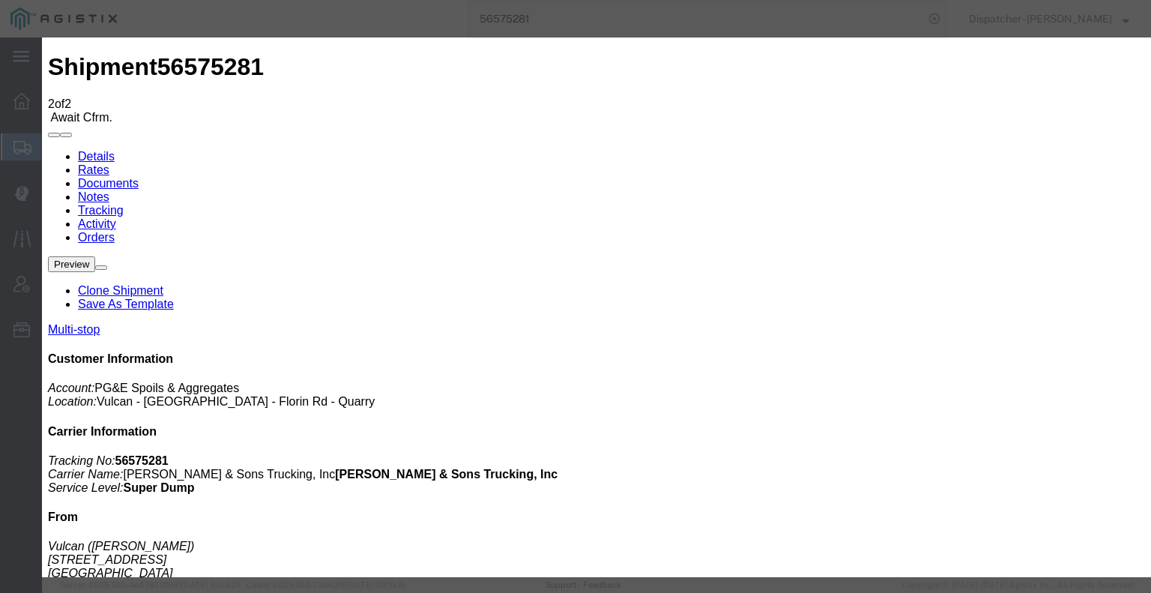
type input "[DATE]"
type input "2:00 PM"
select select "DPTDLVLOC"
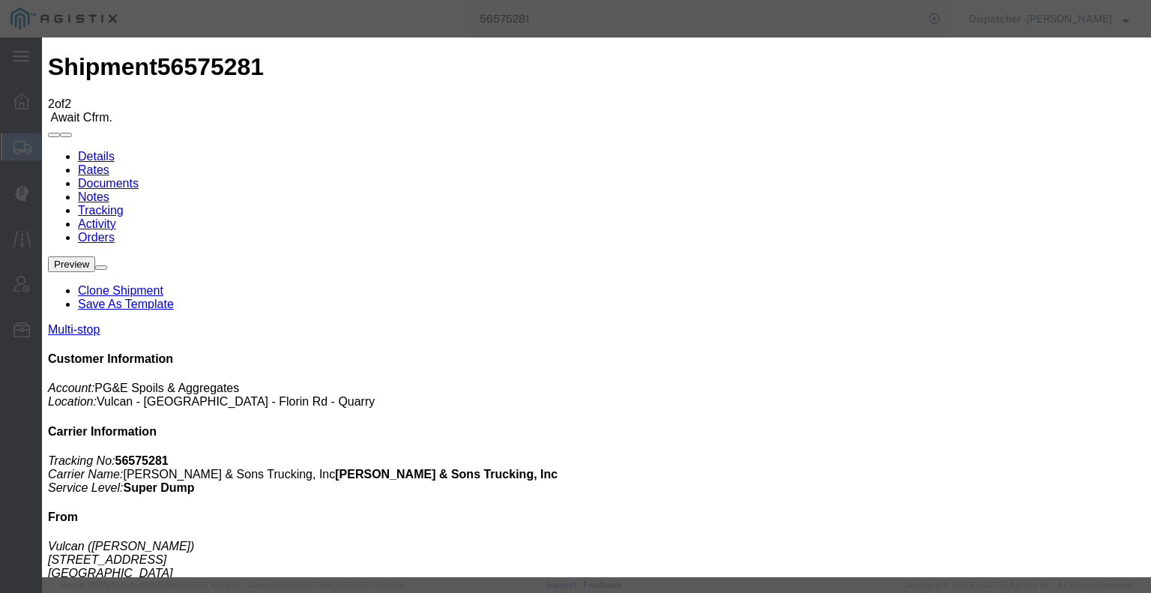
drag, startPoint x: 797, startPoint y: 187, endPoint x: 798, endPoint y: 197, distance: 9.8
select select "{"pickupDeliveryInfoId": "122441272","pickupOrDelivery": "D","stopNum": "2","lo…"
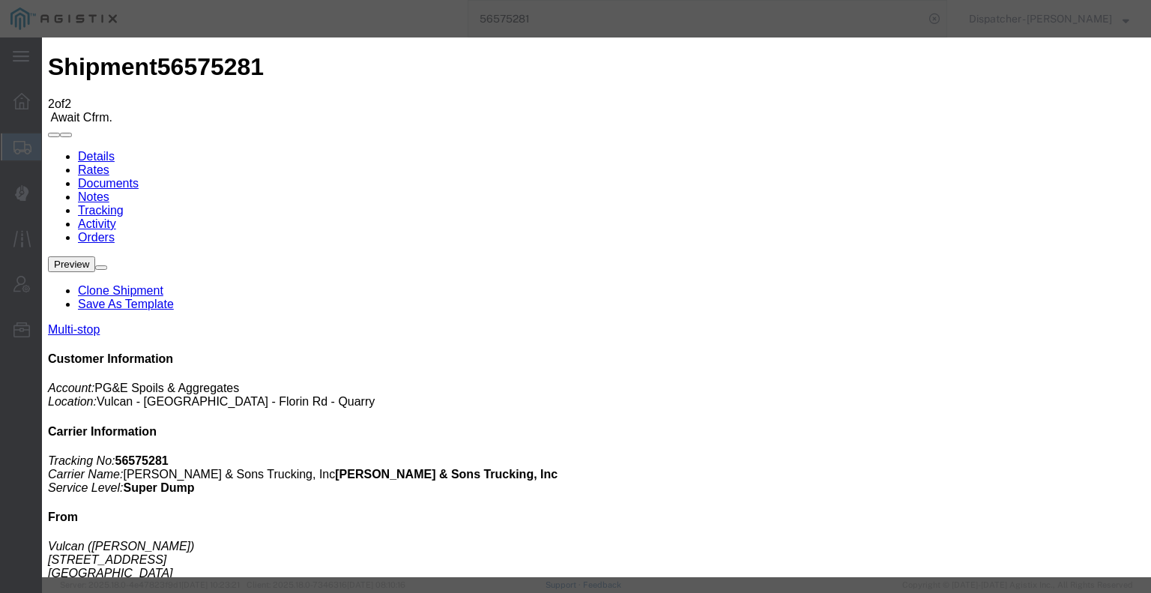
select select "CA"
type input "Foresthill"
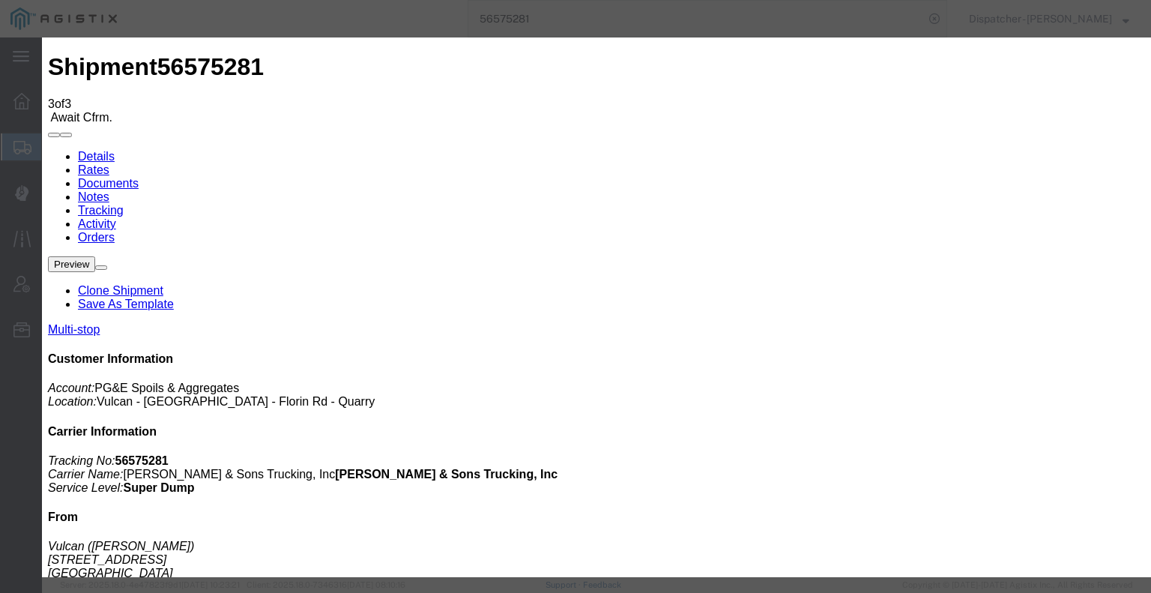
type input "[DATE]"
type input "2:00 PM"
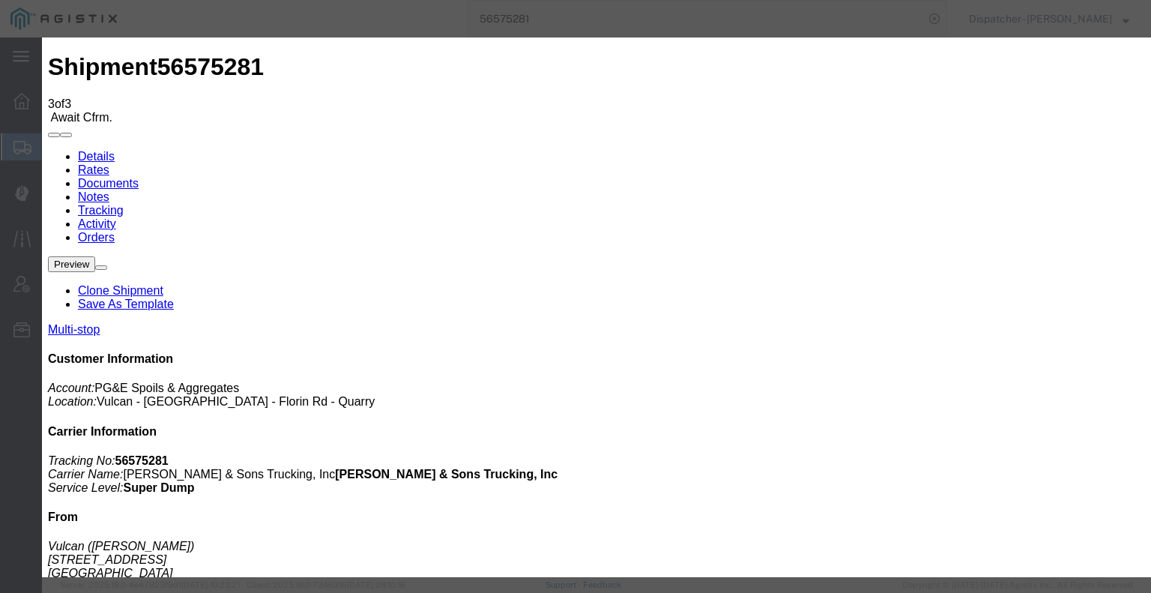
type input "[DATE]"
type input "2:00 PM"
select select "BREAKSTART"
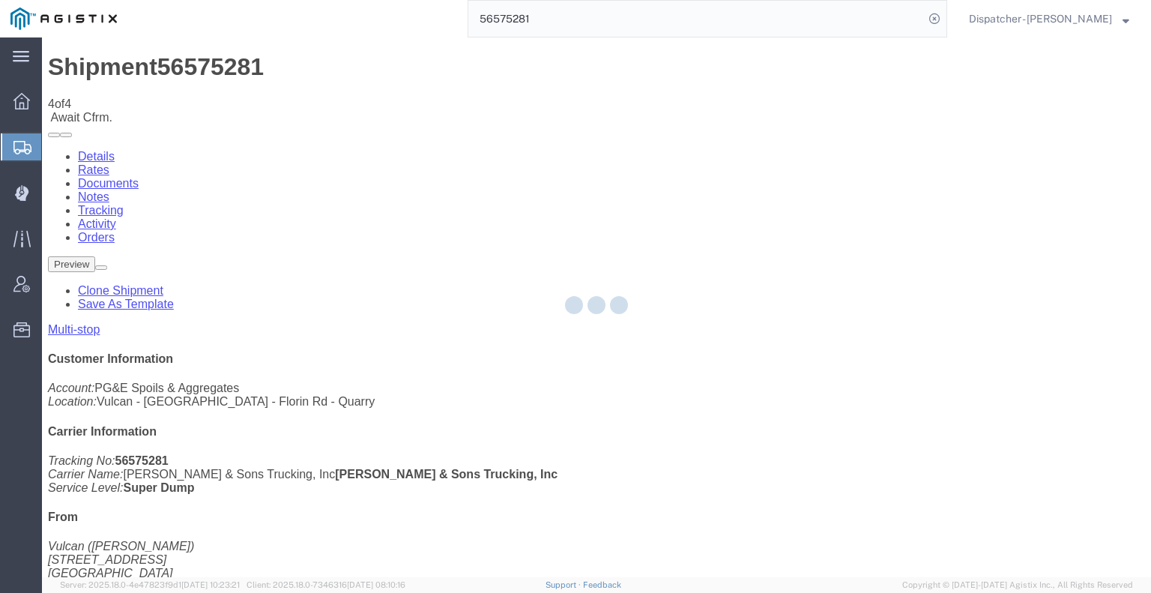
click at [785, 142] on div at bounding box center [596, 307] width 1109 height 540
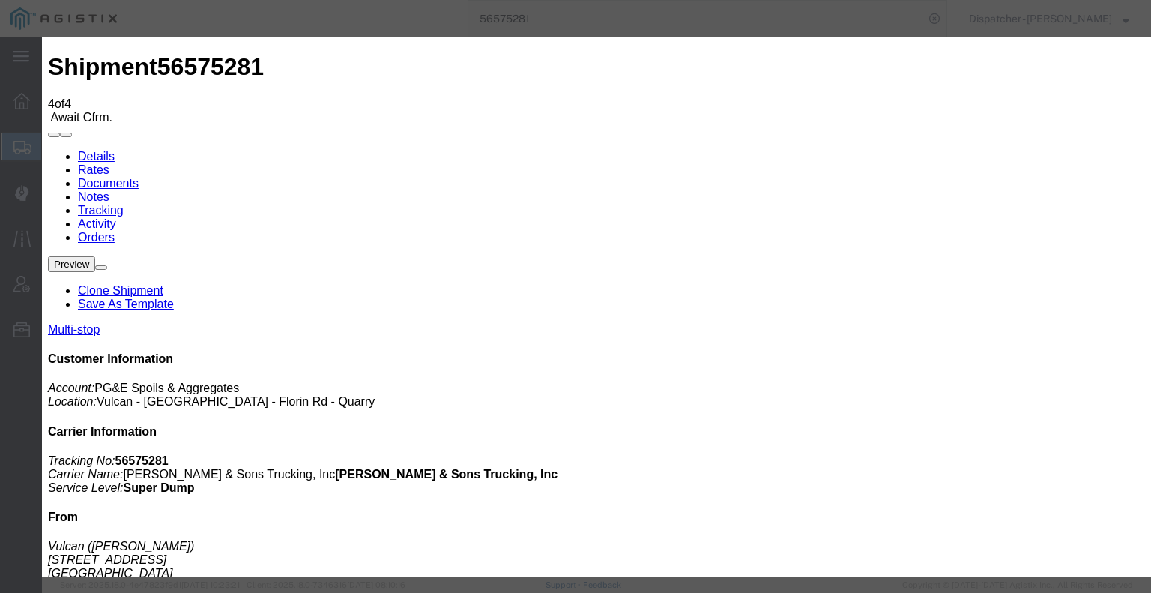
type input "[DATE]"
type input "2:00 PM"
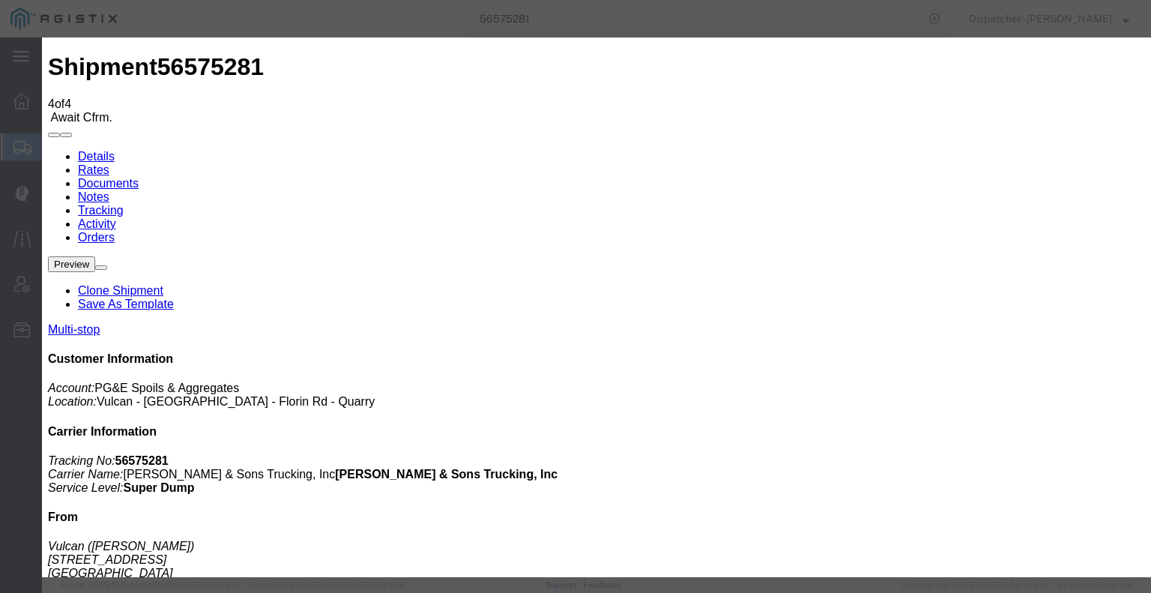
type input "[DATE]"
type input "2:30 PM"
select select "BREAKSTOP"
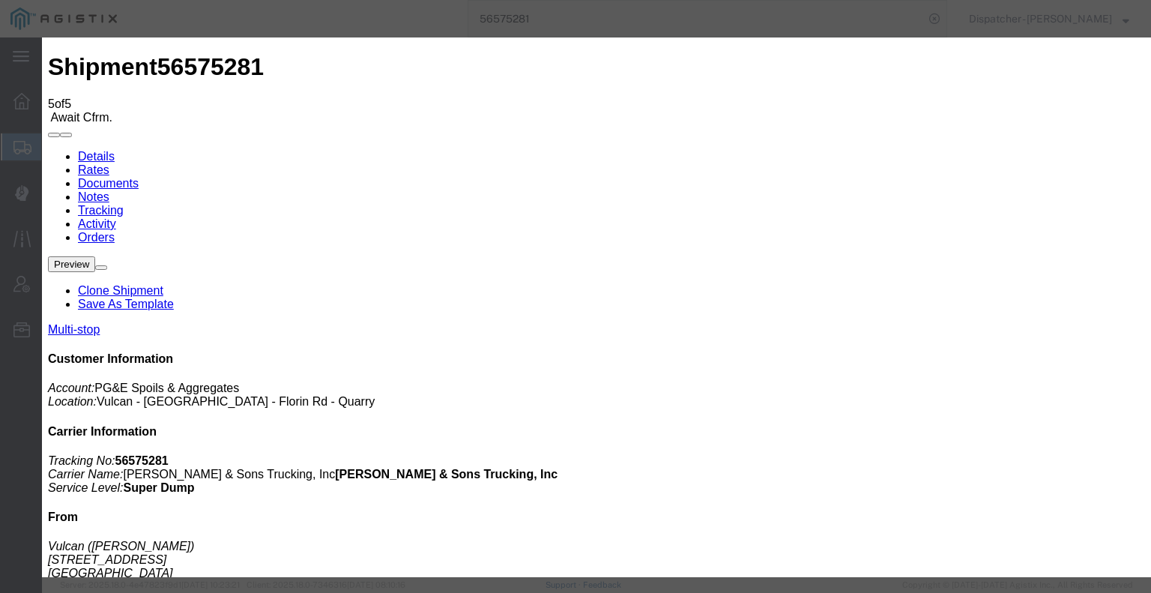
type input "[DATE]"
type input "2:00 PM"
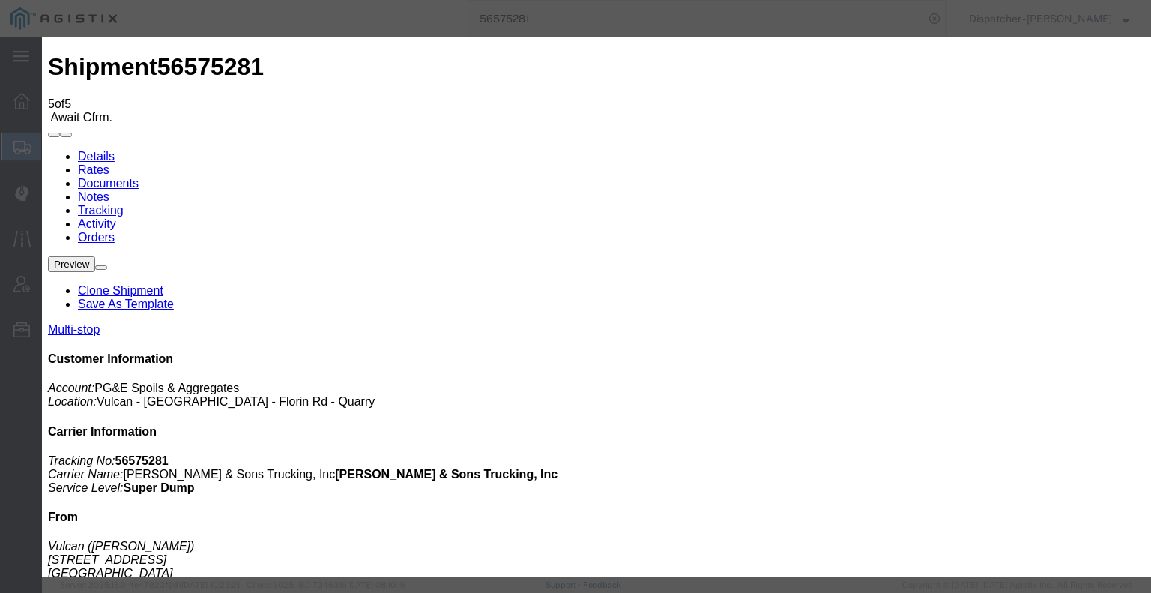
type input "[DATE]"
type input "4:30 PM"
select select "DELIVRED"
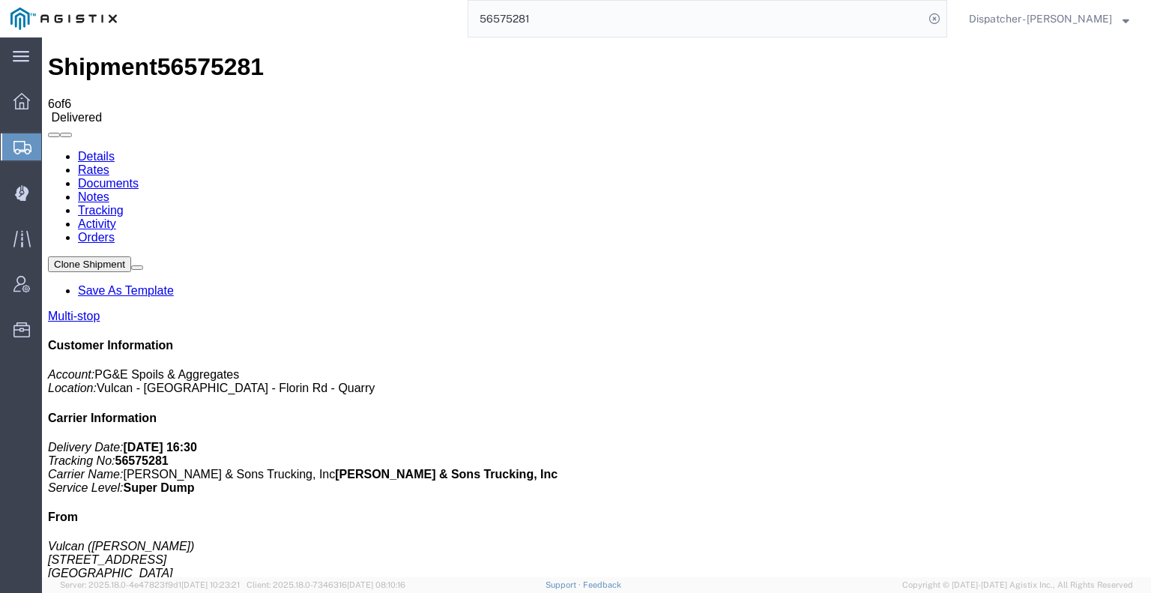
click at [109, 190] on link "Notes" at bounding box center [93, 196] width 31 height 13
click at [139, 177] on link "Documents" at bounding box center [108, 183] width 61 height 13
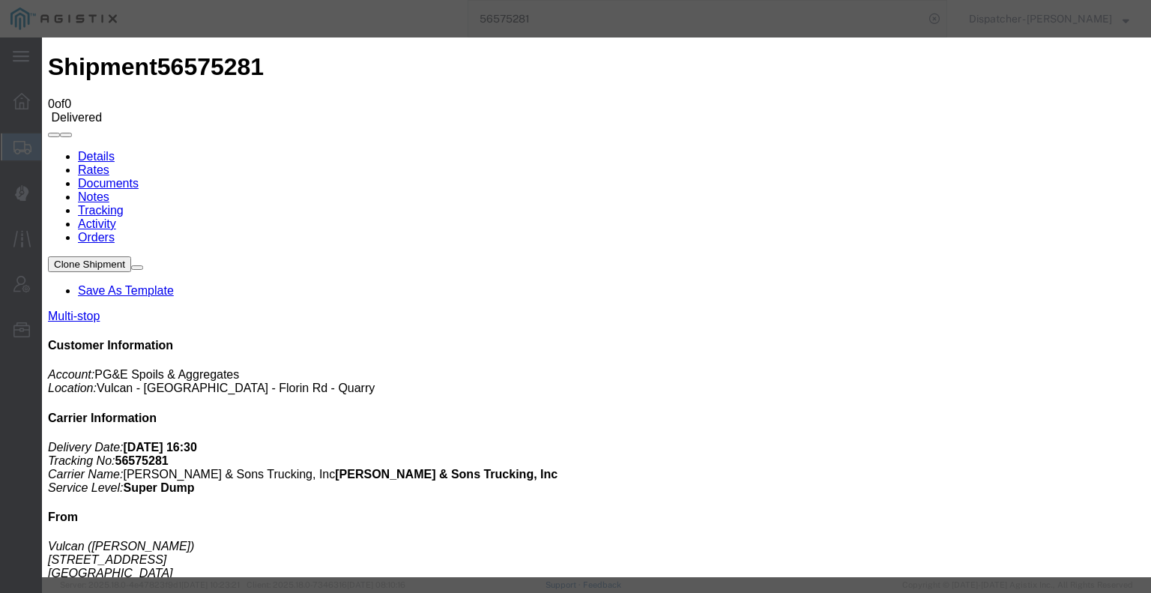
type input "C:\fakepath\56575281trktag.pdf"
select select
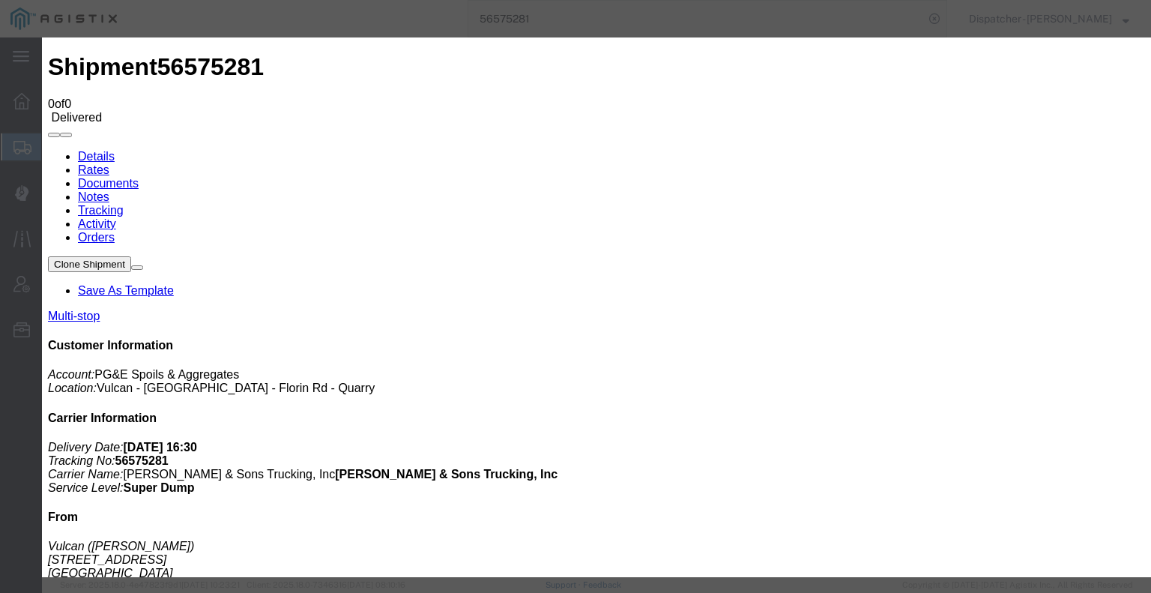
select select
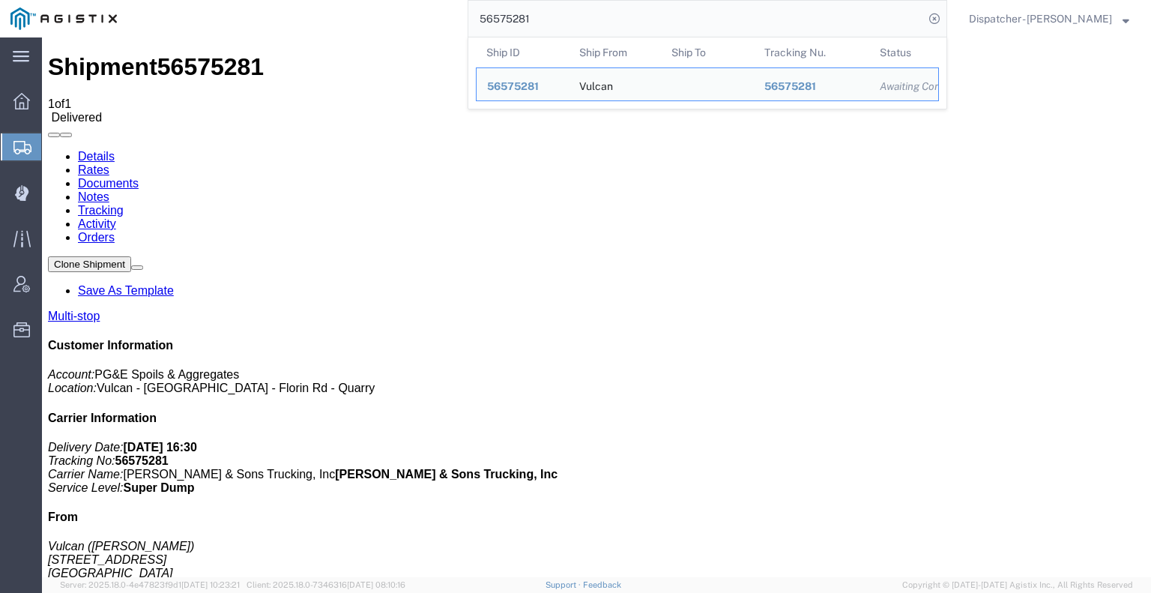
drag, startPoint x: 528, startPoint y: 31, endPoint x: 363, endPoint y: 7, distance: 167.4
click at [417, 24] on div "56575281 Ship ID Ship From Ship To Tracking Nu. Status Ship ID 56575281 Ship Fr…" at bounding box center [537, 18] width 820 height 37
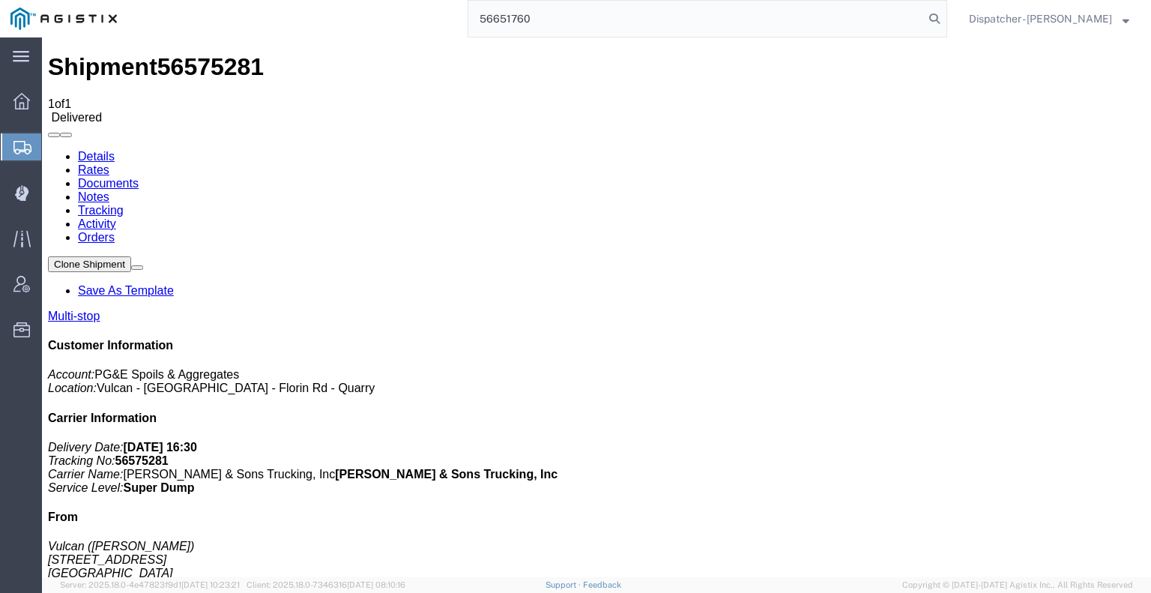
type input "56651760"
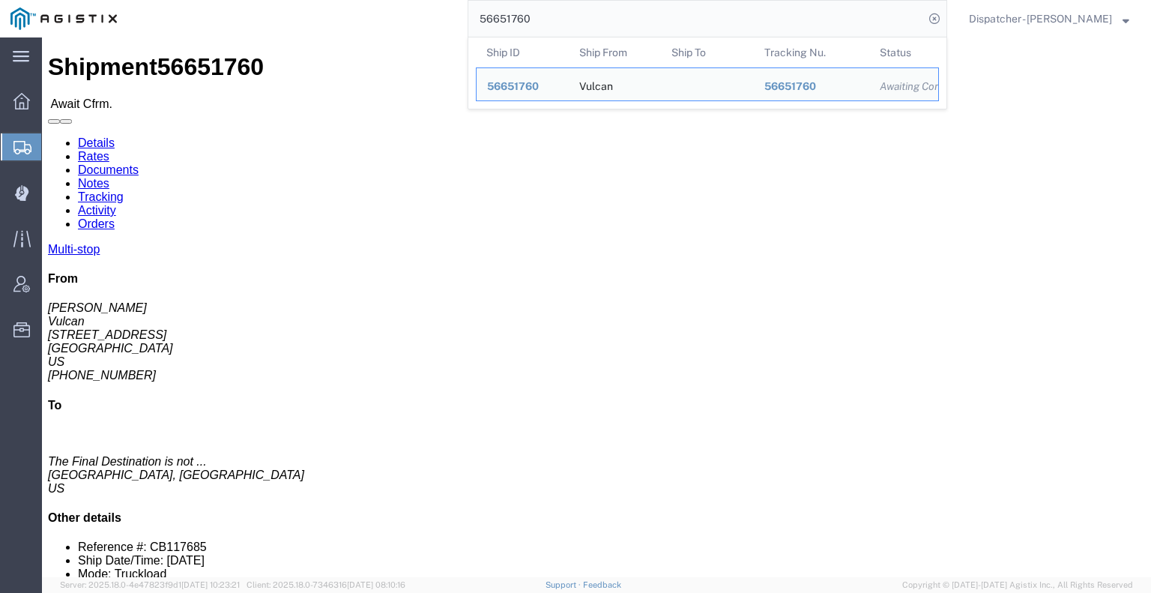
click link "Tracking"
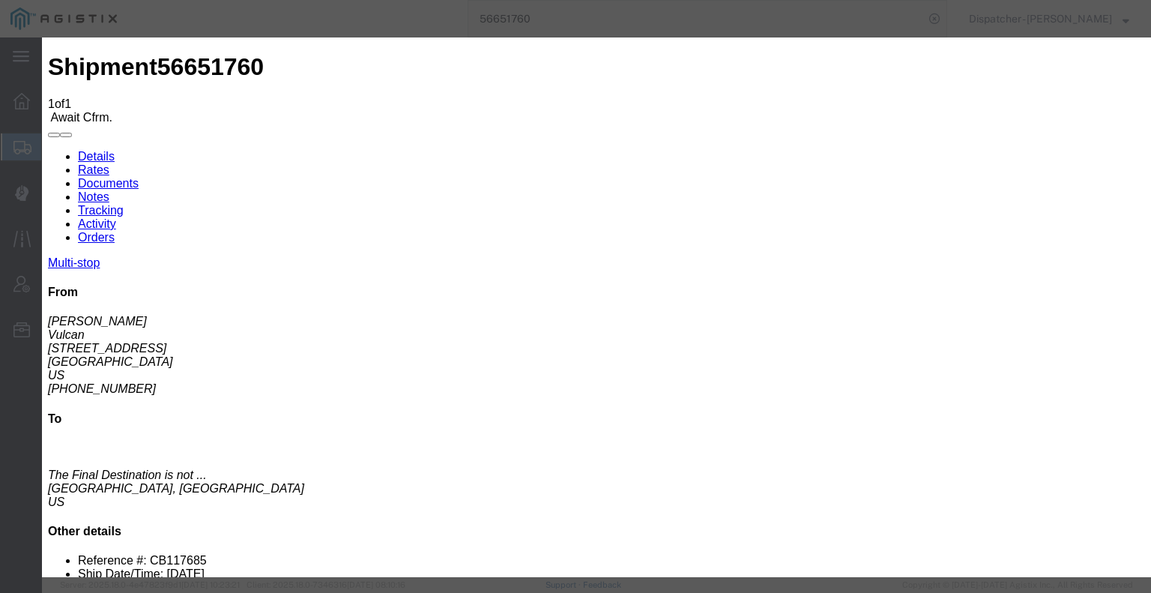
type input "[DATE]"
type input "2:00 PM"
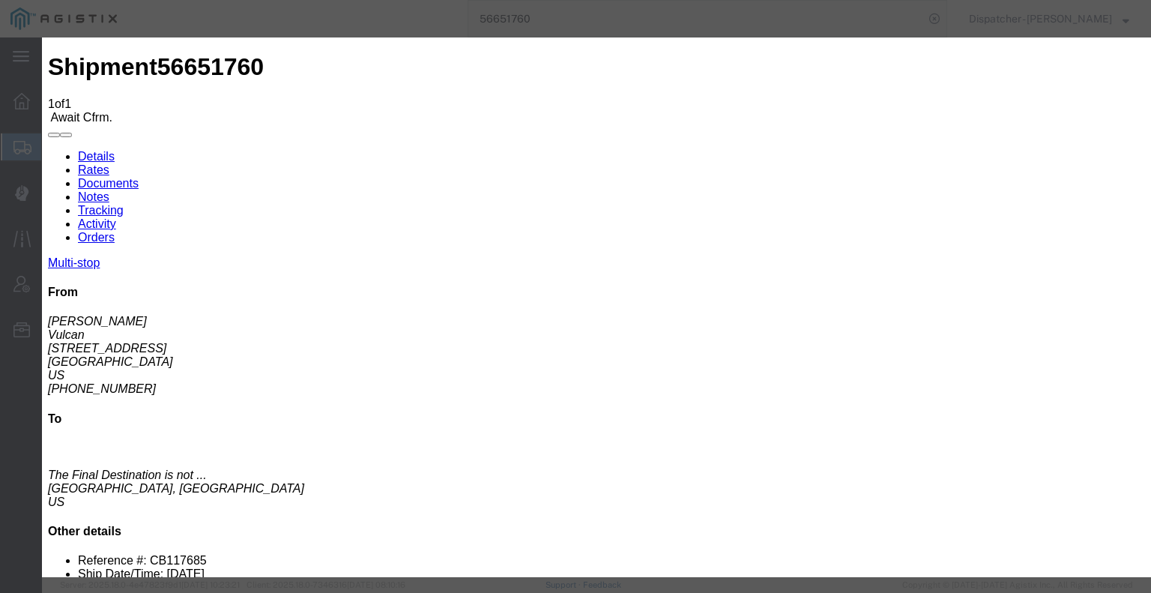
type input "[DATE]"
type input "6:00 AM"
select select "ARVPULOC"
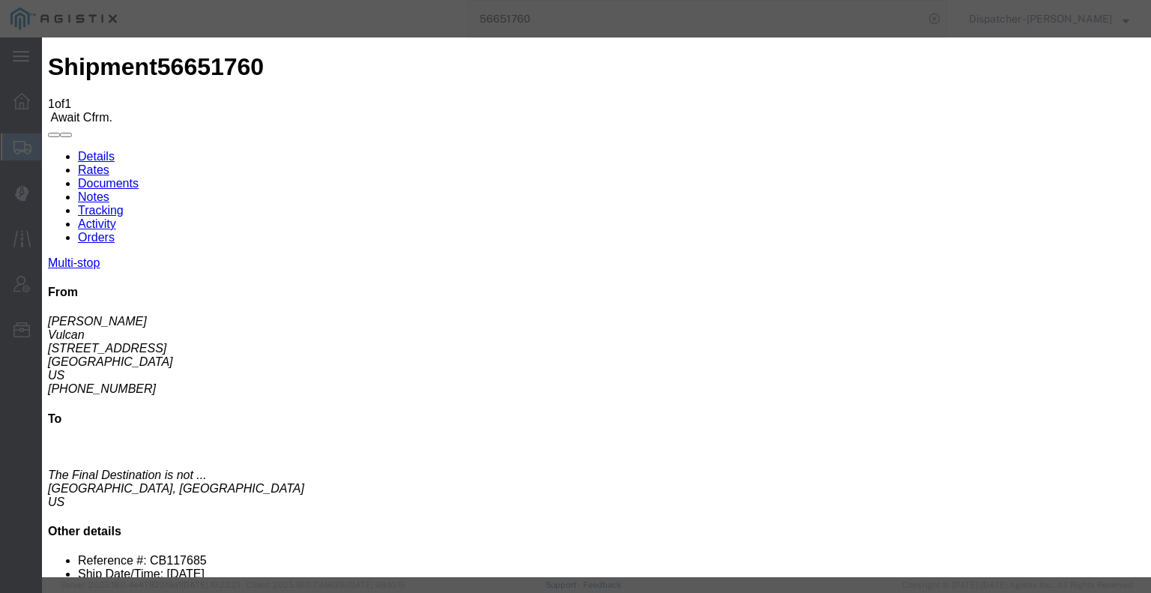
select select "{"pickupDeliveryInfoId": "122596306","pickupOrDelivery": "P","stopNum": "1","lo…"
select select "CA"
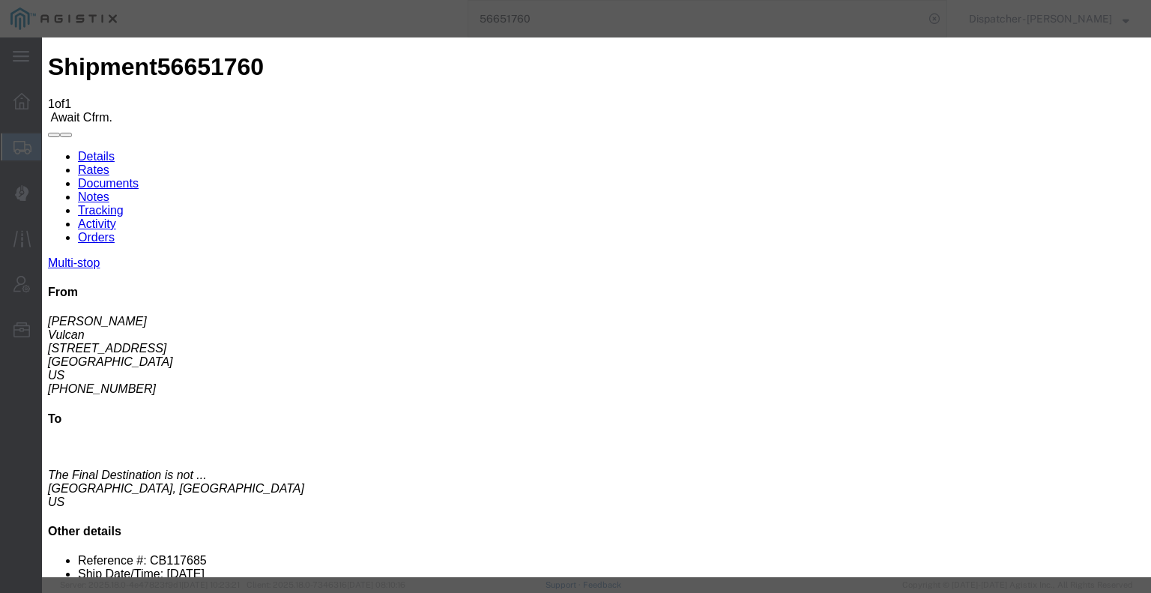
type input "[GEOGRAPHIC_DATA]"
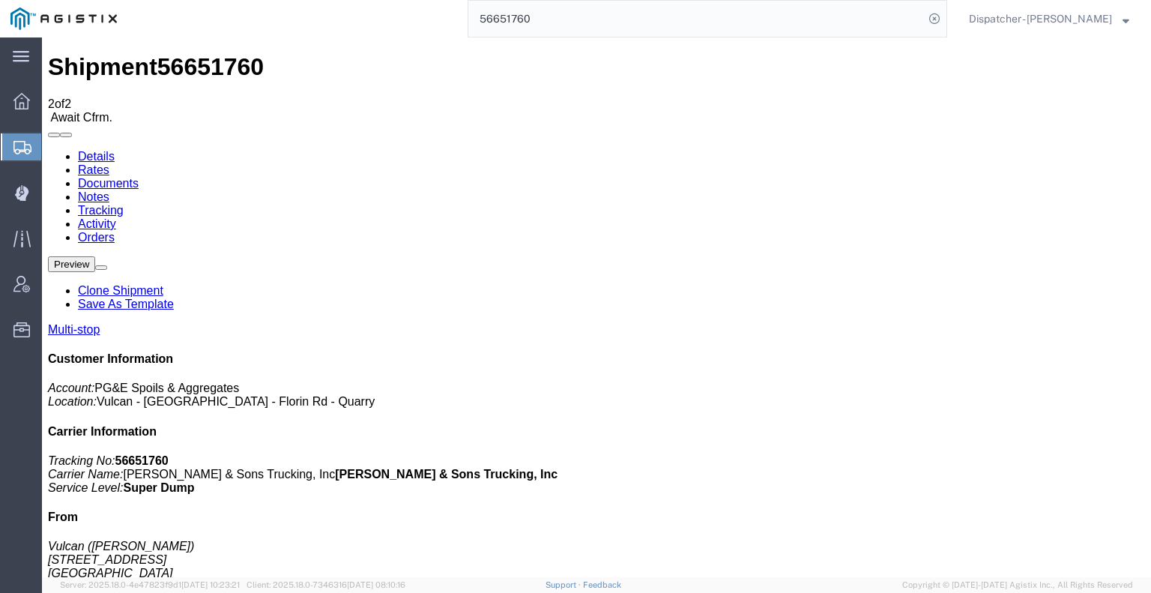
click at [48, 150] on icon at bounding box center [48, 150] width 0 height 0
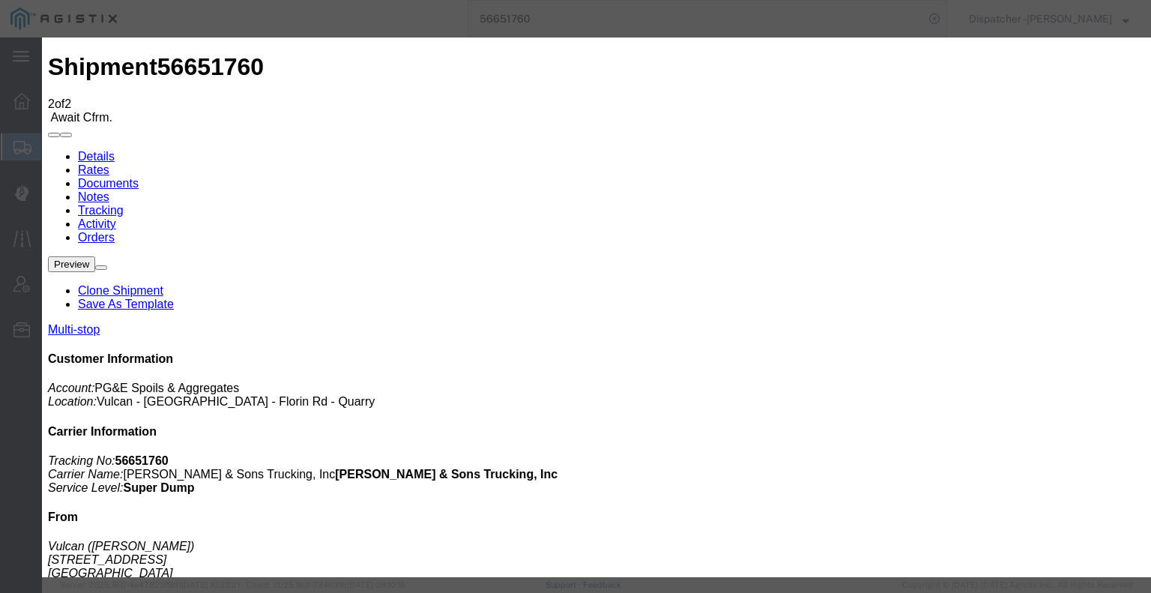
type input "[DATE]"
type input "2:00 PM"
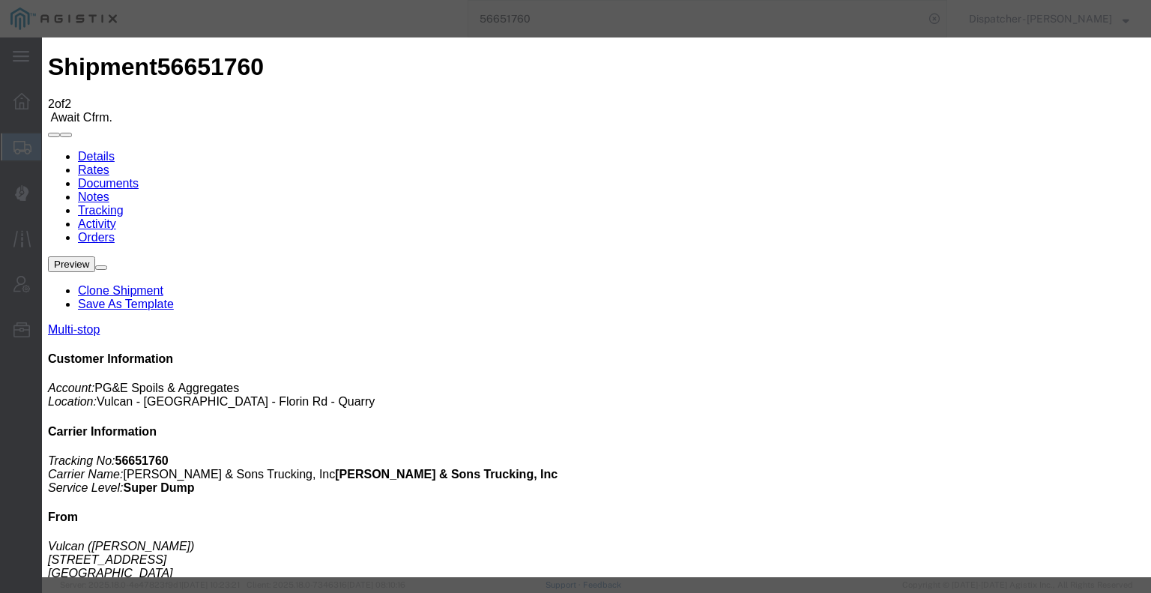
type input "[DATE]"
type input "2:15 PM"
select select "DPTDLVLOC"
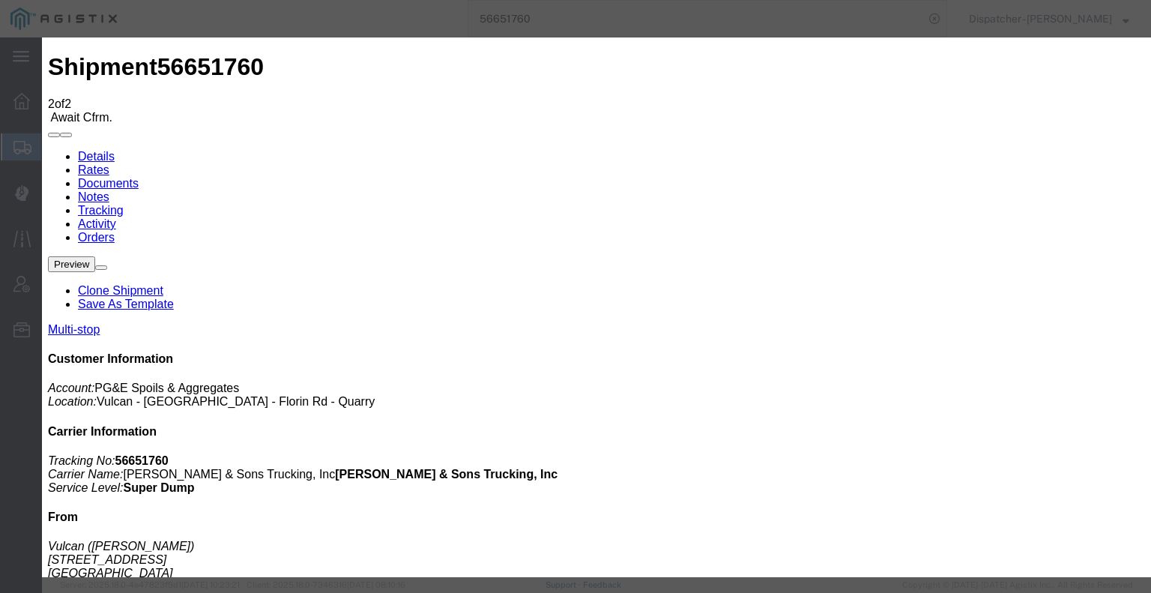
select select "{"pickupDeliveryInfoId": "122596307","pickupOrDelivery": "D","stopNum": "2","lo…"
select select "CA"
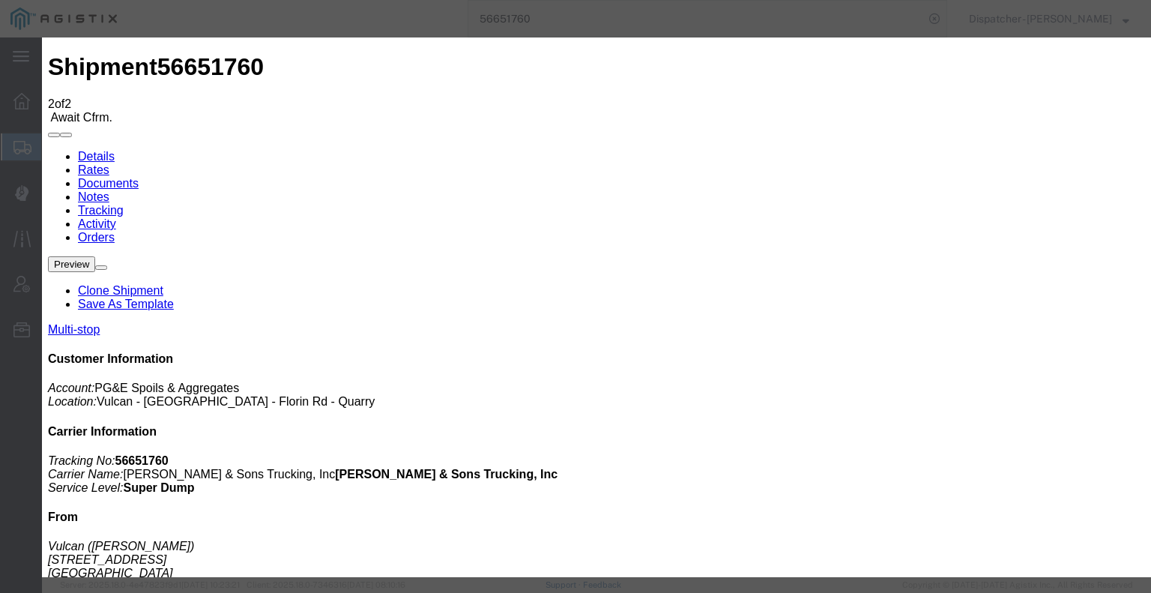
type input "Foresthill"
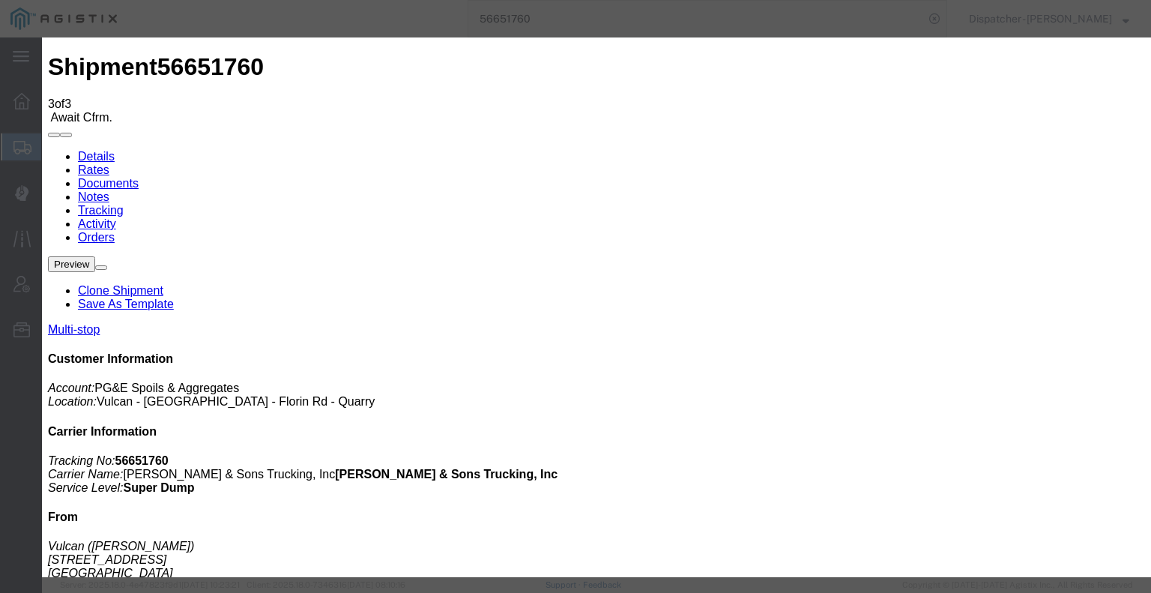
type input "[DATE]"
type input "2:00 PM"
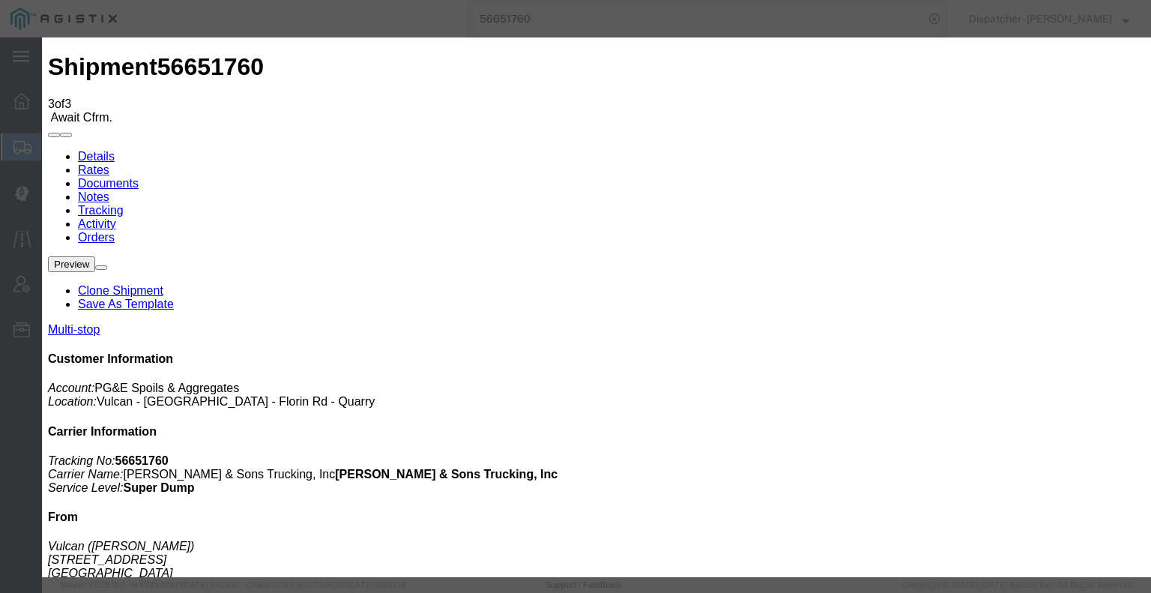
type input "[DATE]"
type input "5:15 PM"
select select "DELIVRED"
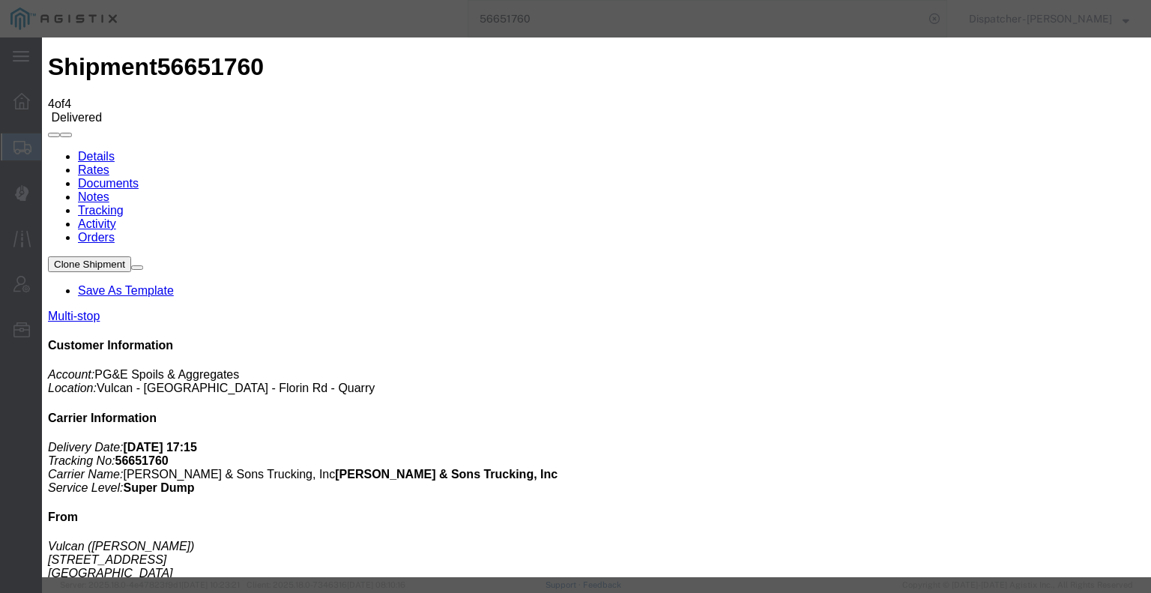
type input "[DATE]"
type input "2:00 PM"
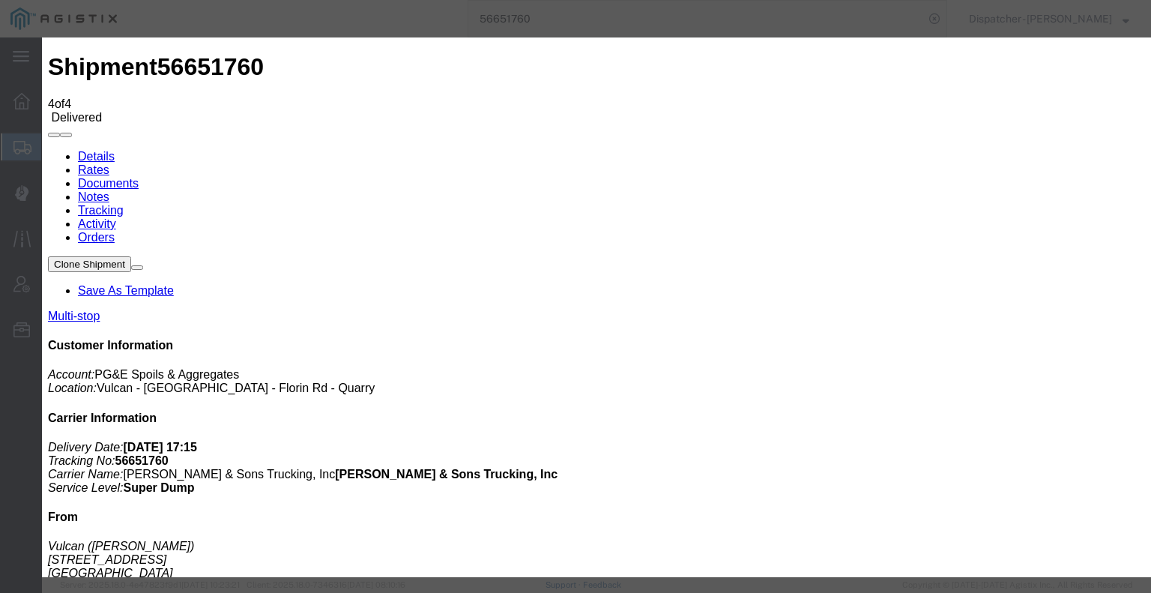
type input "[DATE]"
type input "2:15 PM"
select select "BREAKSTART"
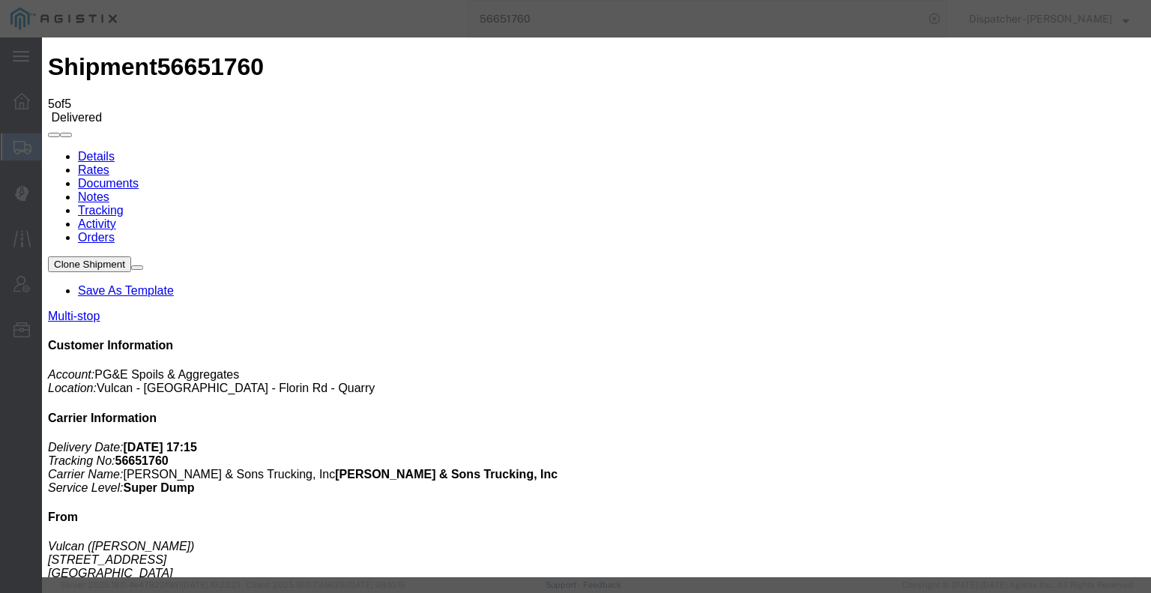
type input "[DATE]"
type input "2:00 PM"
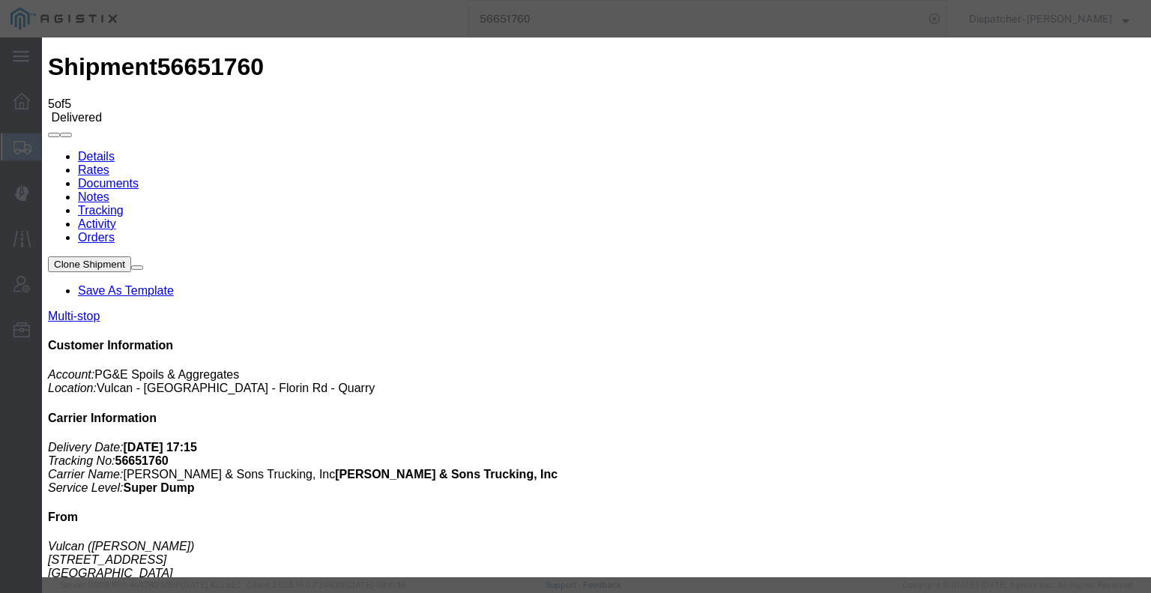
type input "[DATE]"
type input "2:45 PM"
select select "BREAKSTOP"
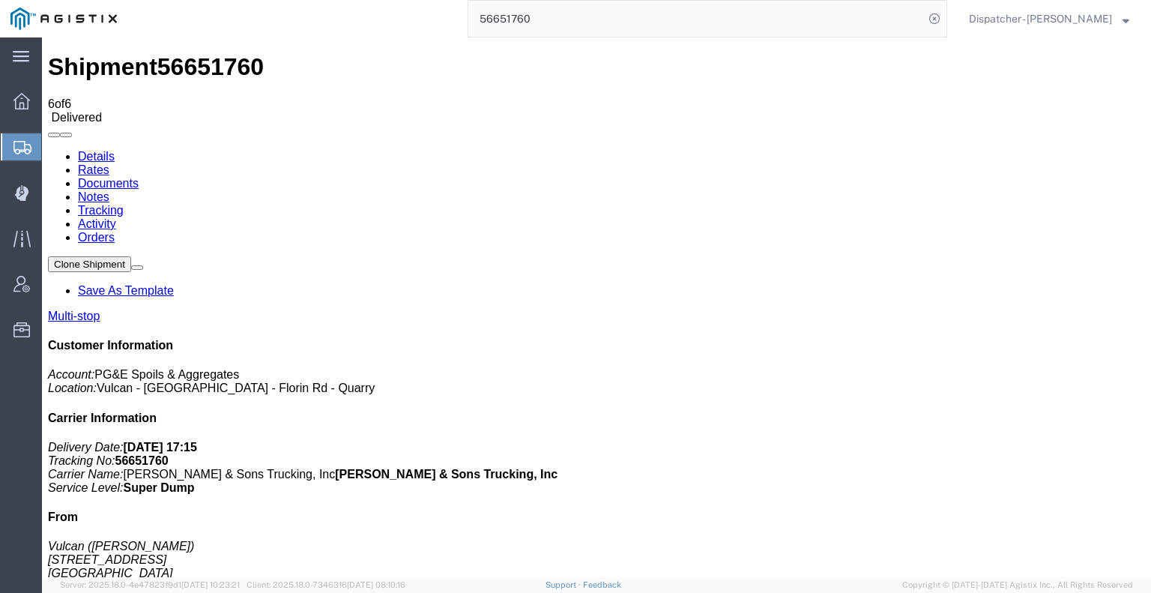
click at [109, 190] on link "Notes" at bounding box center [93, 196] width 31 height 13
drag, startPoint x: 75, startPoint y: 430, endPoint x: 106, endPoint y: 362, distance: 74.8
click at [139, 177] on link "Documents" at bounding box center [108, 183] width 61 height 13
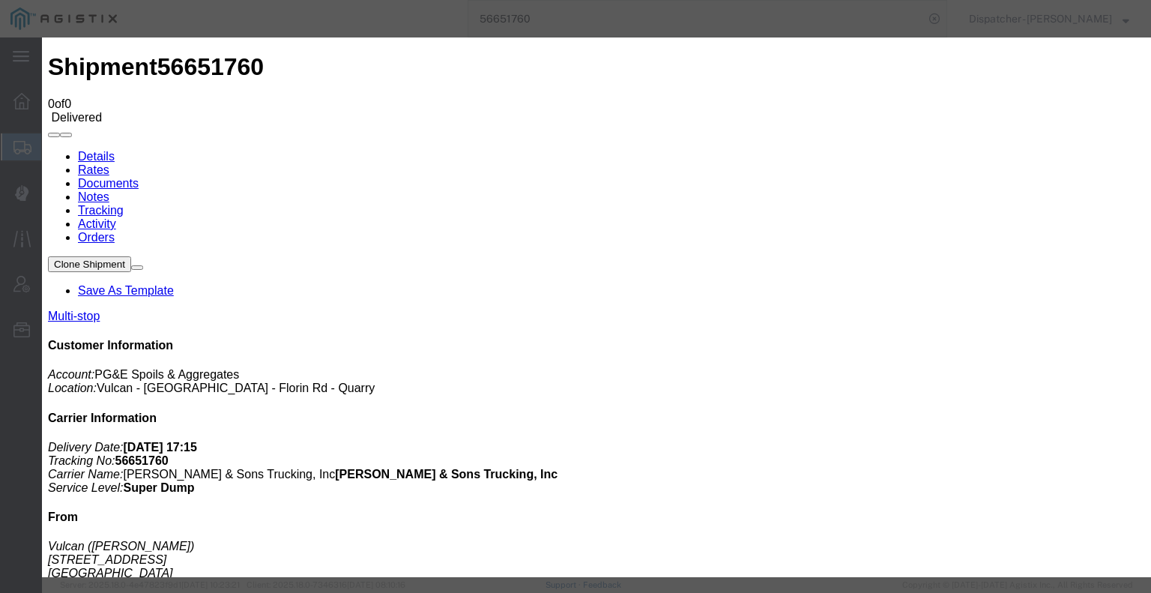
type input "C:\fakepath\56651760trktag.pdf"
select select
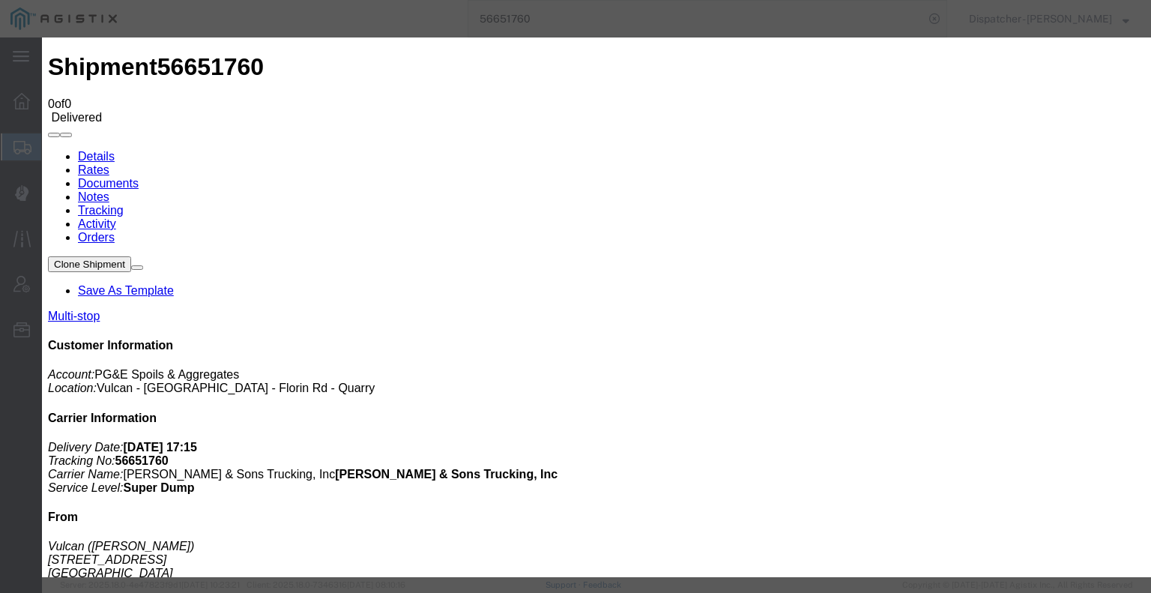
select select
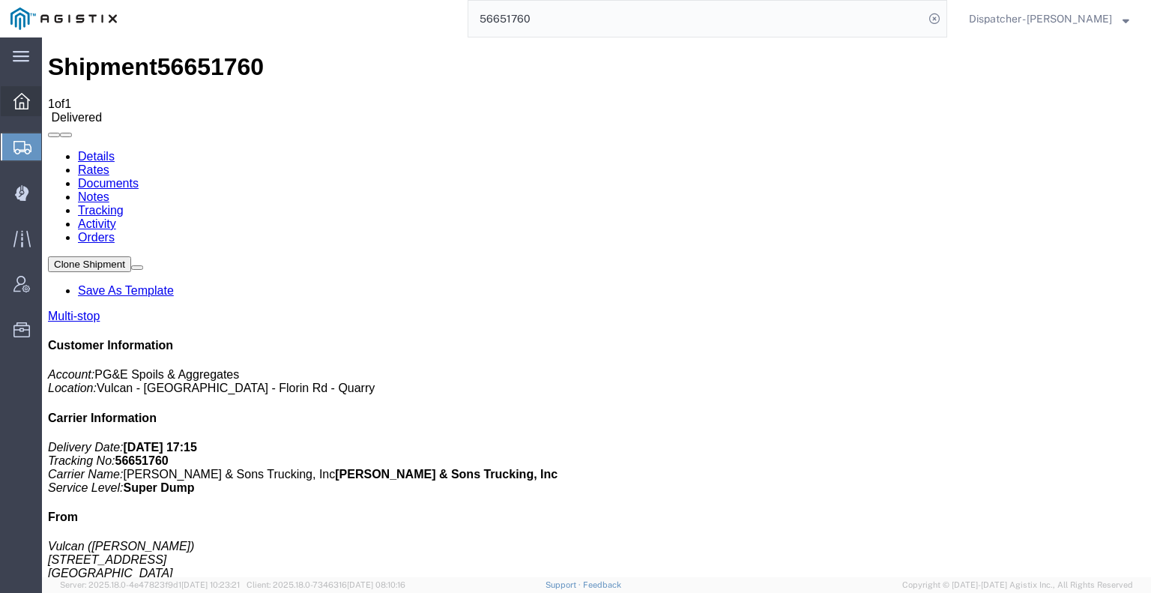
click at [14, 100] on icon at bounding box center [21, 101] width 16 height 16
